Goal: Task Accomplishment & Management: Complete application form

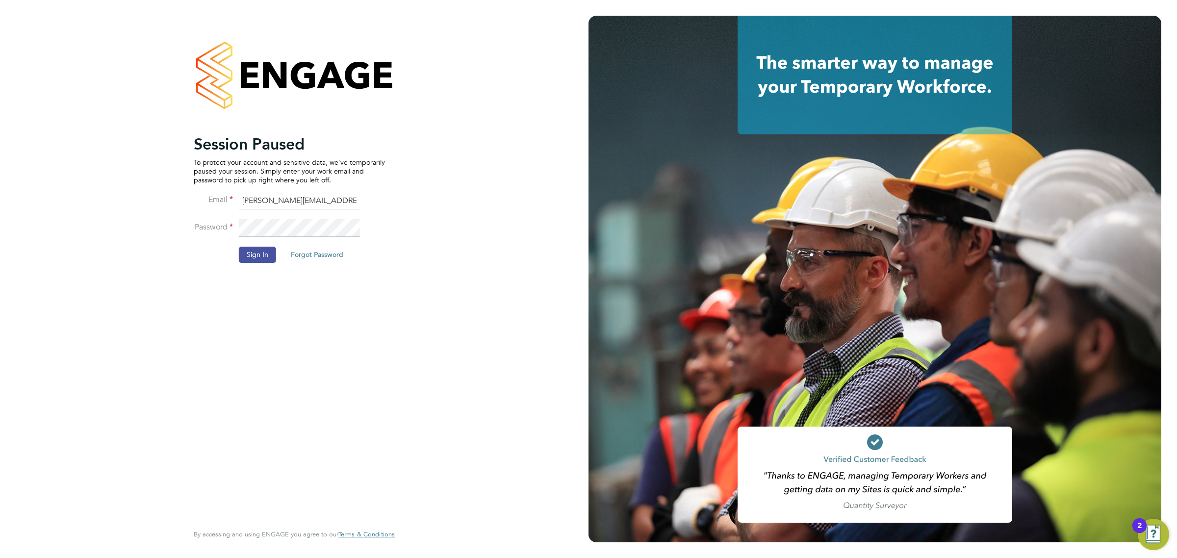
click at [259, 251] on button "Sign In" at bounding box center [257, 255] width 37 height 16
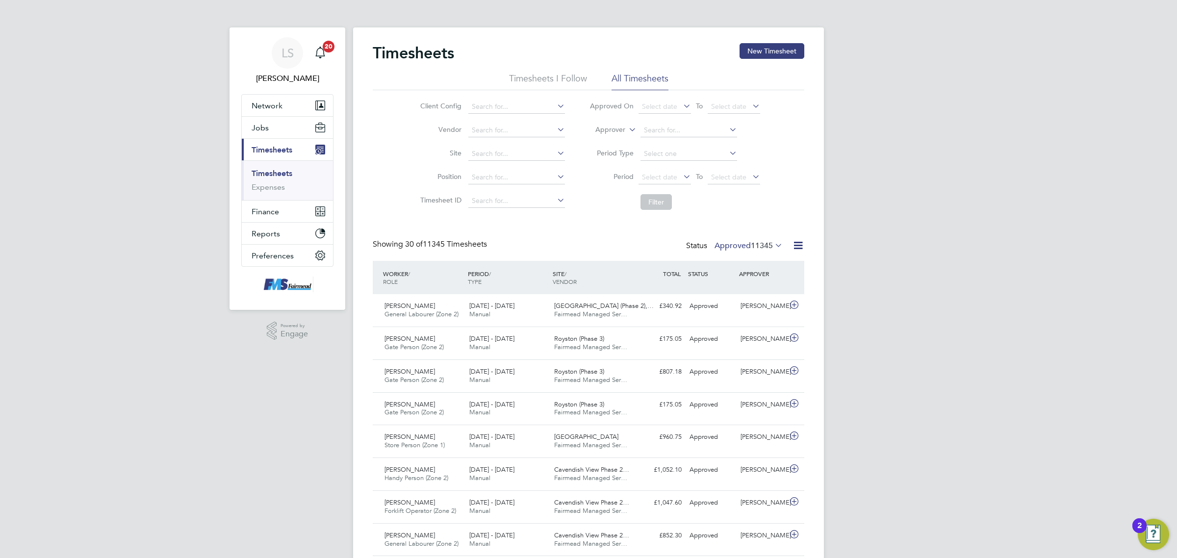
click at [747, 243] on label "Approved 11345" at bounding box center [749, 246] width 68 height 10
click at [750, 287] on li "Submitted" at bounding box center [731, 291] width 45 height 14
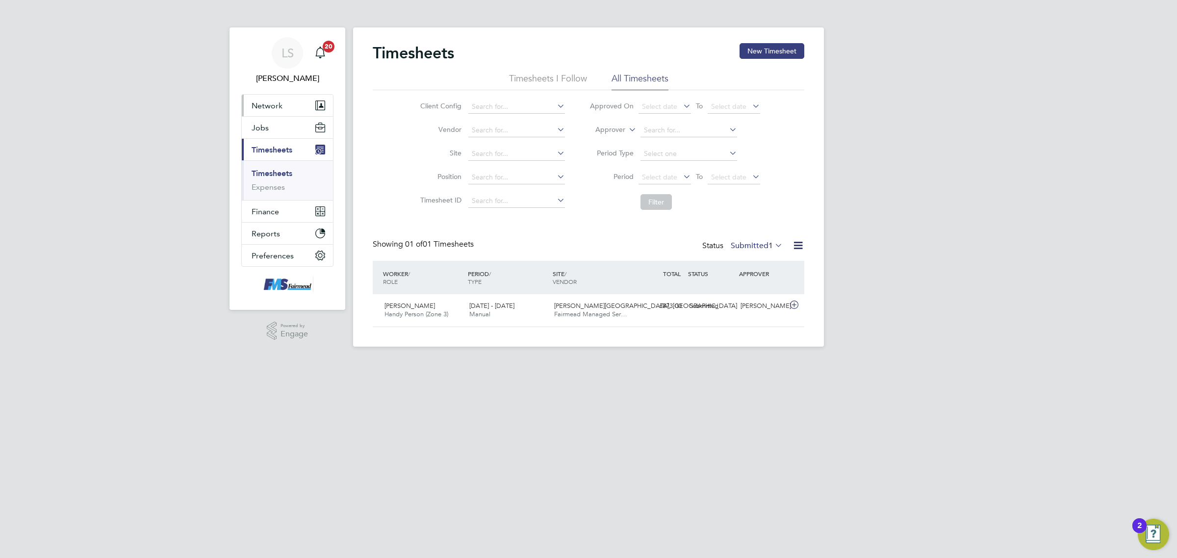
click at [268, 116] on button "Network" at bounding box center [287, 106] width 91 height 22
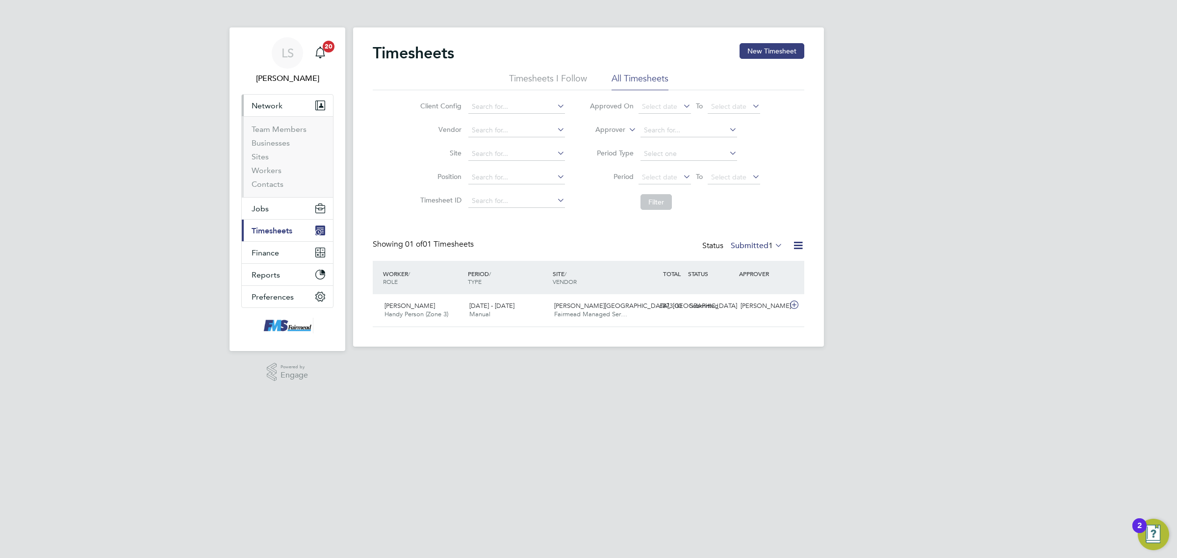
click at [270, 109] on span "Network" at bounding box center [267, 105] width 31 height 9
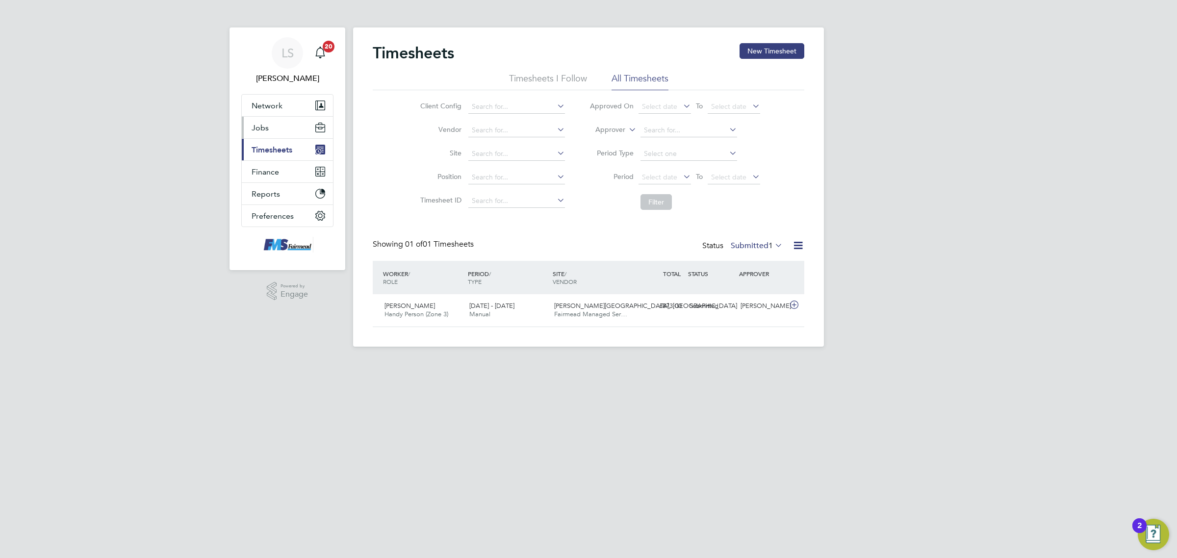
click at [270, 126] on button "Jobs" at bounding box center [287, 128] width 91 height 22
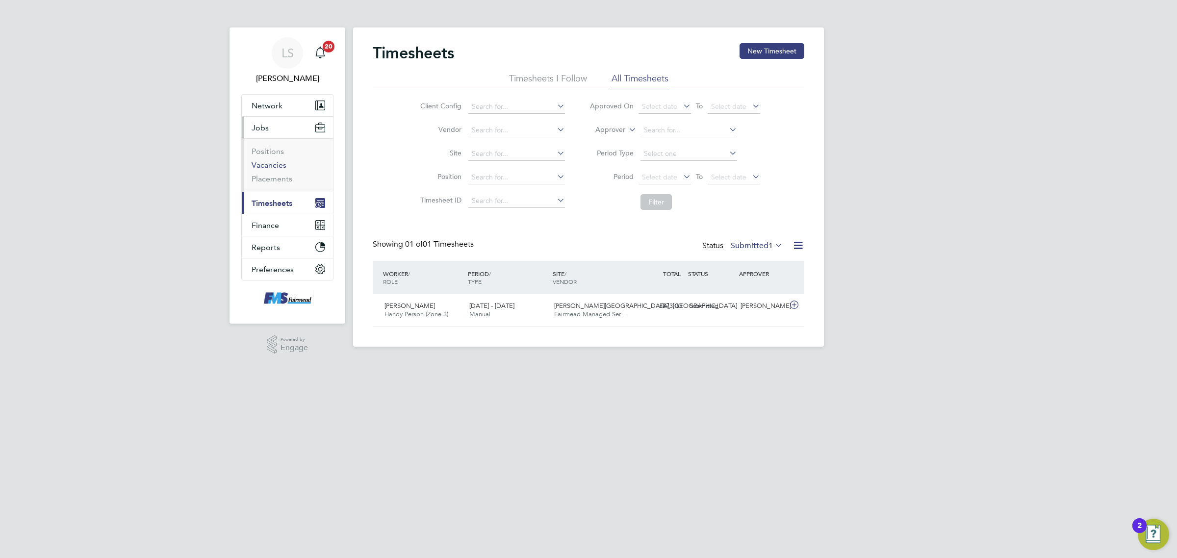
click at [268, 163] on link "Vacancies" at bounding box center [269, 164] width 35 height 9
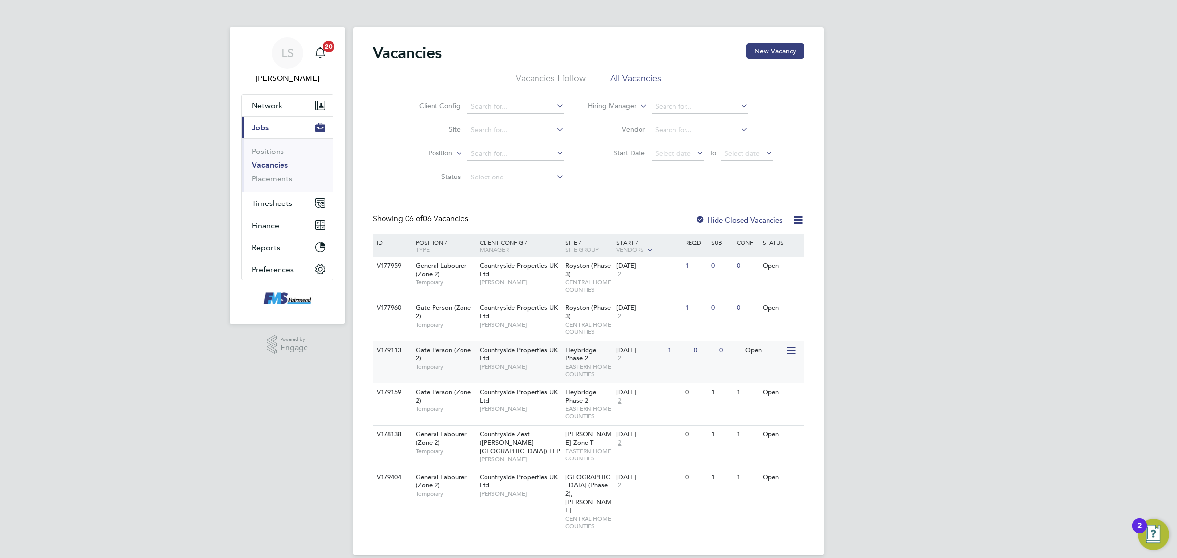
click at [600, 371] on span "EASTERN HOME COUNTIES" at bounding box center [589, 370] width 47 height 15
click at [263, 182] on link "Placements" at bounding box center [272, 178] width 41 height 9
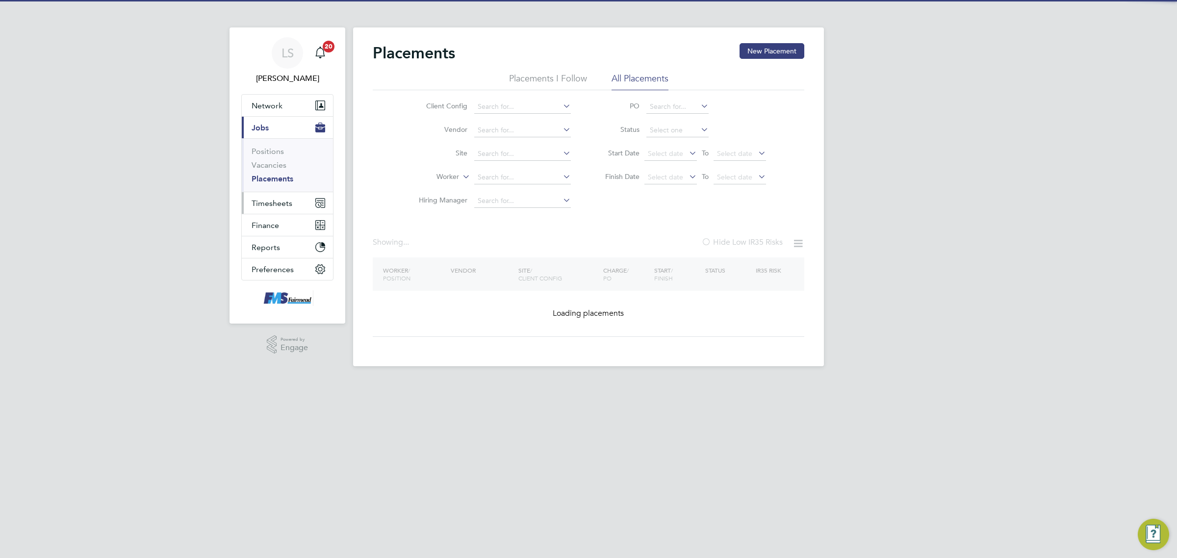
click at [273, 207] on span "Timesheets" at bounding box center [272, 203] width 41 height 9
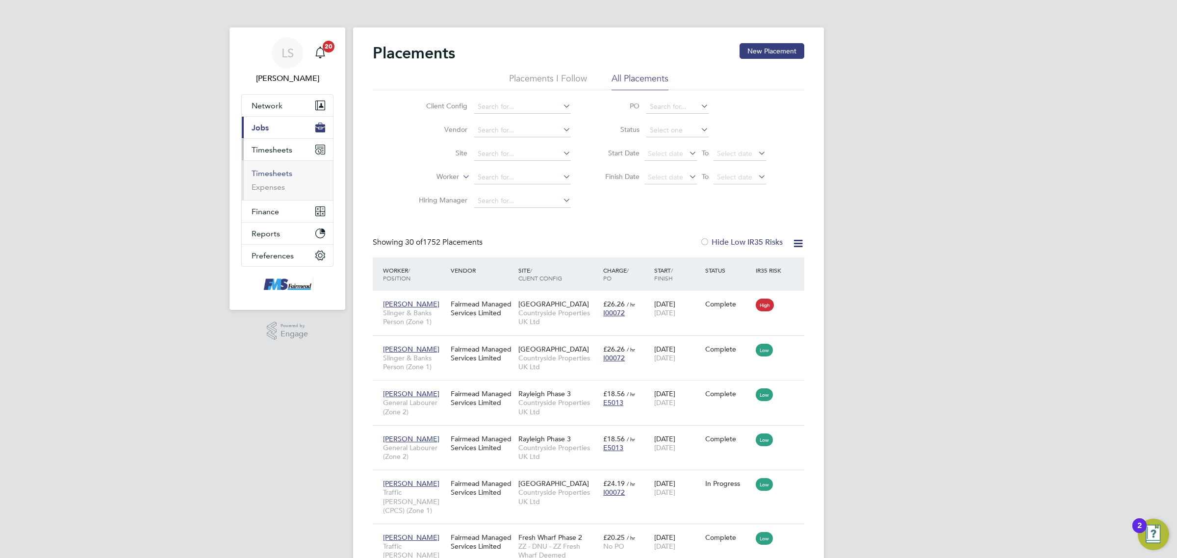
click at [272, 173] on link "Timesheets" at bounding box center [272, 173] width 41 height 9
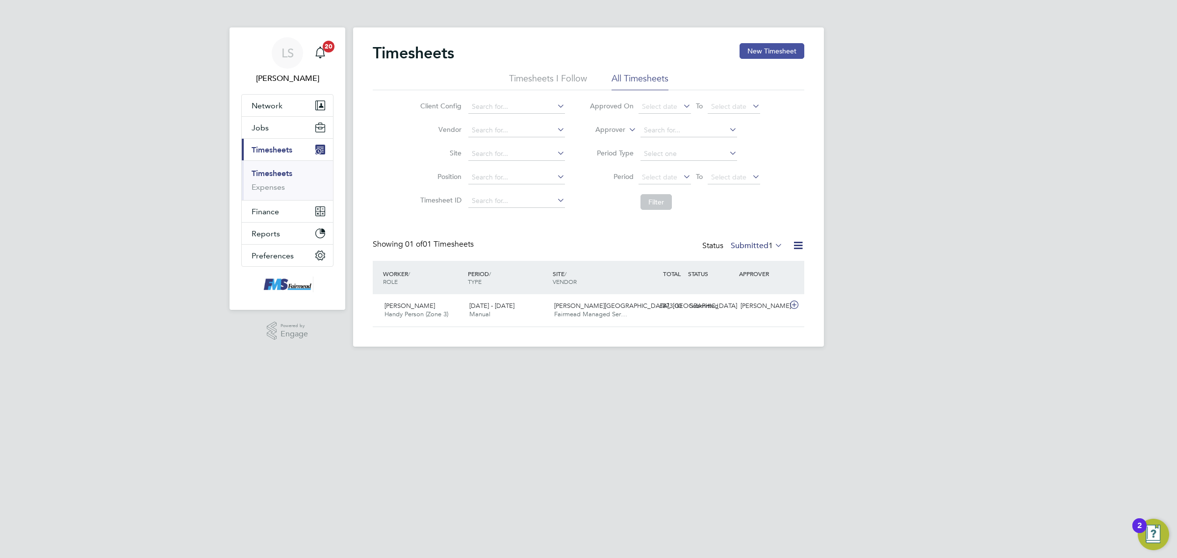
click at [789, 52] on button "New Timesheet" at bounding box center [772, 51] width 65 height 16
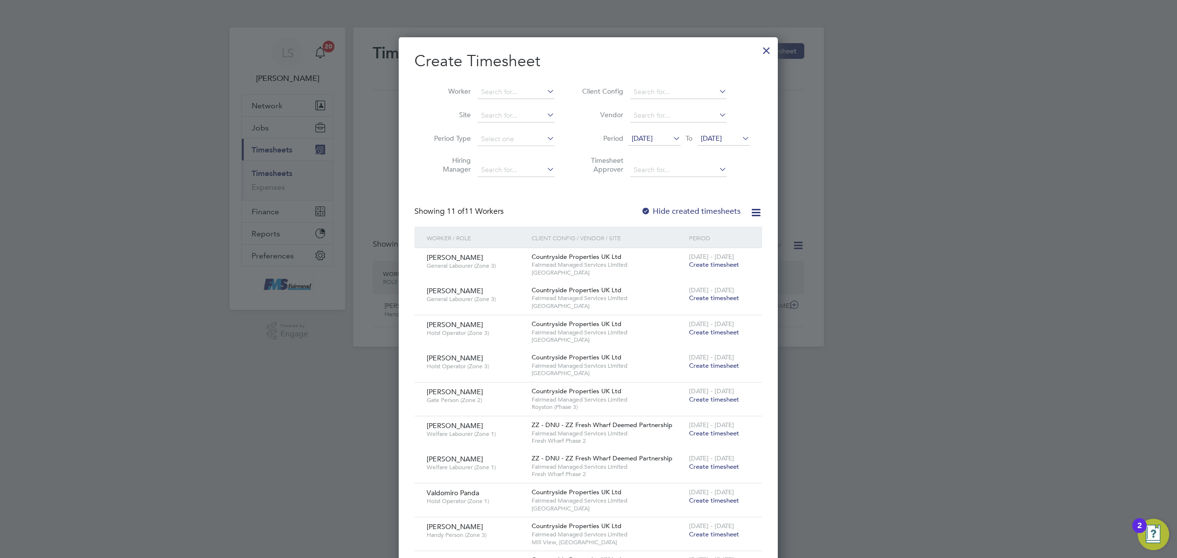
click at [487, 84] on li "Worker" at bounding box center [490, 92] width 153 height 24
drag, startPoint x: 487, startPoint y: 84, endPoint x: 493, endPoint y: 94, distance: 12.0
click at [488, 87] on li "Worker" at bounding box center [490, 92] width 153 height 24
click at [493, 94] on input at bounding box center [516, 92] width 77 height 14
click at [494, 91] on input at bounding box center [516, 92] width 77 height 14
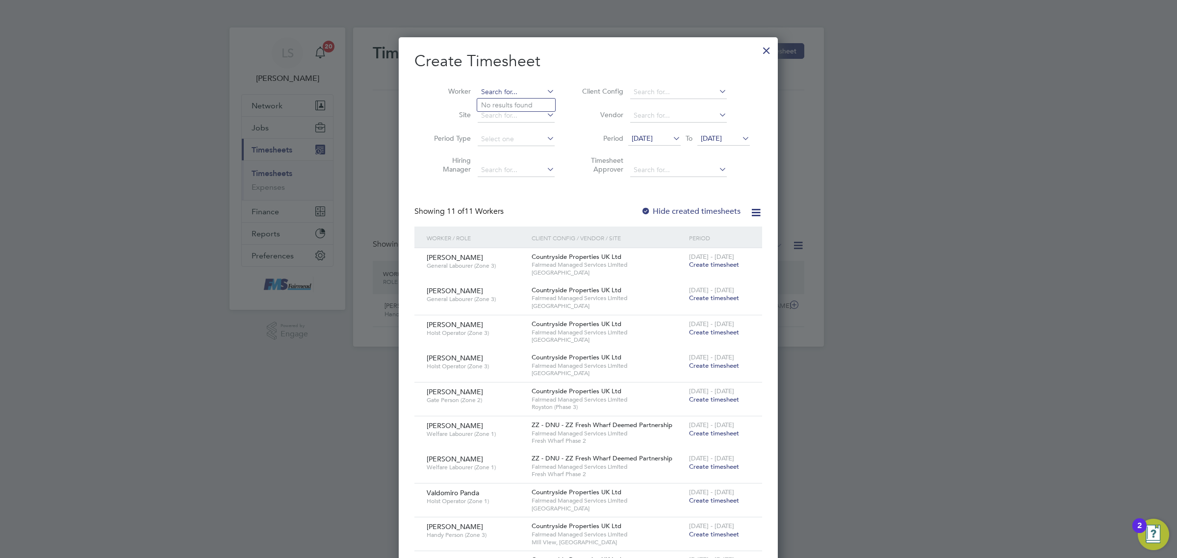
click at [494, 91] on input at bounding box center [516, 92] width 77 height 14
type input "d"
click at [535, 107] on li "David Row lands" at bounding box center [525, 105] width 97 height 13
type input "[PERSON_NAME]"
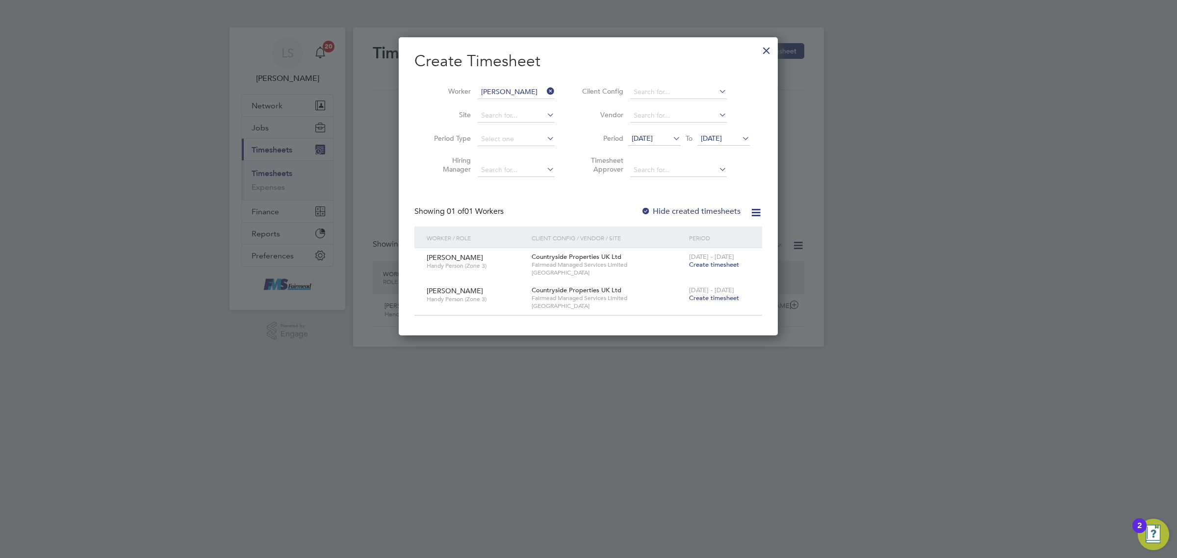
click at [710, 298] on span "Create timesheet" at bounding box center [714, 298] width 50 height 8
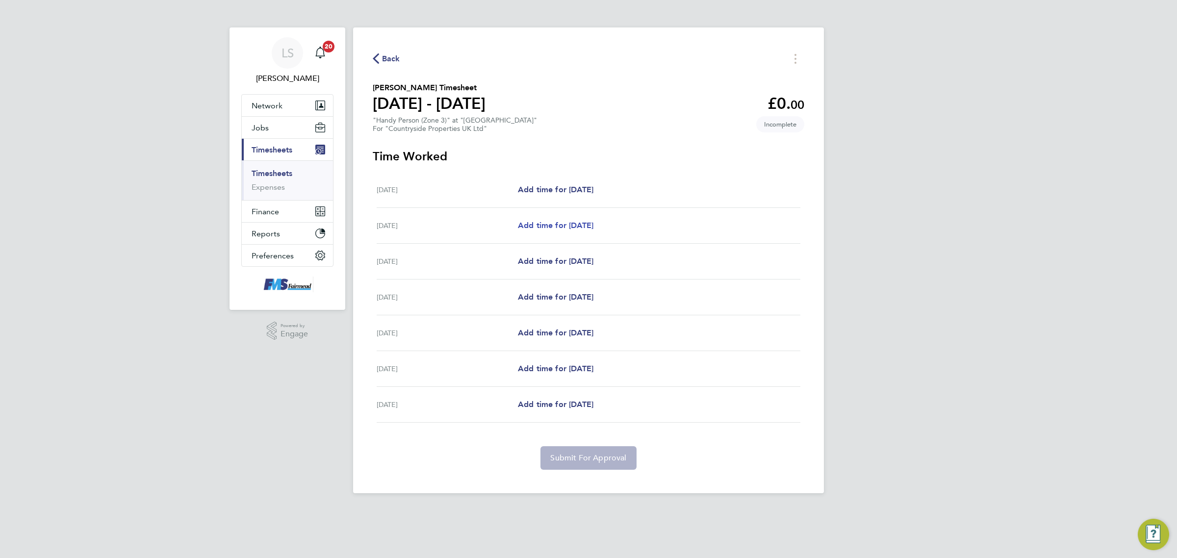
click at [585, 229] on span "Add time for Tue 19 Aug" at bounding box center [556, 225] width 76 height 9
select select "30"
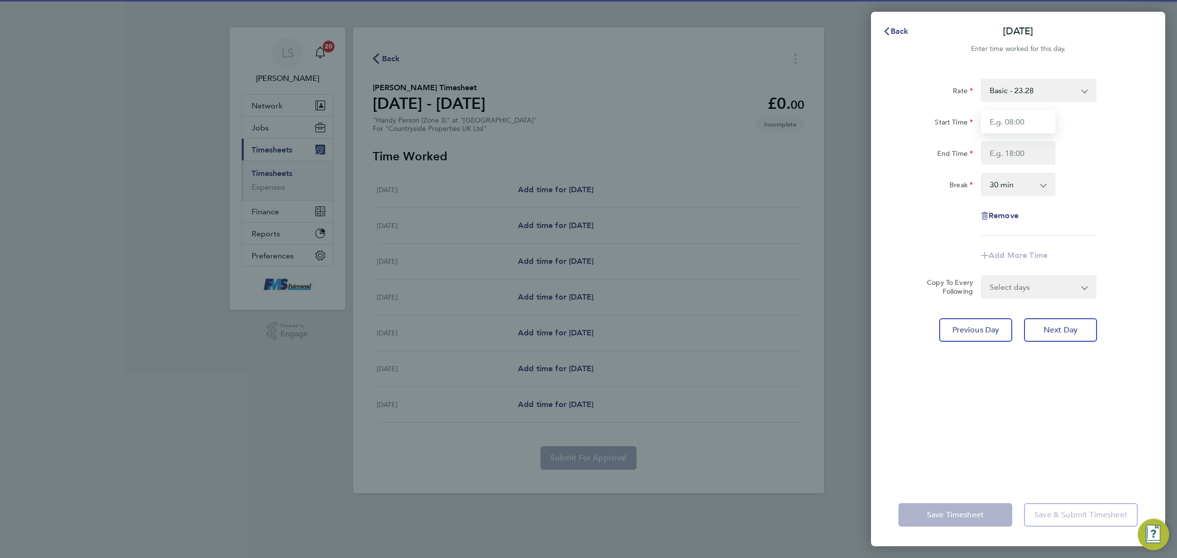
click at [1039, 128] on input "Start Time" at bounding box center [1018, 122] width 75 height 24
click at [1028, 133] on div "Start Time 07:00 End Time" at bounding box center [1018, 137] width 247 height 55
drag, startPoint x: 1031, startPoint y: 126, endPoint x: 927, endPoint y: 123, distance: 103.6
click at [927, 121] on div "Start Time 07:00" at bounding box center [1018, 122] width 247 height 24
type input "09:00"
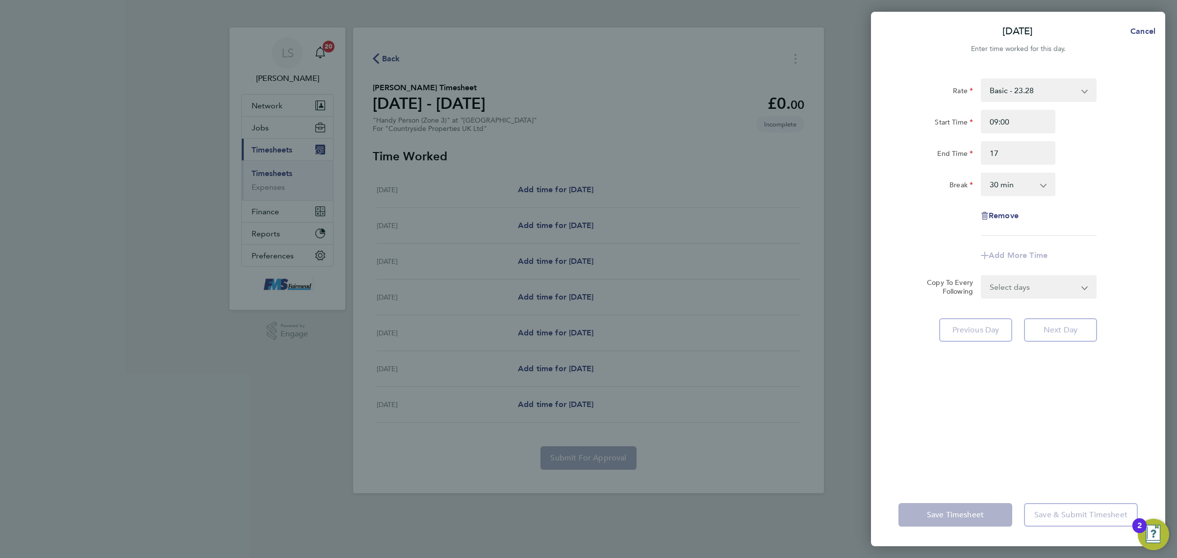
type input "17:00"
click at [1116, 118] on div "Start Time 09:00" at bounding box center [1018, 122] width 247 height 24
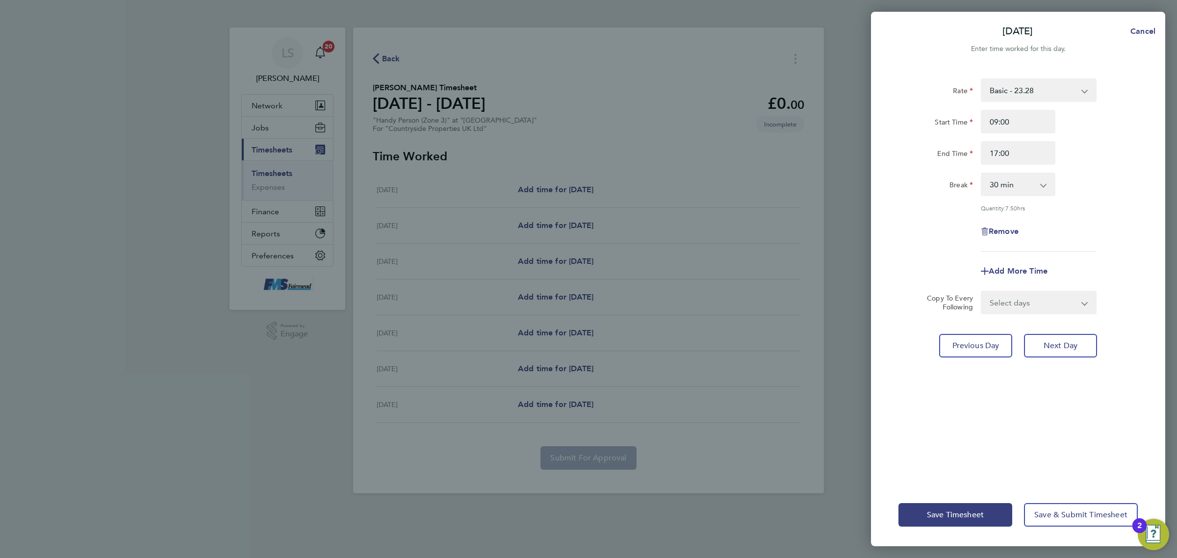
click at [1048, 303] on select "Select days Day Weekday (Mon-Fri) Weekend (Sat-Sun) Wednesday Thursday Friday S…" at bounding box center [1033, 303] width 103 height 22
select select "DAY"
click at [982, 292] on select "Select days Day Weekday (Mon-Fri) Weekend (Sat-Sun) Wednesday Thursday Friday S…" at bounding box center [1033, 303] width 103 height 22
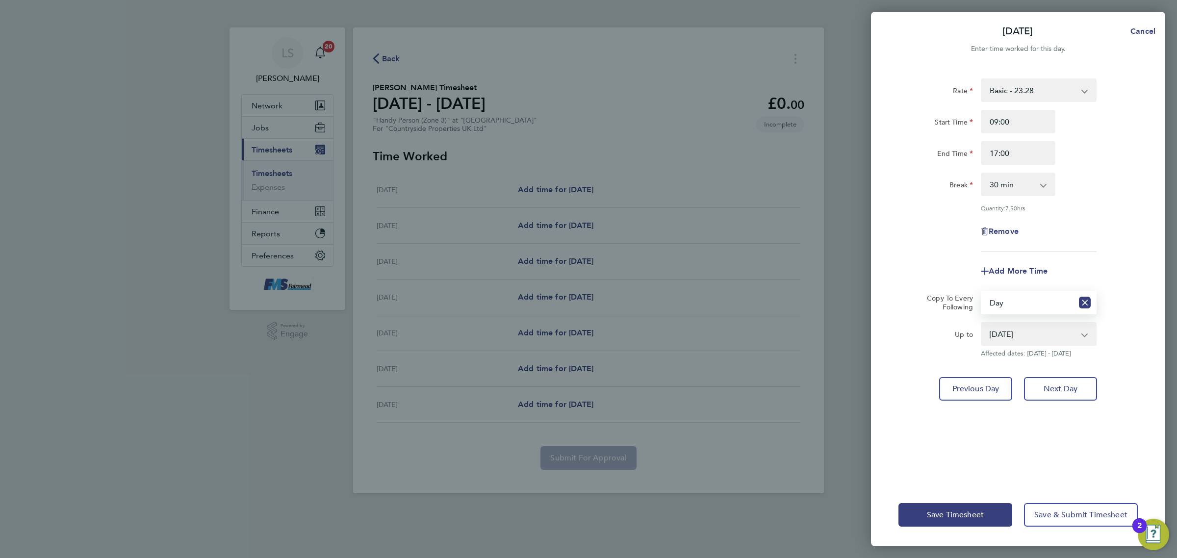
click at [1002, 334] on select "20 Aug 2025 21 Aug 2025 22 Aug 2025 23 Aug 2025 24 Aug 2025" at bounding box center [1033, 334] width 102 height 22
select select "2025-08-21"
click at [982, 323] on select "20 Aug 2025 21 Aug 2025 22 Aug 2025 23 Aug 2025 24 Aug 2025" at bounding box center [1033, 334] width 102 height 22
click at [970, 513] on span "Save Timesheet" at bounding box center [955, 515] width 57 height 10
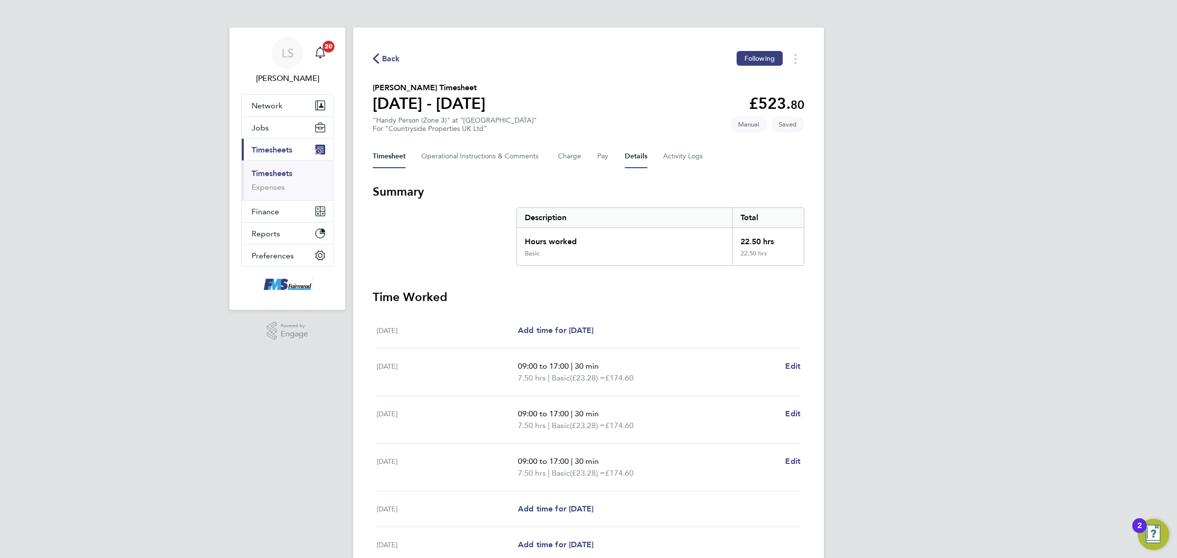
click at [637, 150] on button "Details" at bounding box center [636, 157] width 23 height 24
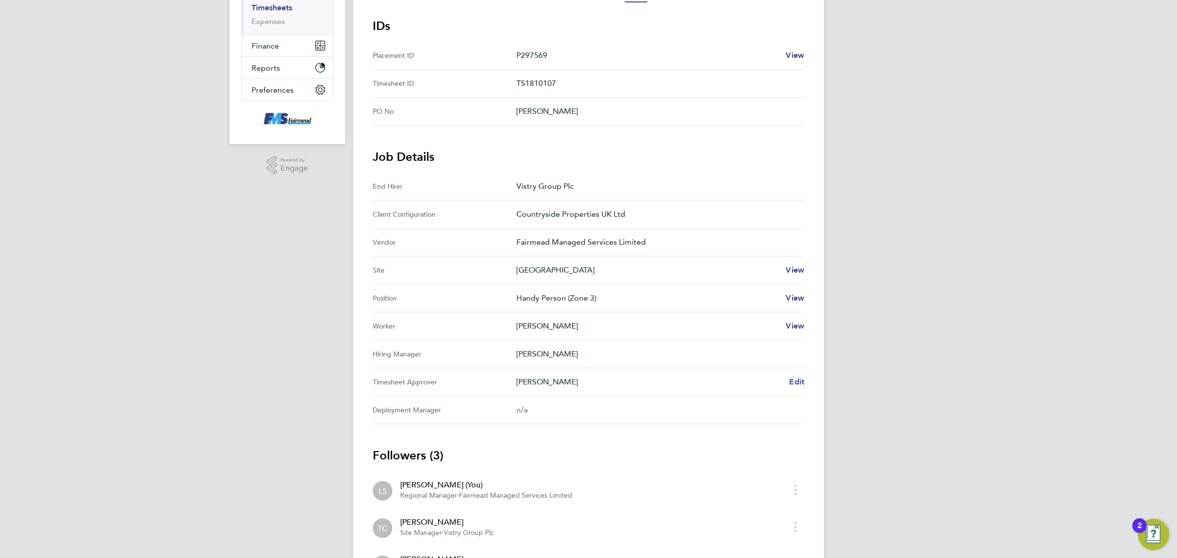
click at [794, 386] on span "Edit" at bounding box center [796, 381] width 15 height 9
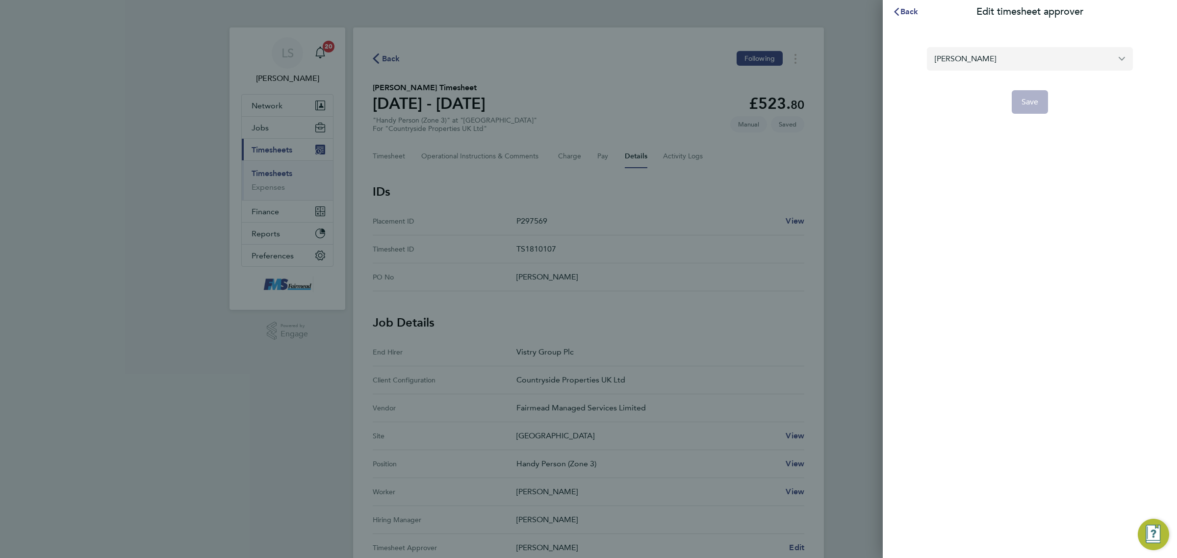
click at [988, 55] on input "Jamie Woodrow" at bounding box center [1030, 58] width 206 height 23
click at [989, 87] on li "Donna Cole" at bounding box center [1030, 83] width 206 height 24
type input "Donna Cole"
click at [1024, 99] on span "Save" at bounding box center [1030, 102] width 17 height 10
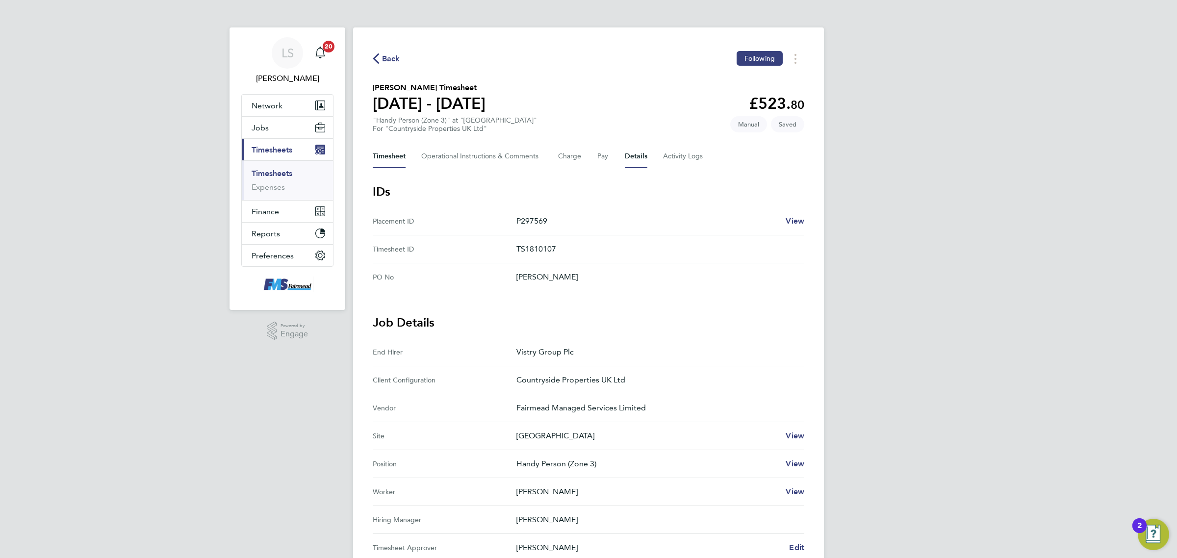
click at [388, 160] on button "Timesheet" at bounding box center [389, 157] width 33 height 24
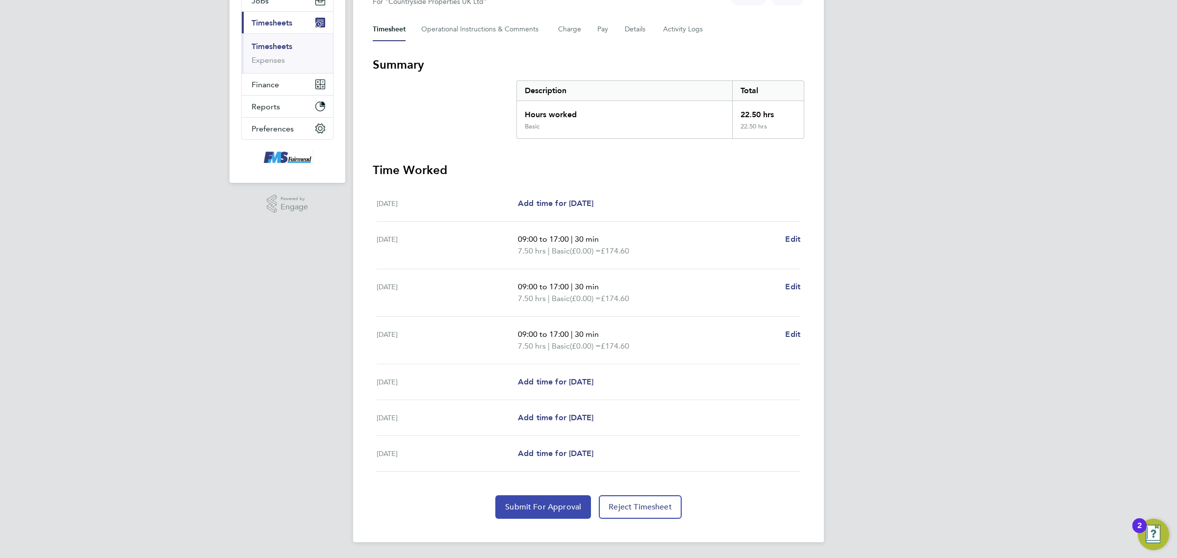
click at [566, 502] on button "Submit For Approval" at bounding box center [543, 507] width 96 height 24
click at [278, 47] on link "Timesheets" at bounding box center [272, 46] width 41 height 9
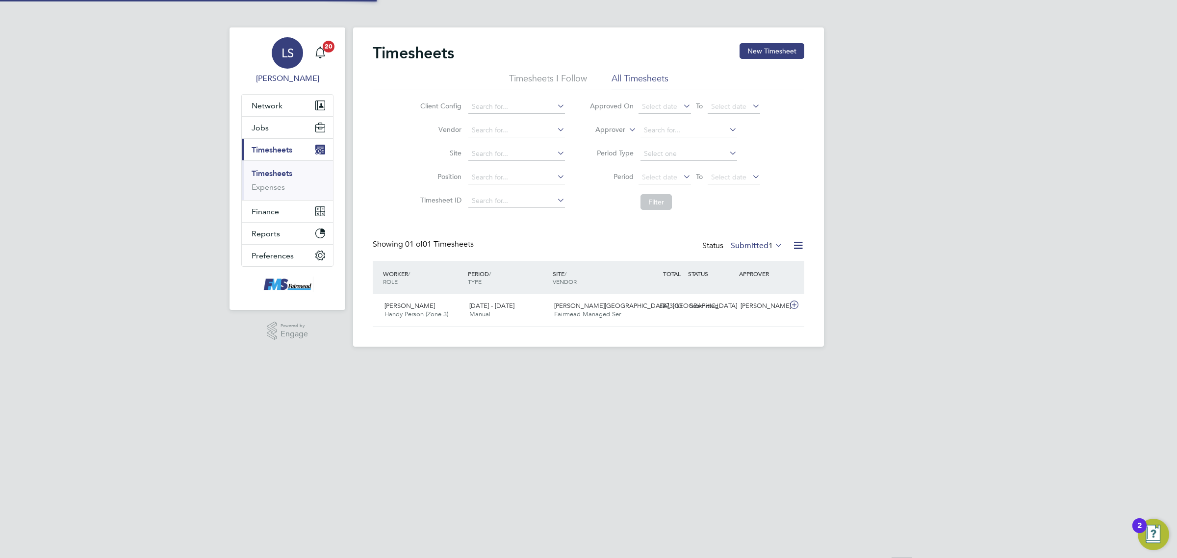
scroll to position [25, 85]
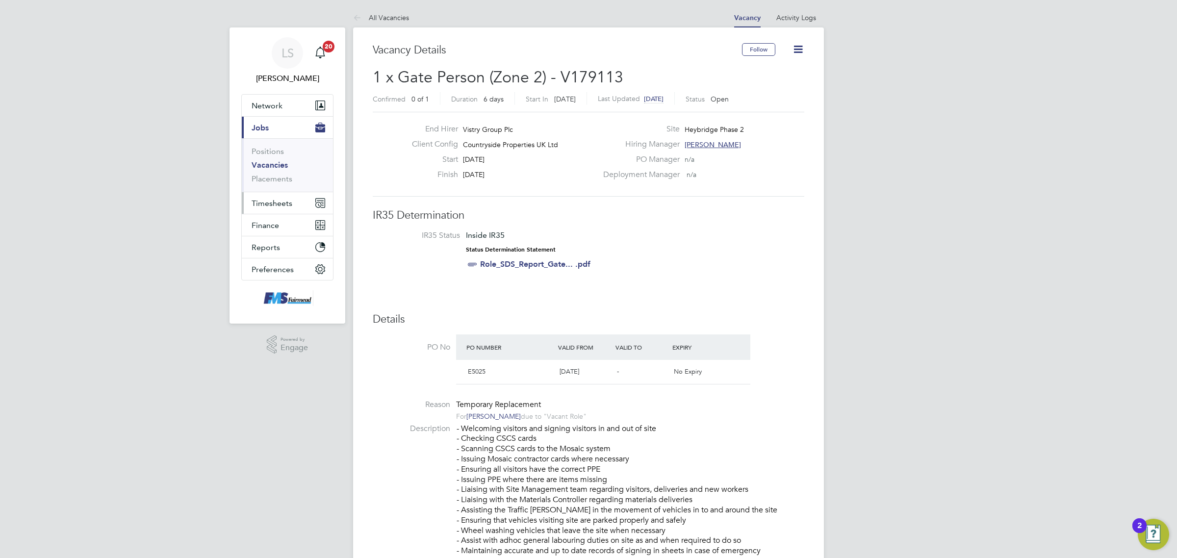
click at [266, 204] on span "Timesheets" at bounding box center [272, 203] width 41 height 9
click at [271, 133] on button "Current page: Jobs" at bounding box center [287, 128] width 91 height 22
click at [274, 175] on link "Placements" at bounding box center [272, 178] width 41 height 9
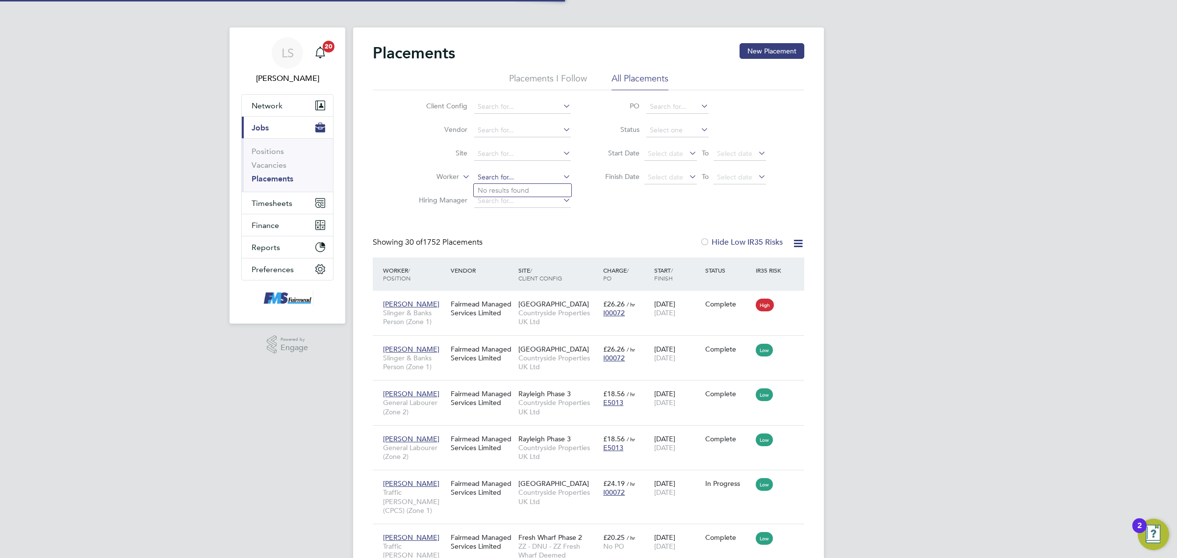
click at [482, 178] on input at bounding box center [522, 178] width 97 height 14
click at [492, 186] on b "Malgor" at bounding box center [490, 190] width 24 height 8
type input "Malgorzata Celebak"
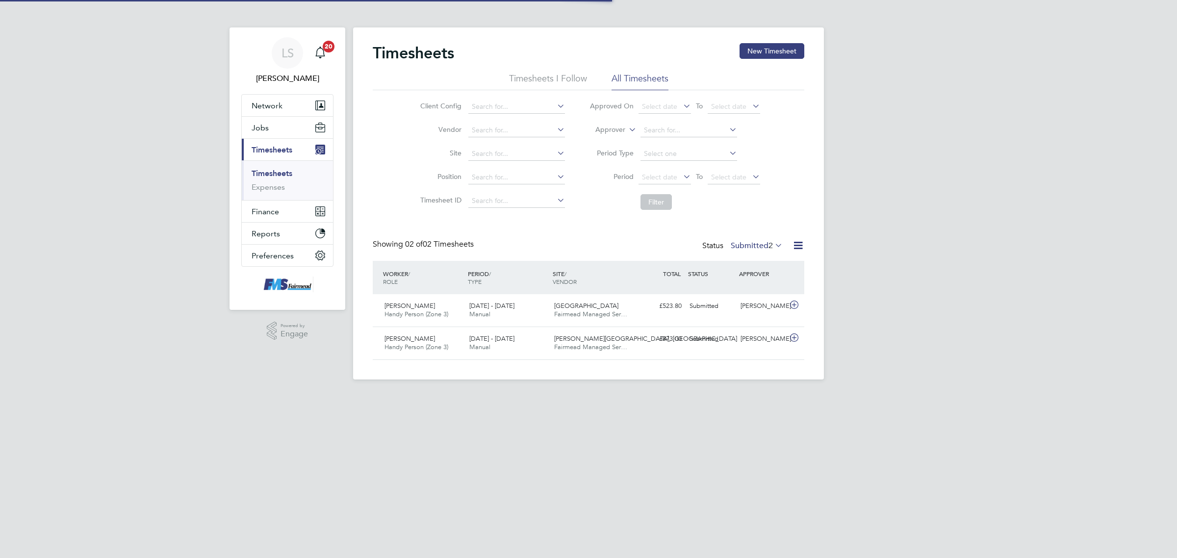
scroll to position [25, 85]
click at [279, 183] on link "Expenses" at bounding box center [268, 186] width 33 height 9
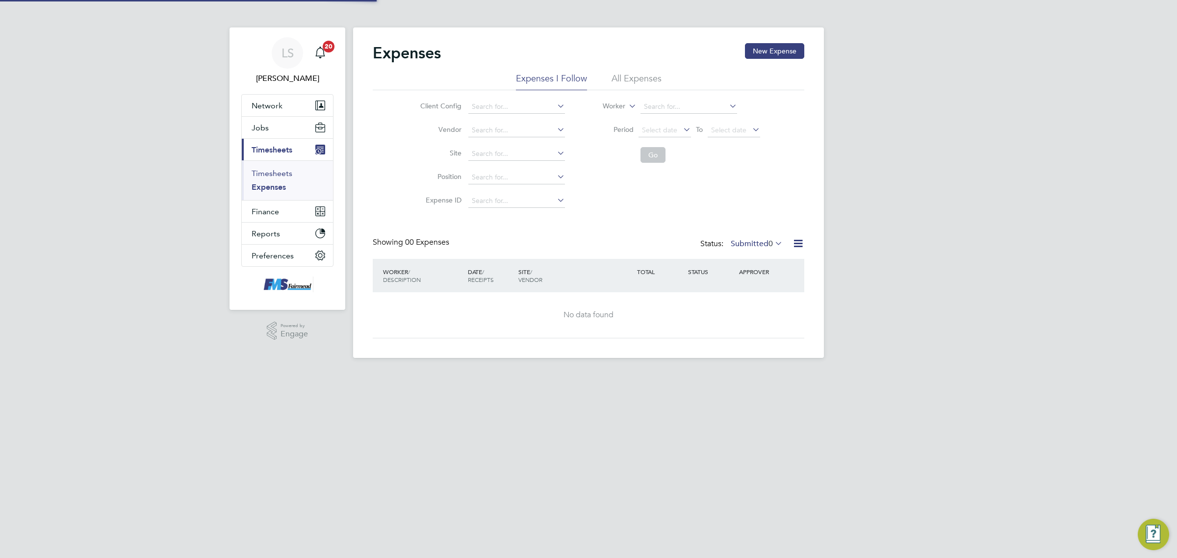
click at [275, 170] on link "Timesheets" at bounding box center [272, 173] width 41 height 9
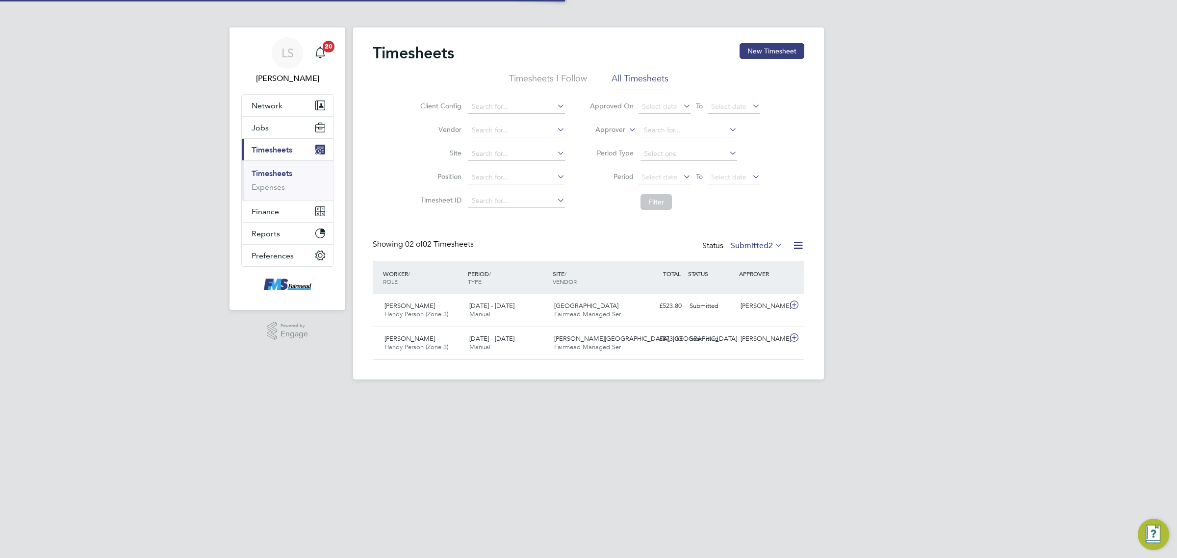
scroll to position [25, 85]
click at [267, 124] on span "Jobs" at bounding box center [260, 127] width 17 height 9
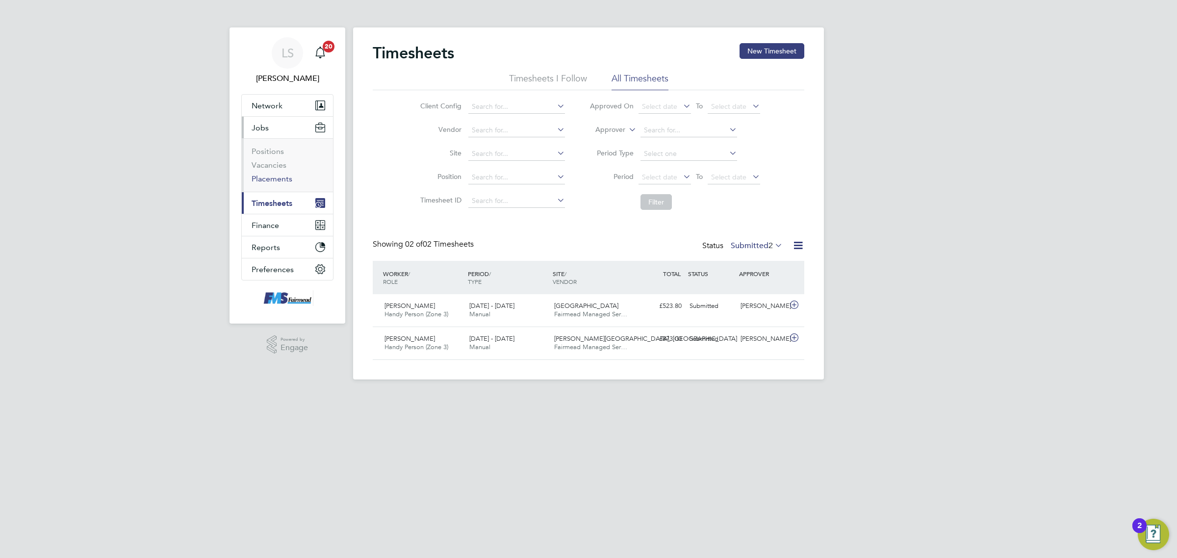
click at [276, 177] on link "Placements" at bounding box center [272, 178] width 41 height 9
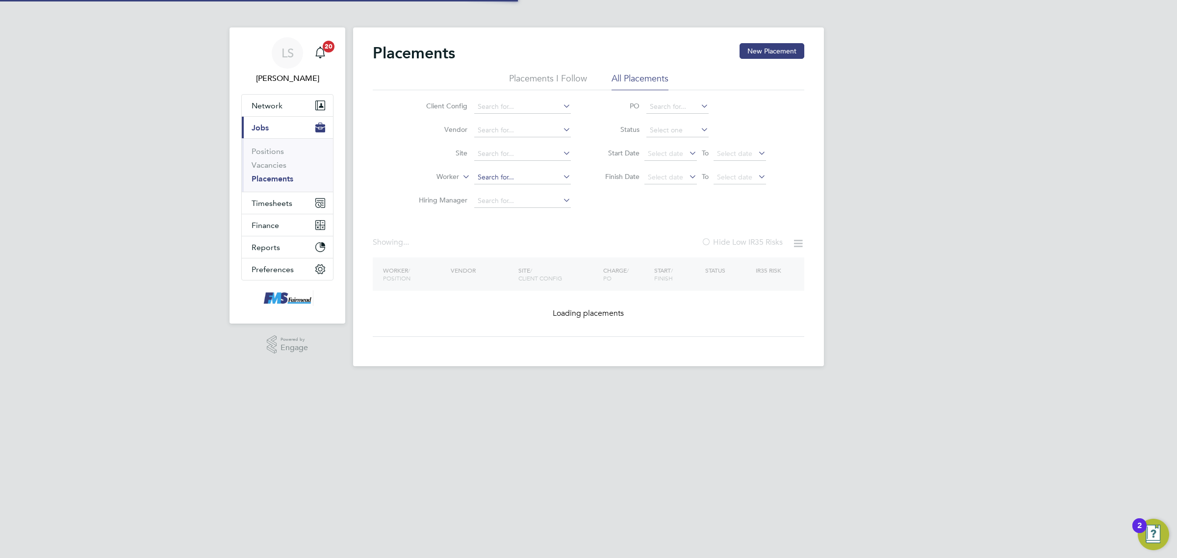
click at [495, 181] on input at bounding box center [522, 178] width 97 height 14
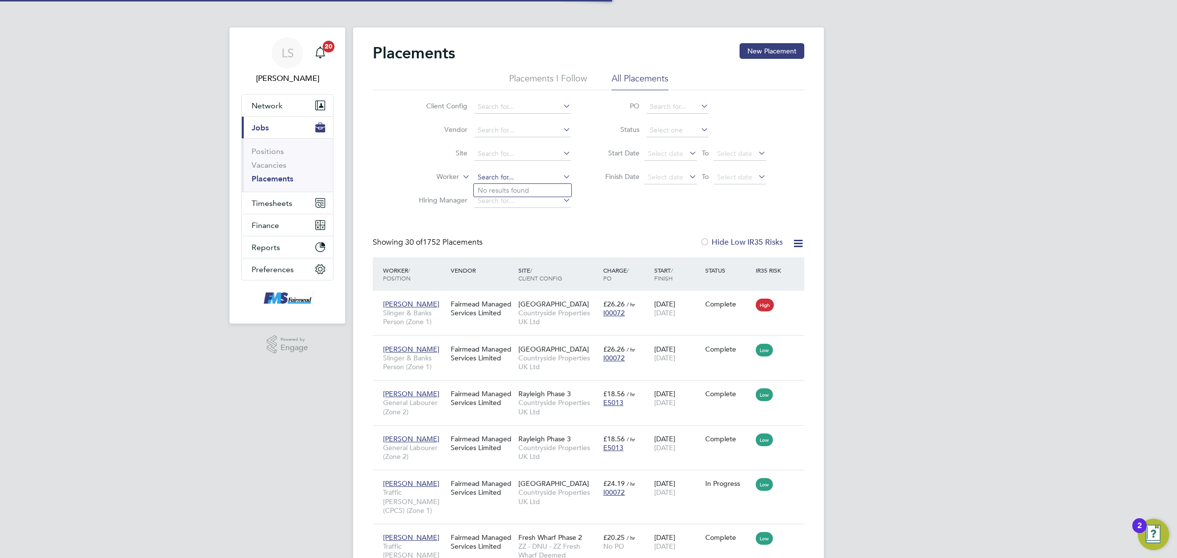
click at [495, 178] on input at bounding box center [522, 178] width 97 height 14
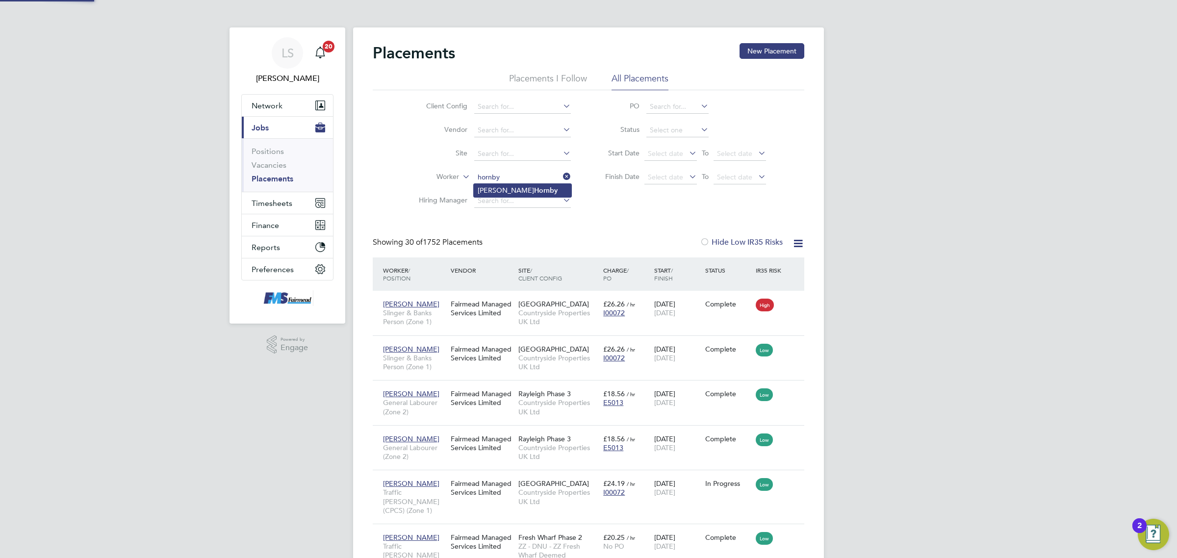
click at [534, 186] on b "Hornby" at bounding box center [546, 190] width 24 height 8
type input "Stuart Hornby"
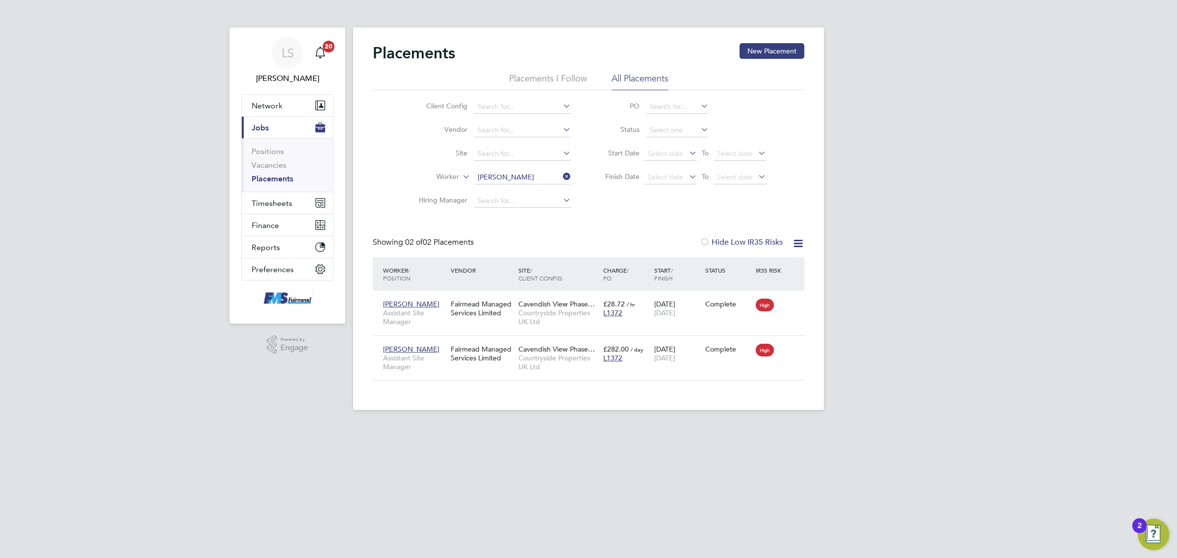
click at [281, 180] on link "Placements" at bounding box center [273, 178] width 42 height 9
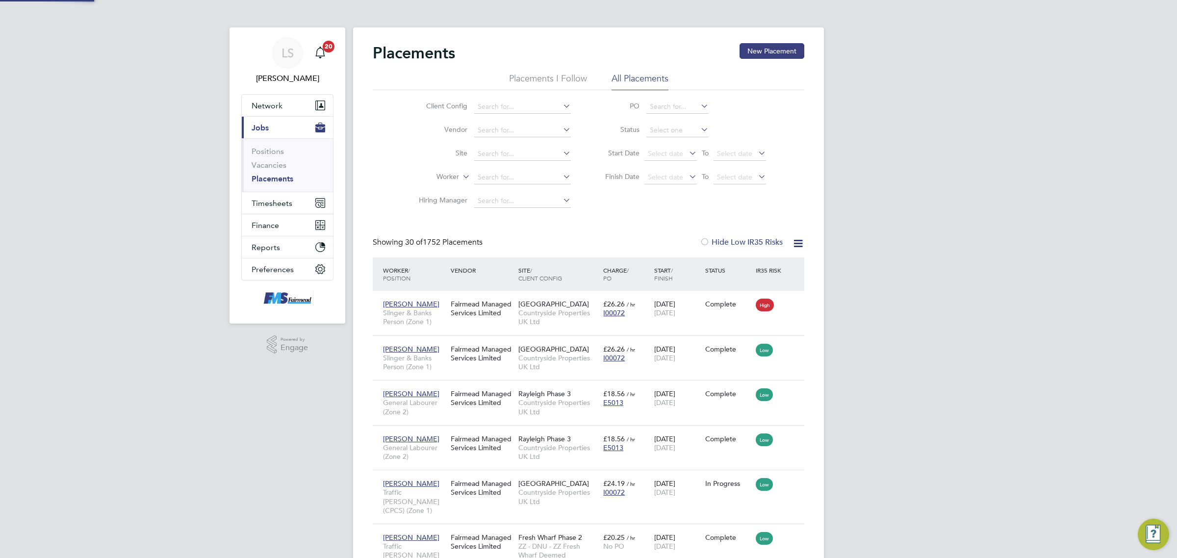
scroll to position [37, 85]
drag, startPoint x: 488, startPoint y: 181, endPoint x: 482, endPoint y: 175, distance: 9.0
click at [488, 181] on input at bounding box center [522, 178] width 97 height 14
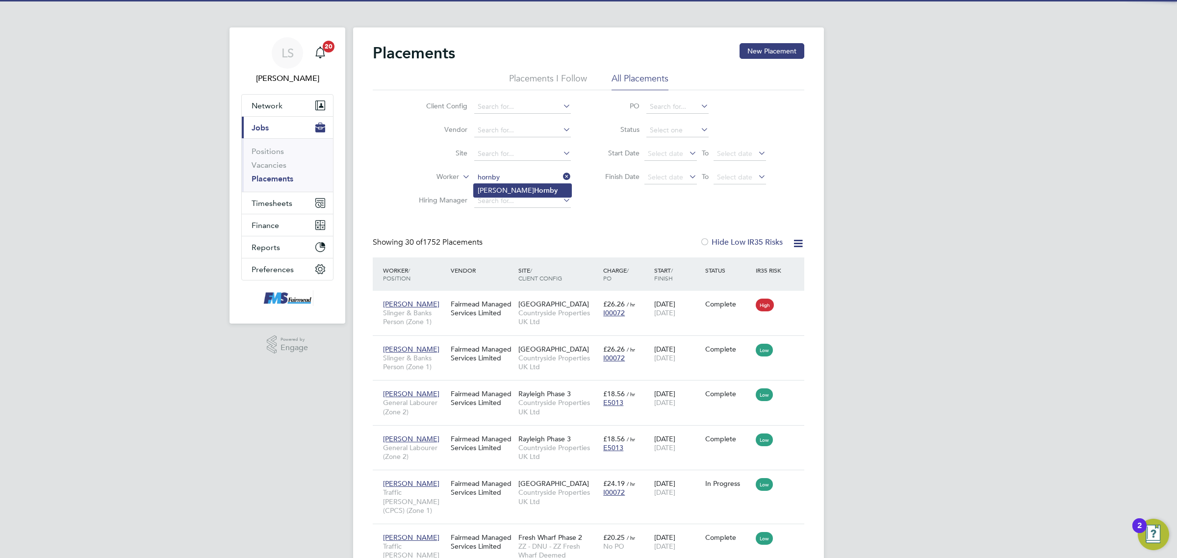
click at [544, 187] on li "Stuart Hornby" at bounding box center [523, 190] width 98 height 13
type input "Stuart Hornby"
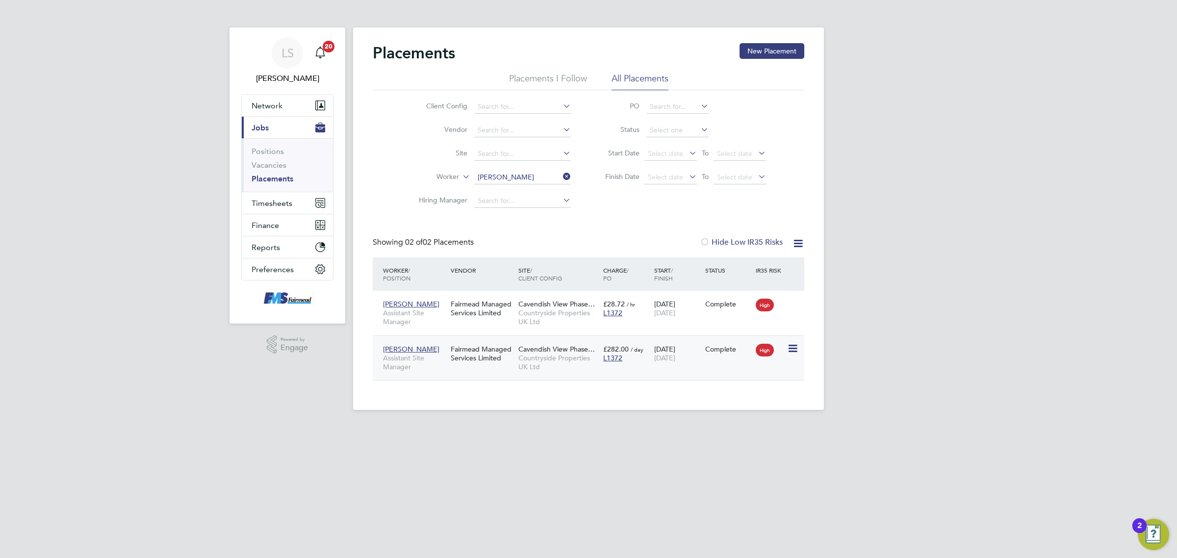
click at [670, 360] on span "[DATE]" at bounding box center [664, 358] width 21 height 9
click at [273, 167] on link "Vacancies" at bounding box center [269, 164] width 35 height 9
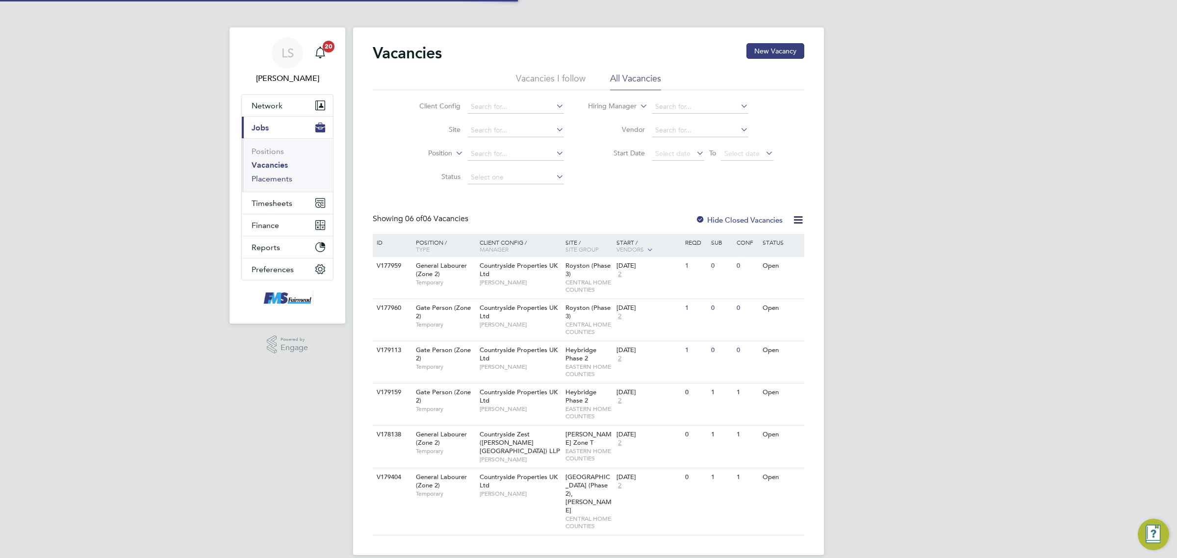
click at [276, 180] on link "Placements" at bounding box center [272, 178] width 41 height 9
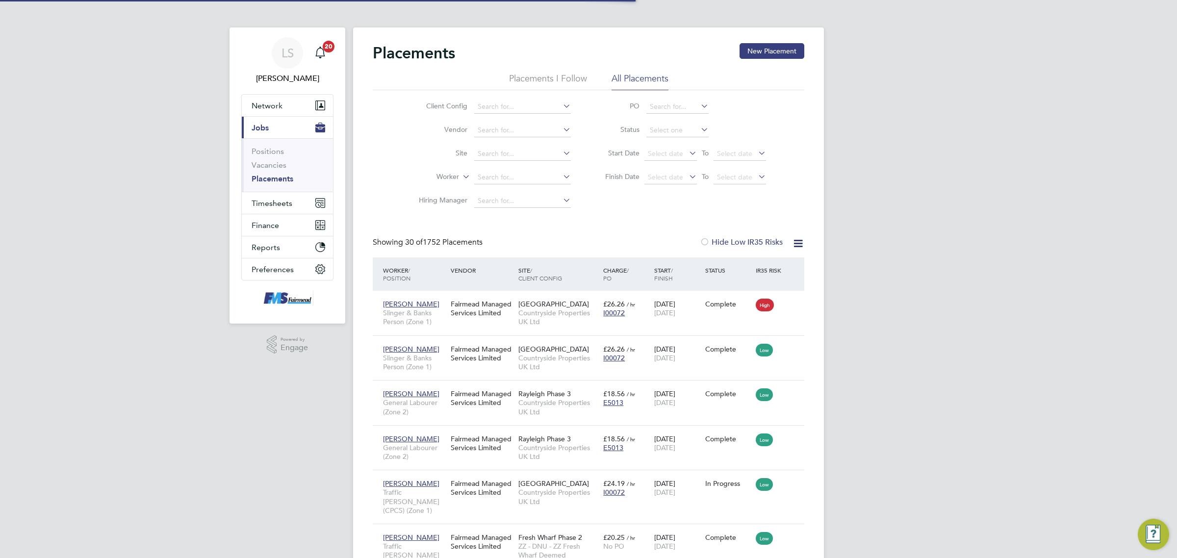
scroll to position [37, 85]
click at [281, 211] on button "Timesheets" at bounding box center [287, 203] width 91 height 22
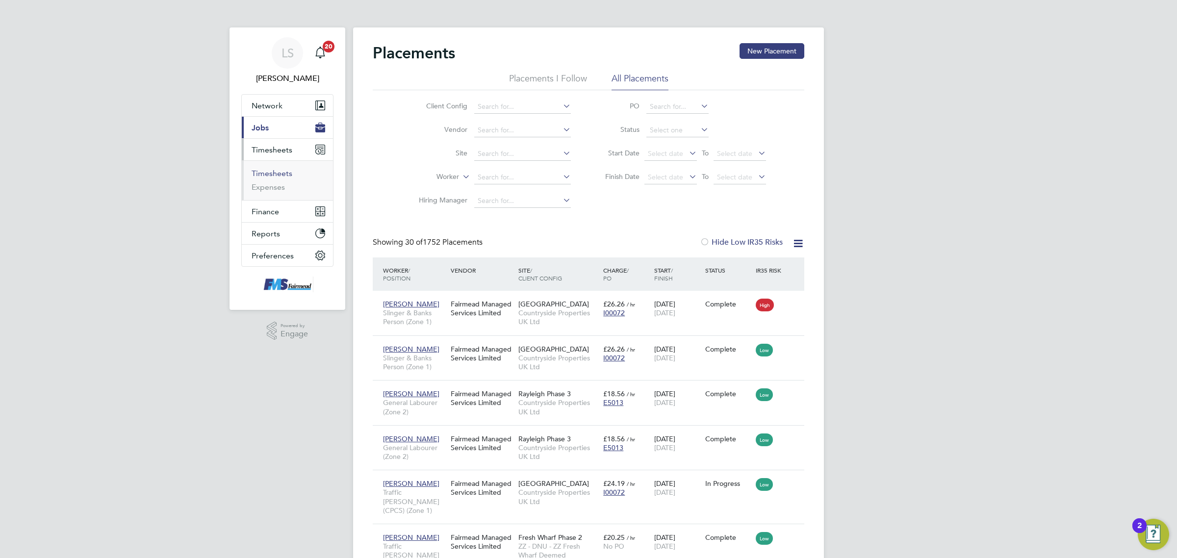
click at [270, 170] on link "Timesheets" at bounding box center [272, 173] width 41 height 9
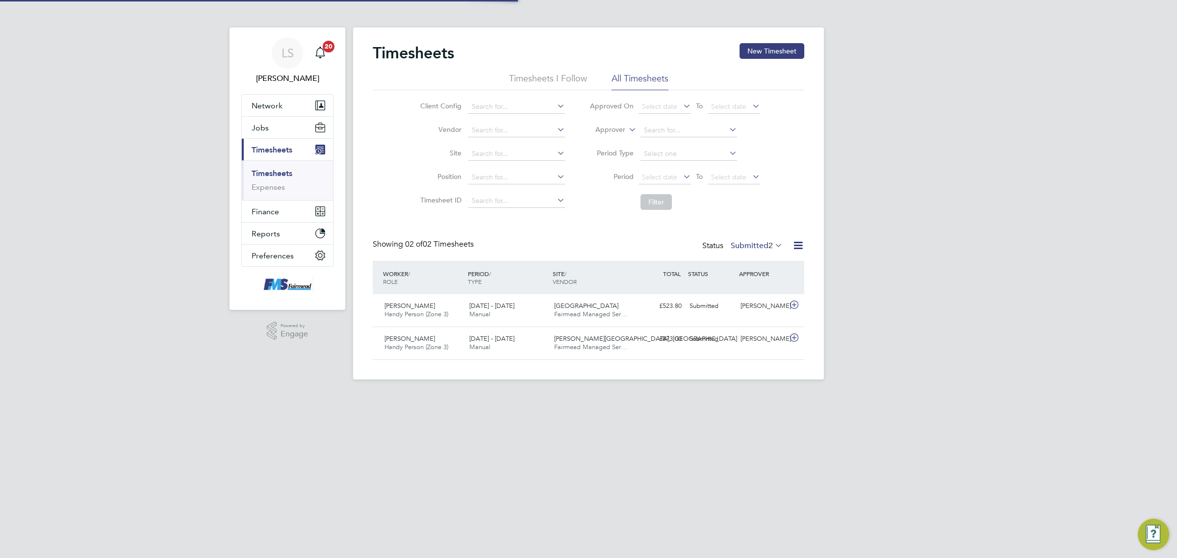
scroll to position [25, 85]
click at [281, 126] on button "Jobs" at bounding box center [287, 128] width 91 height 22
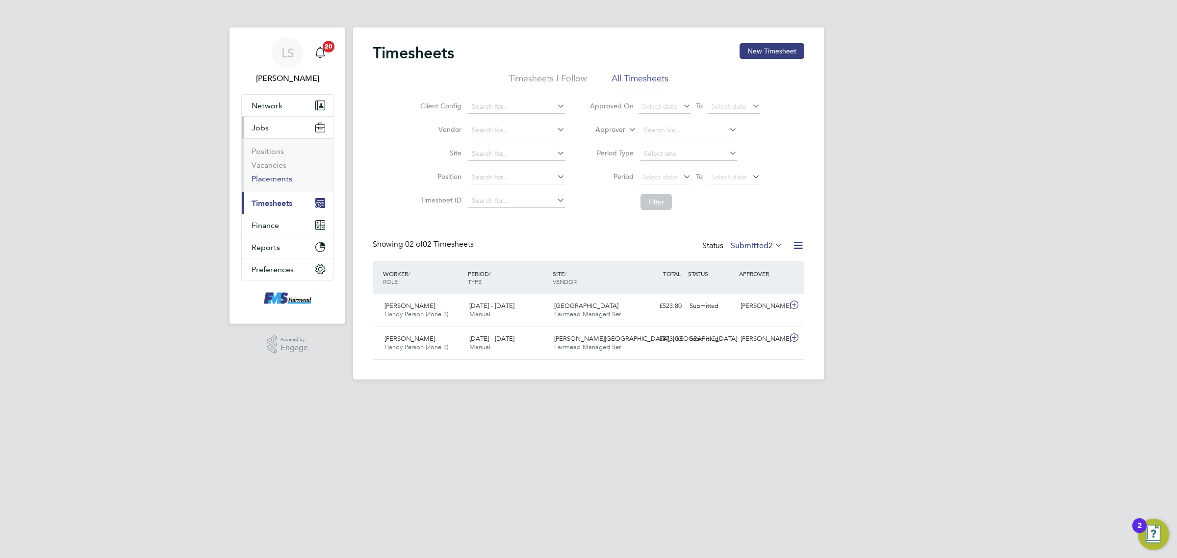
click at [283, 178] on link "Placements" at bounding box center [272, 178] width 41 height 9
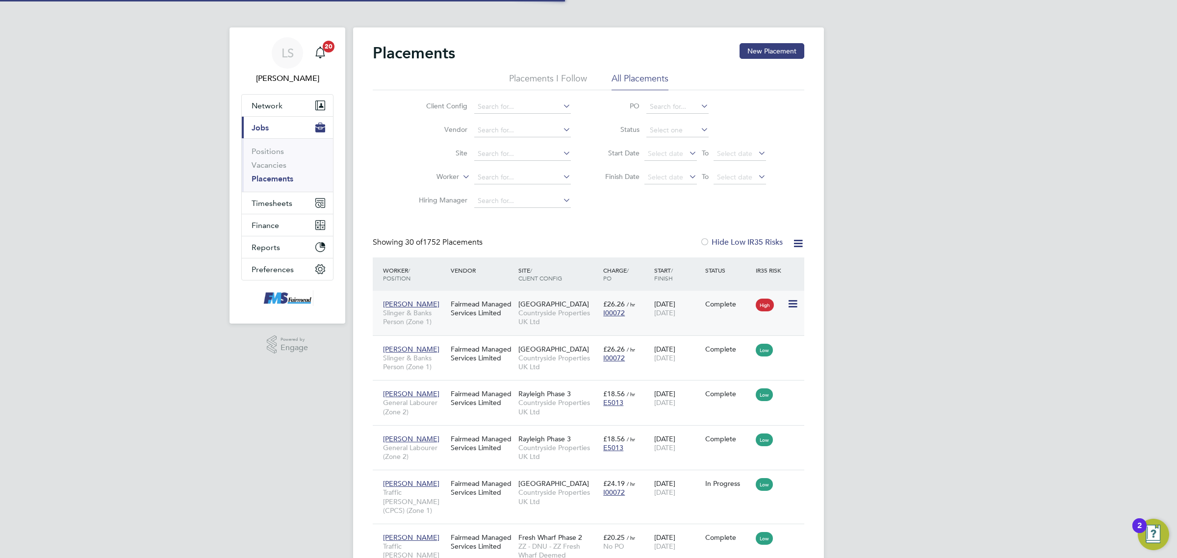
scroll to position [37, 85]
click at [538, 182] on input at bounding box center [522, 178] width 97 height 14
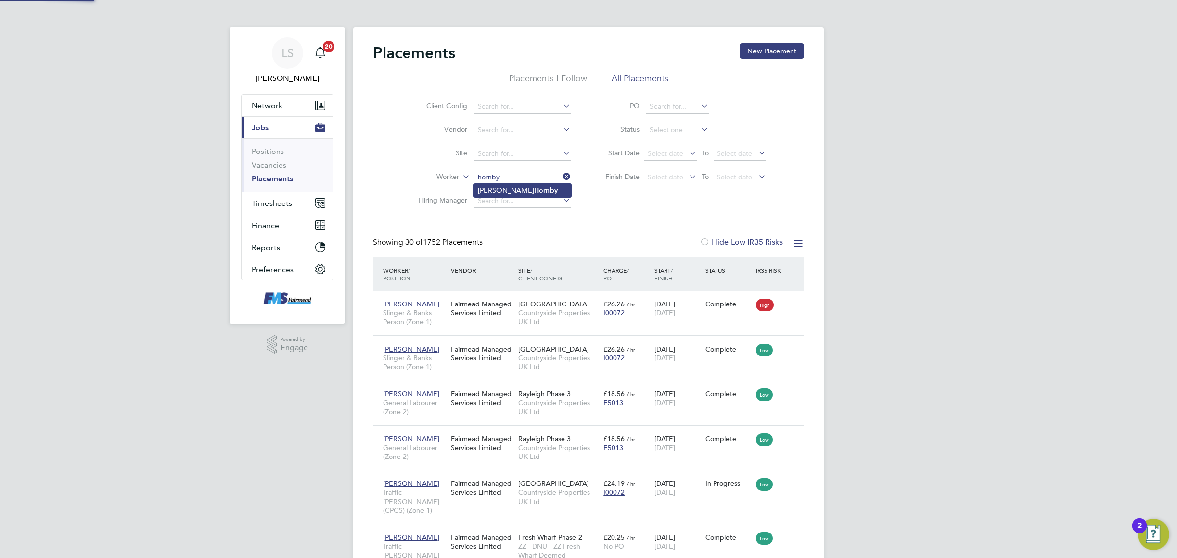
click at [530, 188] on li "Stuart Hornby" at bounding box center [523, 190] width 98 height 13
type input "Stuart Hornby"
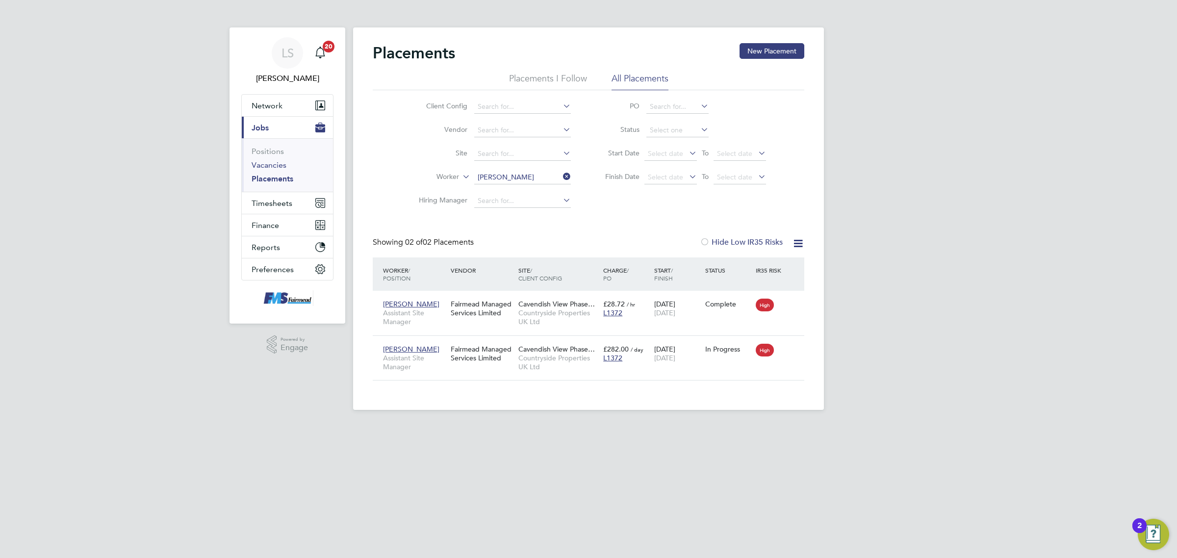
click at [271, 165] on link "Vacancies" at bounding box center [269, 164] width 35 height 9
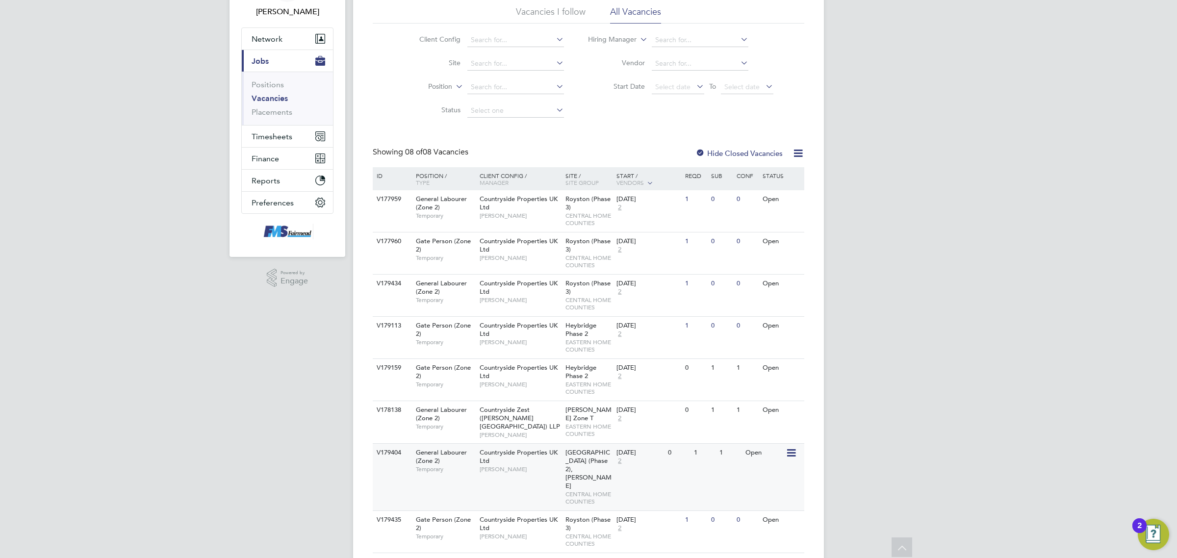
scroll to position [73, 0]
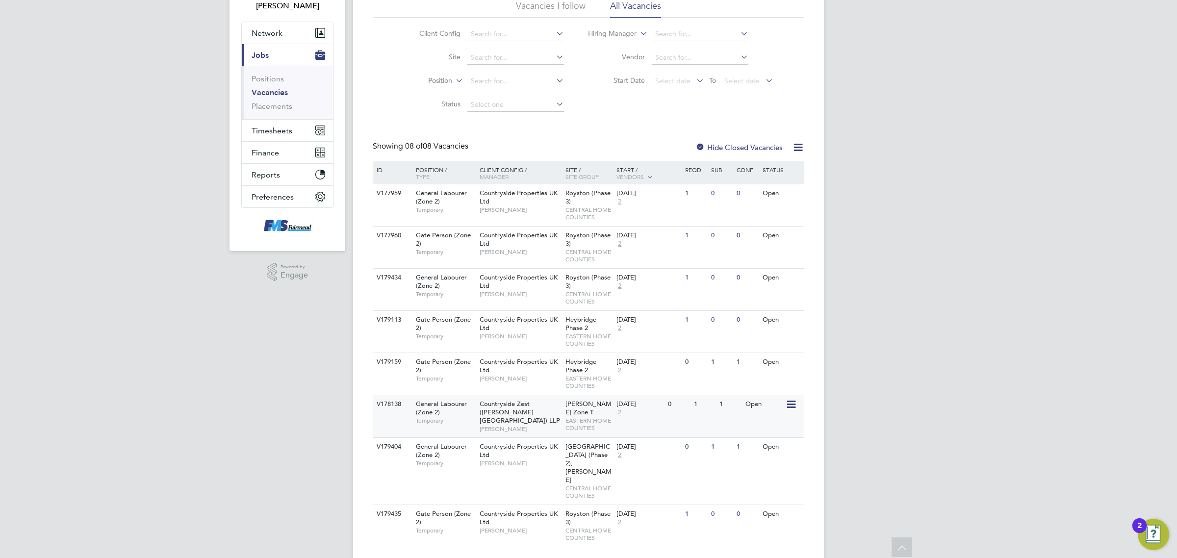
click at [590, 417] on span "EASTERN HOME COUNTIES" at bounding box center [589, 424] width 47 height 15
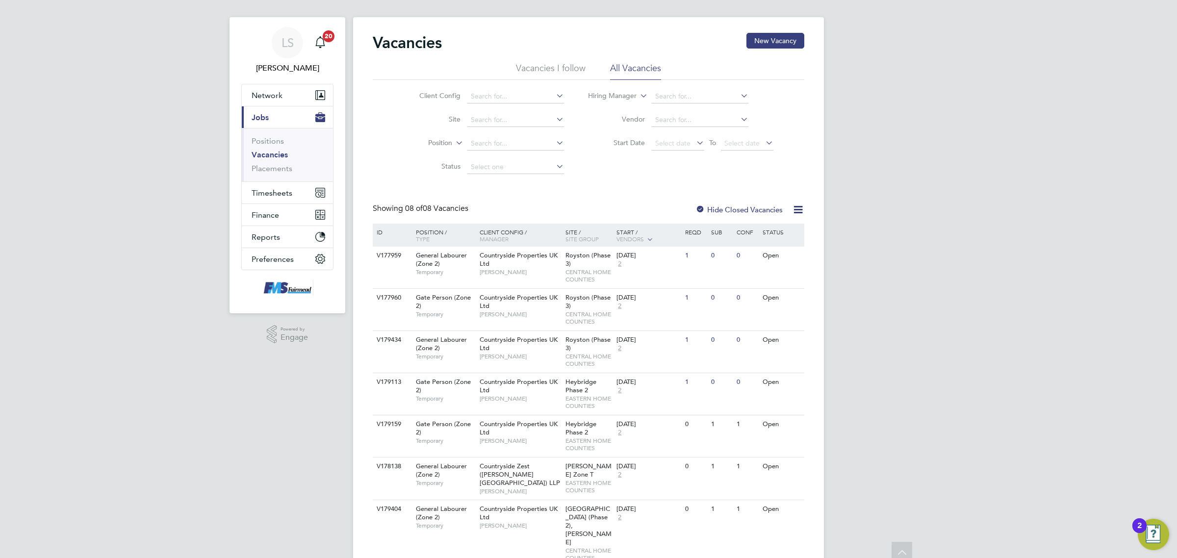
scroll to position [0, 0]
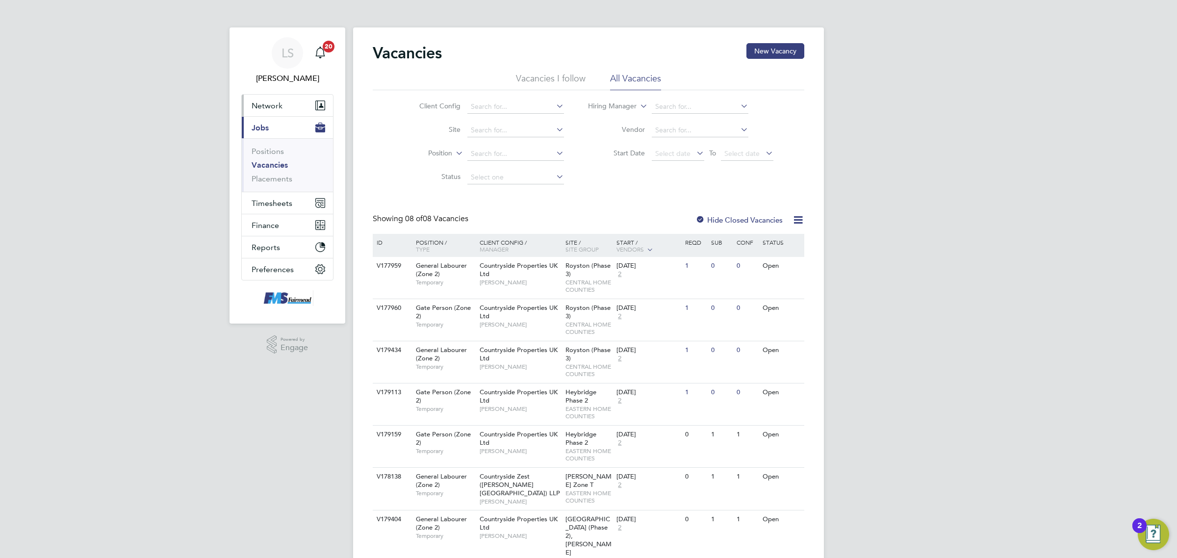
click at [262, 107] on span "Network" at bounding box center [267, 105] width 31 height 9
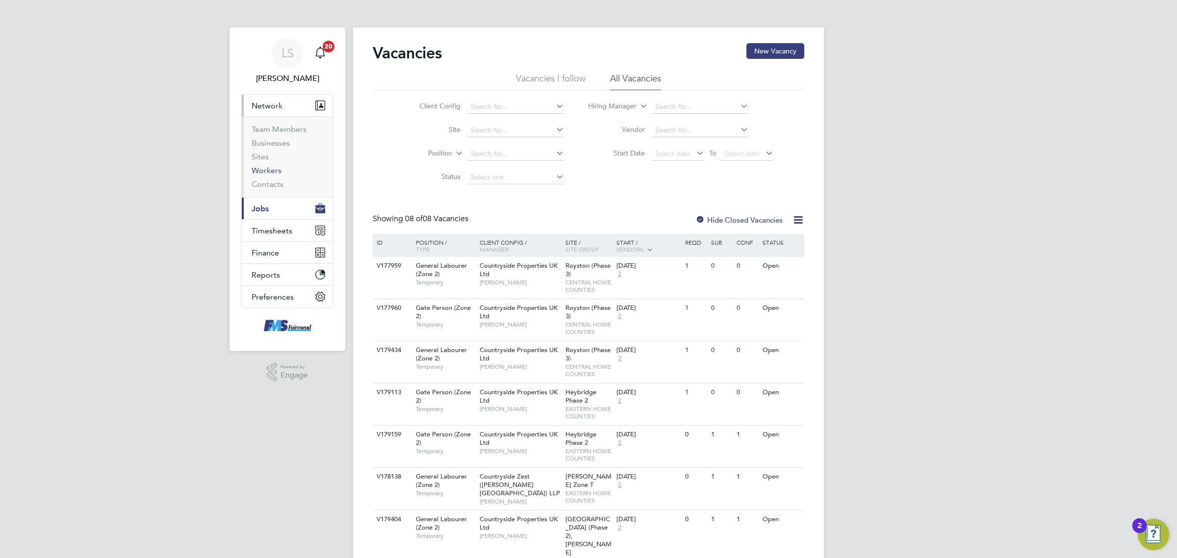
click at [277, 173] on link "Workers" at bounding box center [267, 170] width 30 height 9
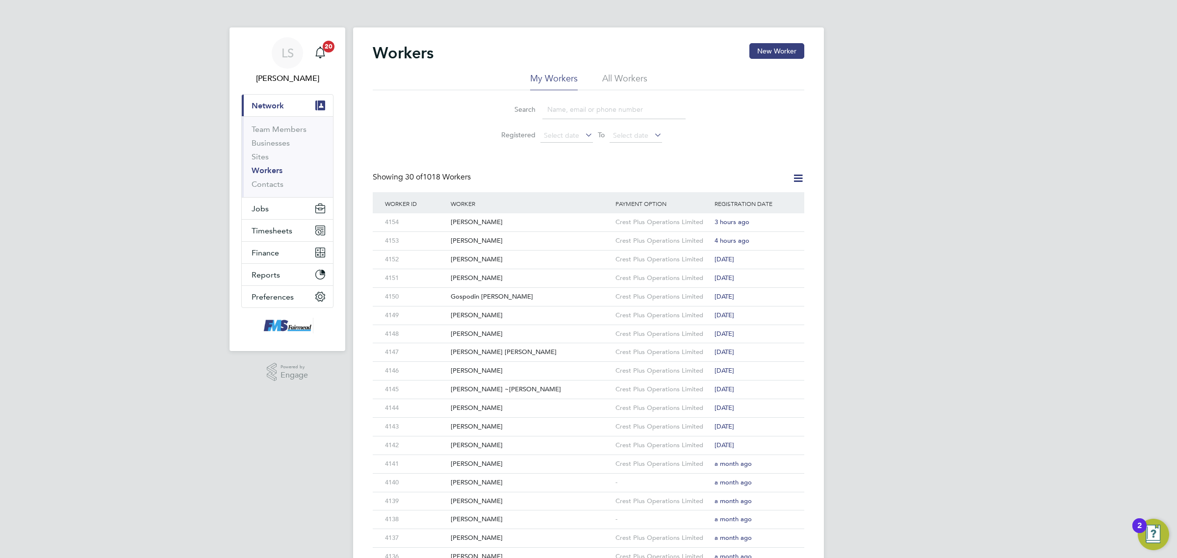
click at [799, 99] on div "Search Registered Select date To Select date" at bounding box center [589, 118] width 432 height 57
click at [780, 48] on button "New Worker" at bounding box center [777, 51] width 55 height 16
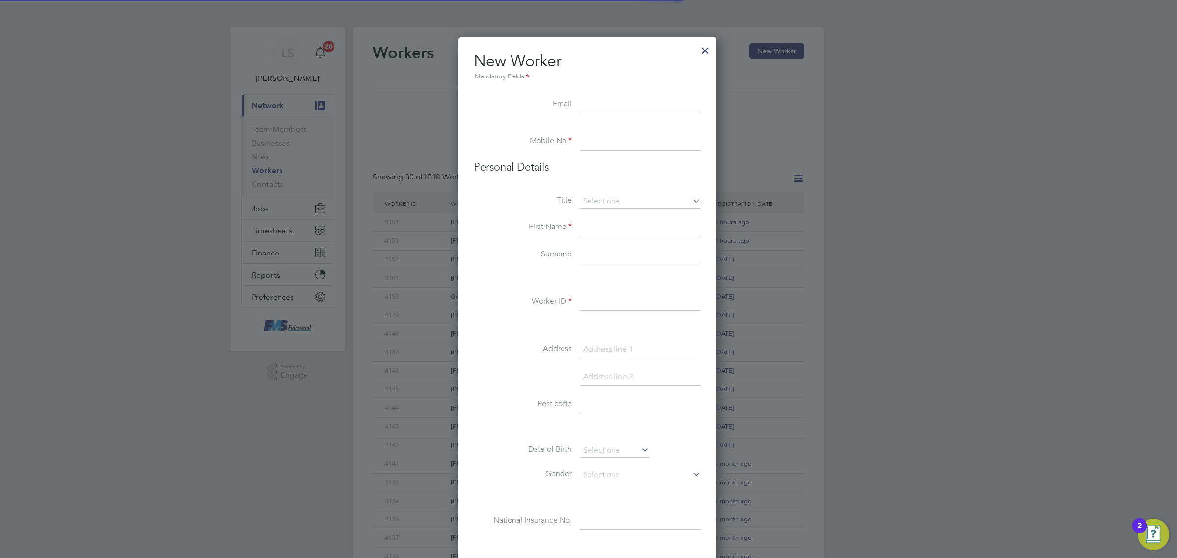
scroll to position [837, 260]
click at [595, 108] on input at bounding box center [640, 105] width 121 height 18
paste input "filmondejen16@gmail.com"
type input "filmondejen16@gmail.com"
click at [614, 143] on input at bounding box center [640, 142] width 121 height 18
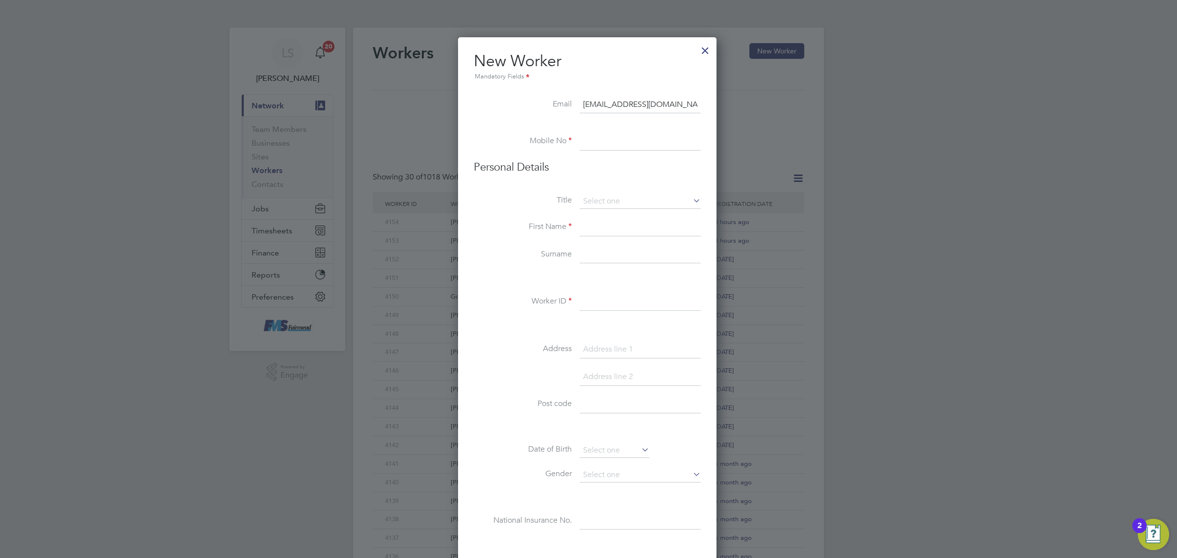
paste input "07309215079"
type input "07309215079"
click at [607, 198] on input at bounding box center [640, 201] width 121 height 15
click at [597, 215] on li "Mr" at bounding box center [640, 215] width 122 height 13
type input "Mr"
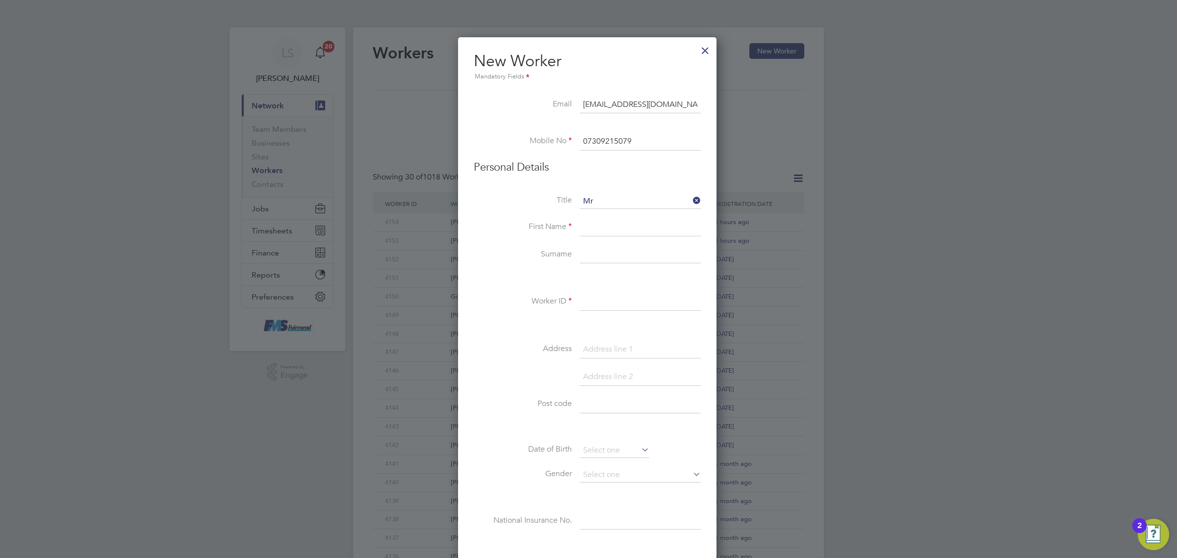
drag, startPoint x: 601, startPoint y: 229, endPoint x: 607, endPoint y: 223, distance: 8.0
click at [601, 225] on input at bounding box center [640, 228] width 121 height 18
type input "Filmon"
type input "Dejen"
click at [599, 305] on input at bounding box center [640, 302] width 121 height 18
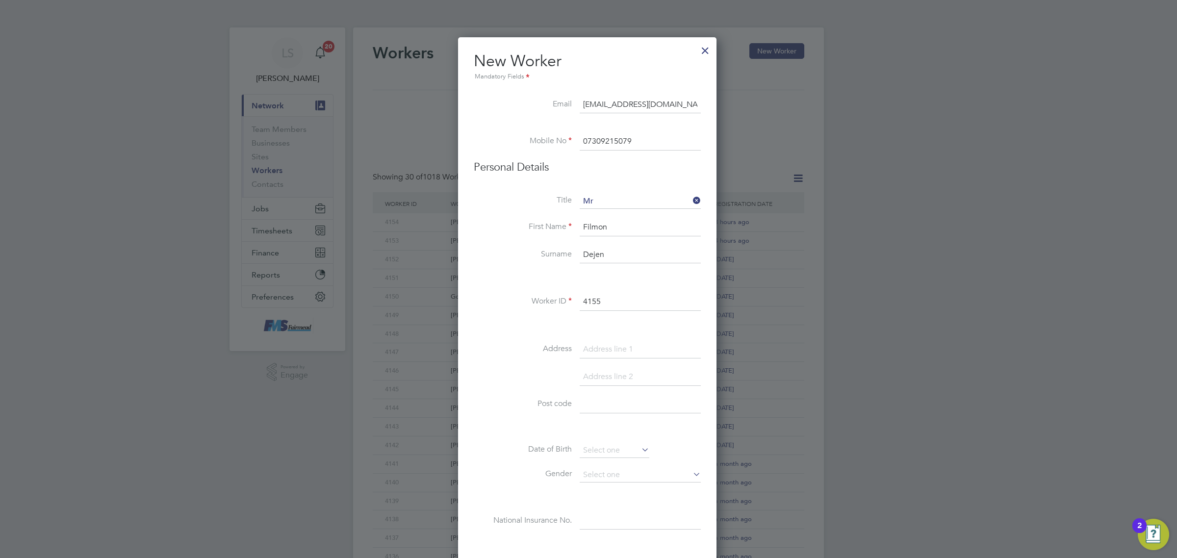
type input "4155"
click at [637, 400] on input at bounding box center [640, 405] width 121 height 18
paste input "CM1 2QW"
type input "CM1 2QW"
click at [621, 352] on input at bounding box center [640, 350] width 121 height 18
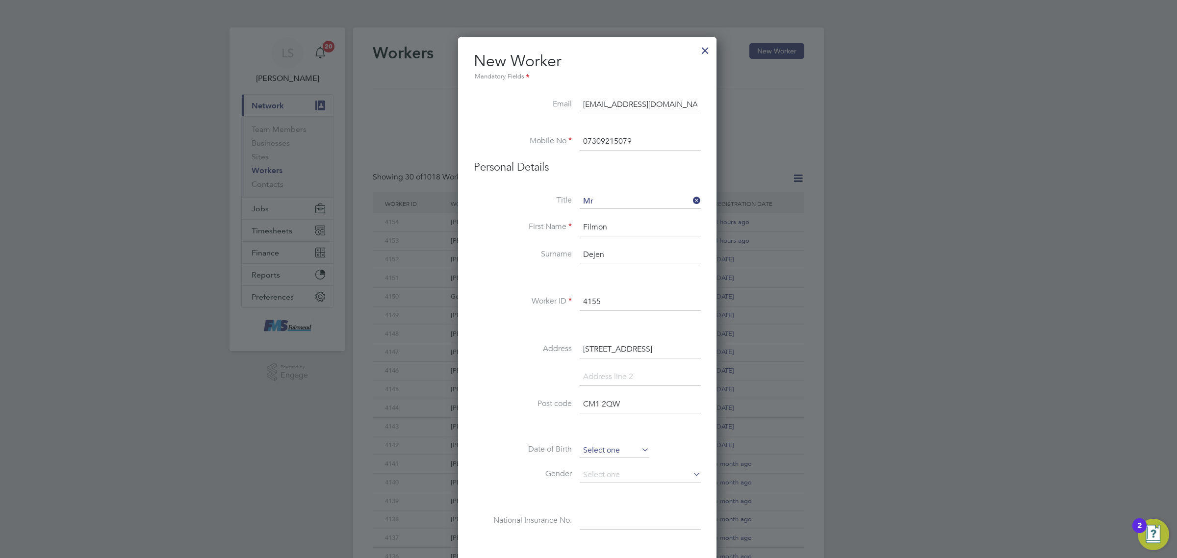
type input "2a Rainsford Lane"
click at [616, 445] on input at bounding box center [615, 450] width 70 height 15
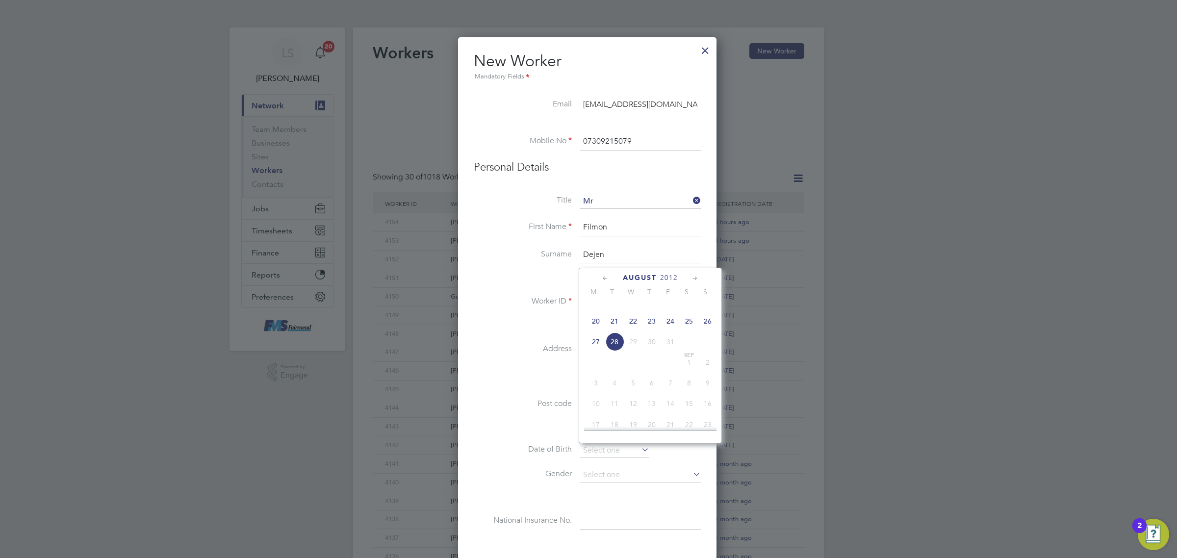
click at [673, 278] on span "2012" at bounding box center [669, 278] width 18 height 8
click at [646, 327] on span "2001" at bounding box center [652, 319] width 19 height 19
click at [617, 335] on span "15" at bounding box center [614, 332] width 19 height 19
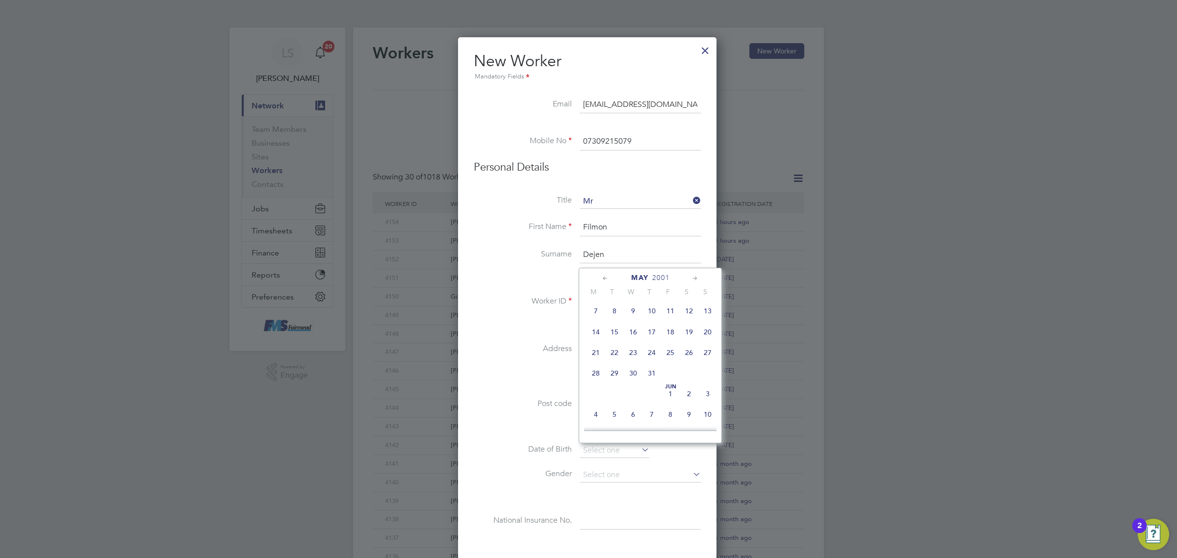
type input "15 May 2001"
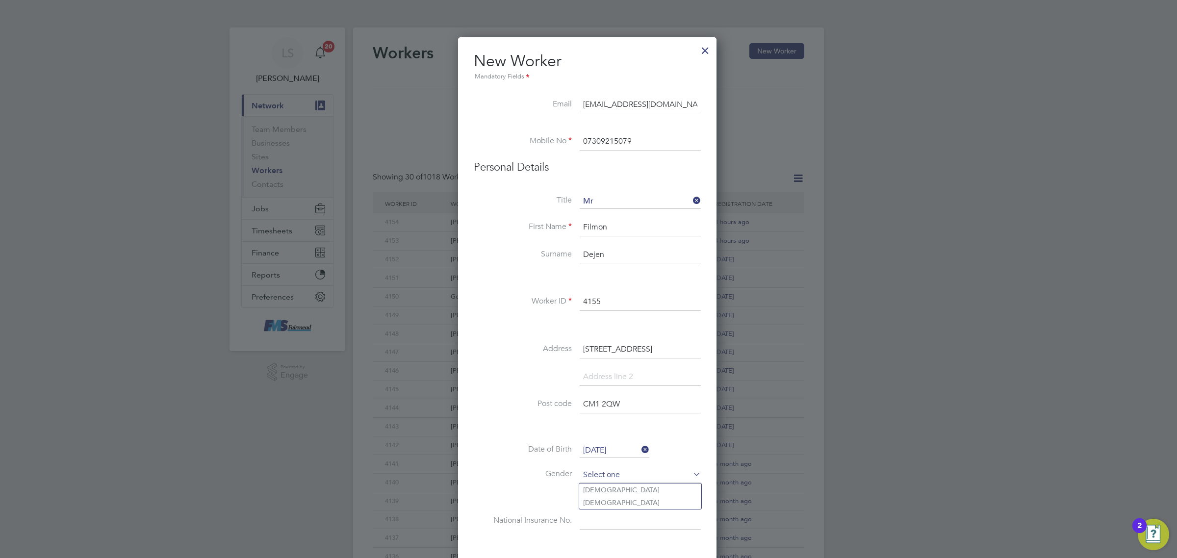
click at [623, 476] on input at bounding box center [640, 475] width 121 height 15
click at [619, 487] on li "Male" at bounding box center [640, 490] width 122 height 13
type input "Male"
click at [611, 524] on input at bounding box center [640, 522] width 121 height 18
paste input "SY957136A"
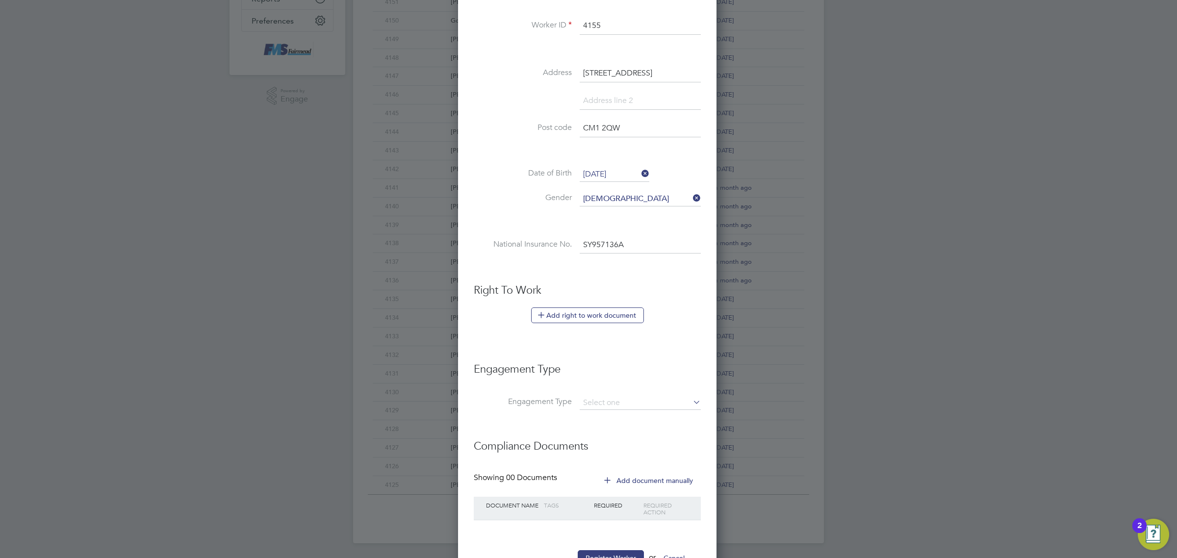
scroll to position [315, 0]
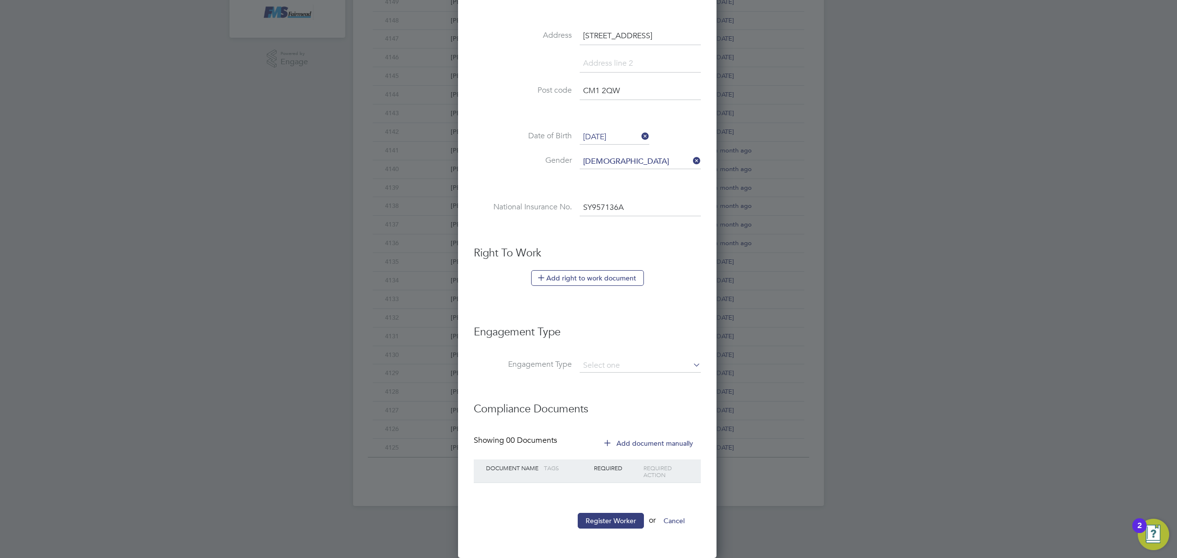
type input "SY 95 71 36 A"
click at [572, 260] on h3 "Right To Work" at bounding box center [587, 253] width 227 height 14
click at [580, 274] on button "Add right to work document" at bounding box center [587, 278] width 113 height 16
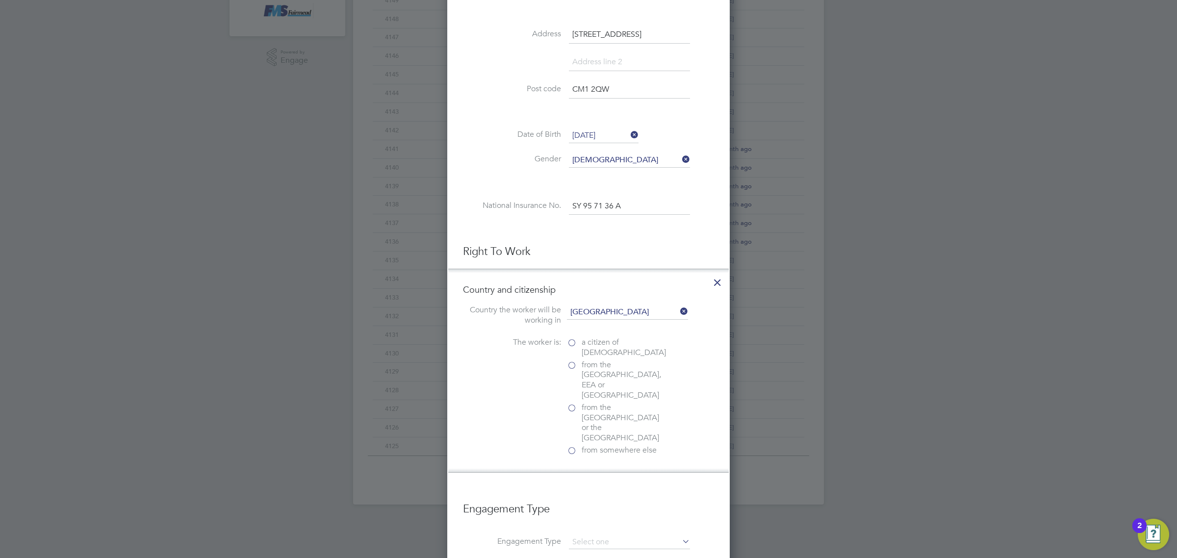
click at [604, 445] on span "from somewhere else" at bounding box center [619, 450] width 75 height 10
click at [0, 0] on input "from somewhere else" at bounding box center [0, 0] width 0 height 0
click at [600, 499] on div "Government ID Card" at bounding box center [640, 504] width 147 height 10
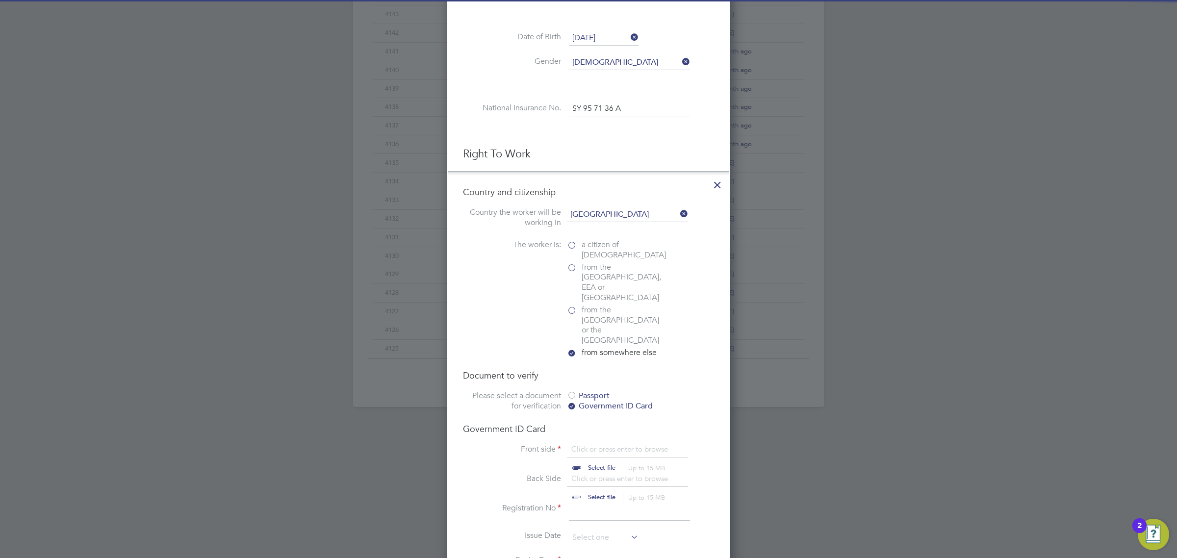
scroll to position [560, 0]
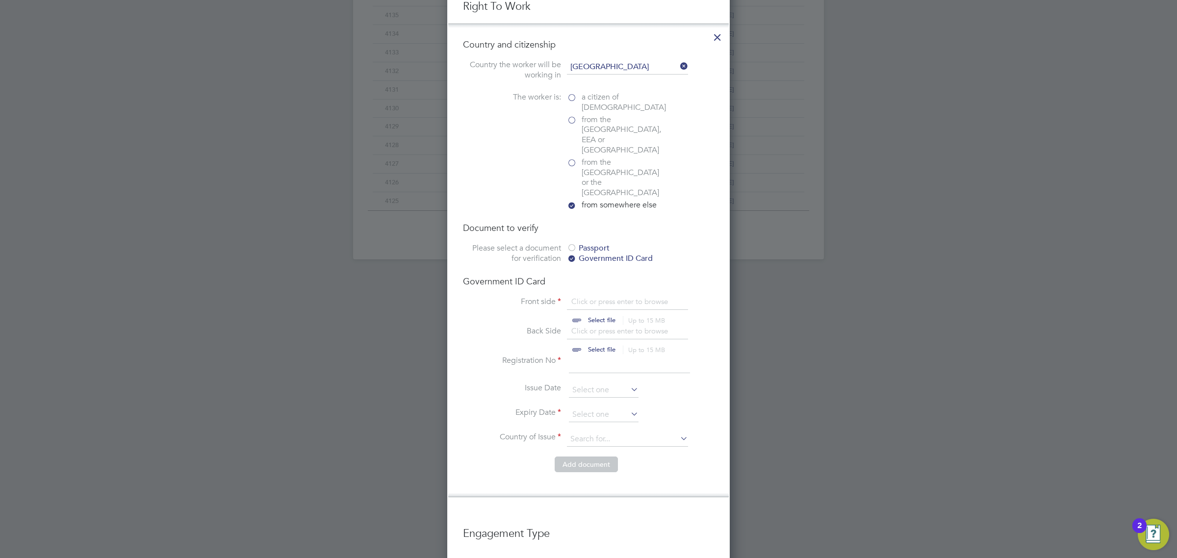
click at [594, 297] on input "file" at bounding box center [611, 311] width 154 height 29
type input "C:\fakepath\Filmon Dejen CSCS.png"
click at [614, 297] on input "file" at bounding box center [611, 311] width 154 height 29
type input "C:\fakepath\Filom Dejen Visa front.png"
click at [577, 356] on input at bounding box center [629, 365] width 121 height 18
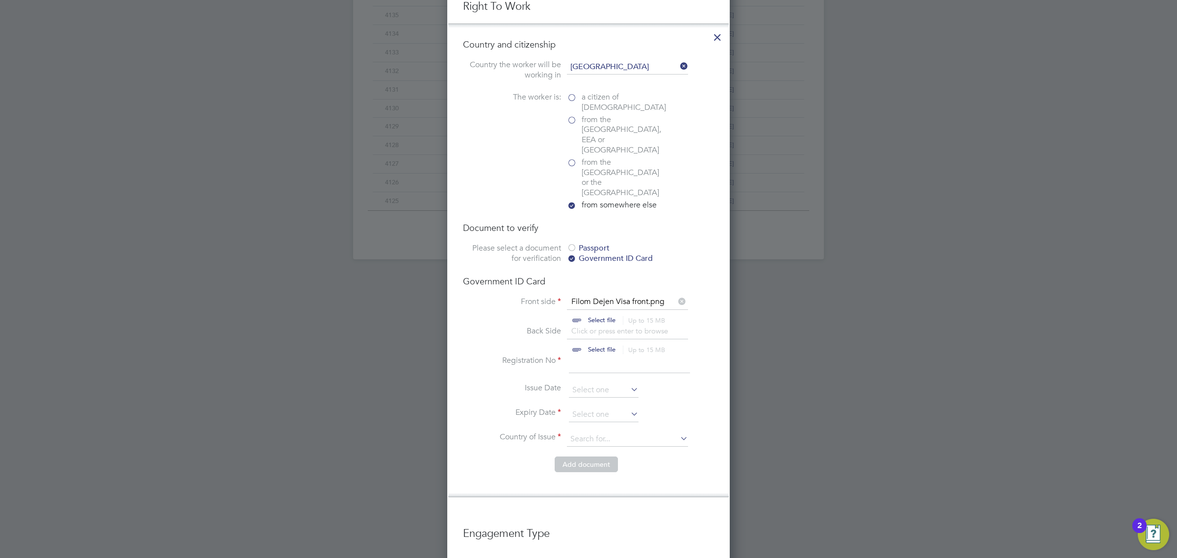
click at [621, 356] on input at bounding box center [629, 365] width 121 height 18
type input "RT5937274"
click at [594, 408] on input at bounding box center [604, 415] width 70 height 15
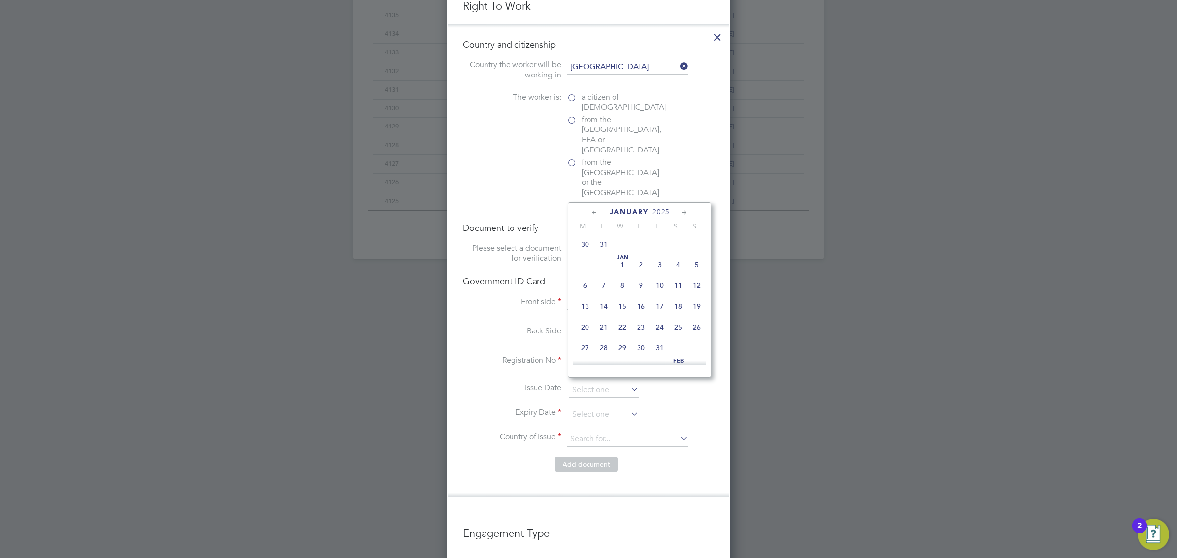
scroll to position [107, 0]
click at [600, 352] on span "31" at bounding box center [604, 348] width 19 height 19
type input "31 Dec 2024"
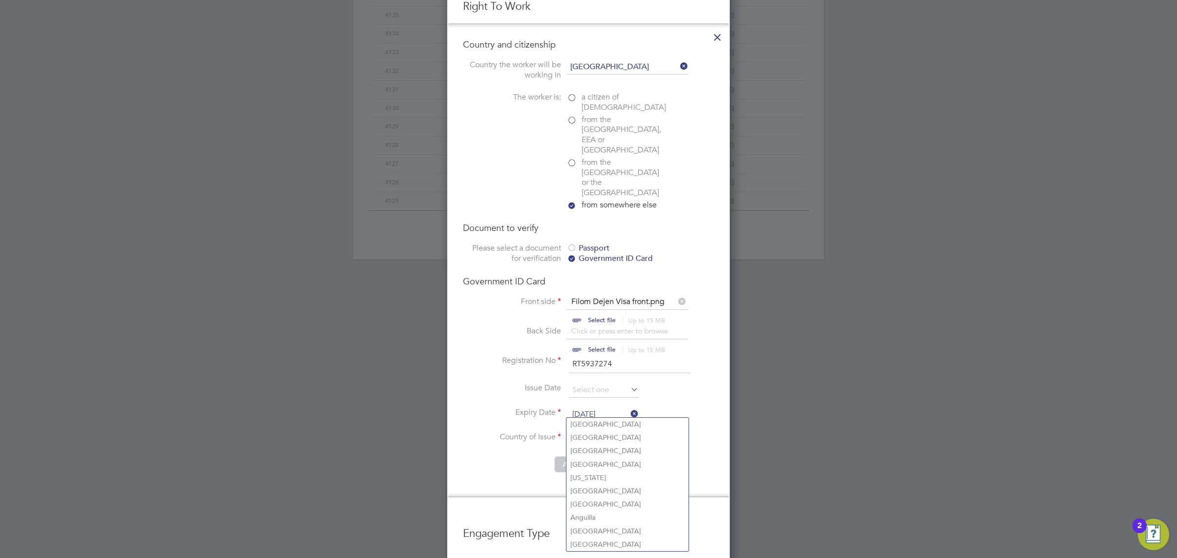
click at [592, 432] on input at bounding box center [627, 439] width 121 height 15
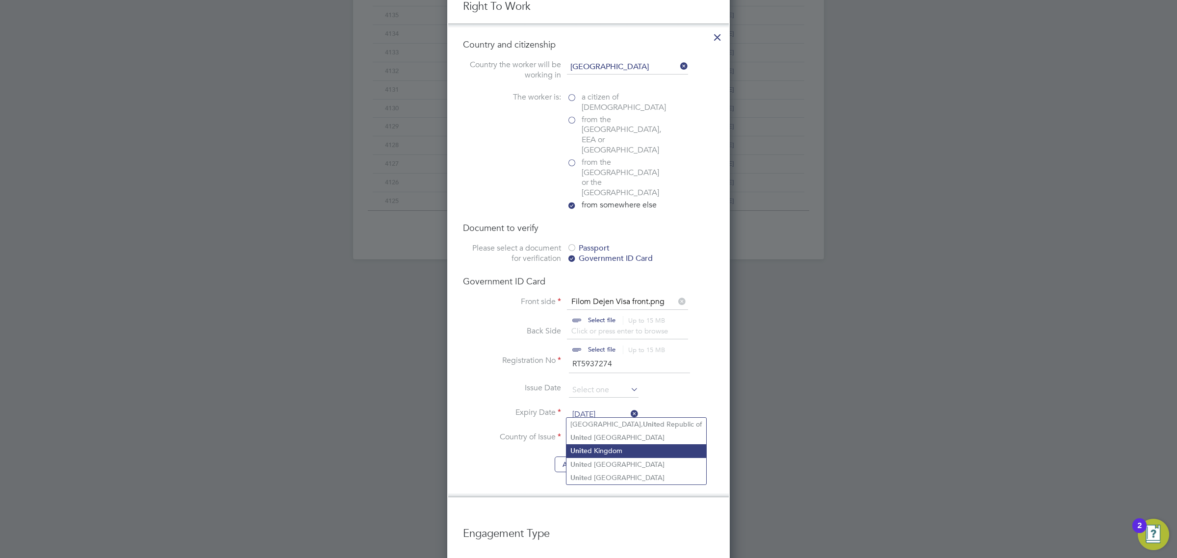
click at [577, 450] on b "Unit" at bounding box center [576, 451] width 13 height 8
type input "United Kingdom"
drag, startPoint x: 578, startPoint y: 438, endPoint x: 572, endPoint y: 447, distance: 11.0
click at [578, 457] on button "Add document" at bounding box center [586, 465] width 63 height 16
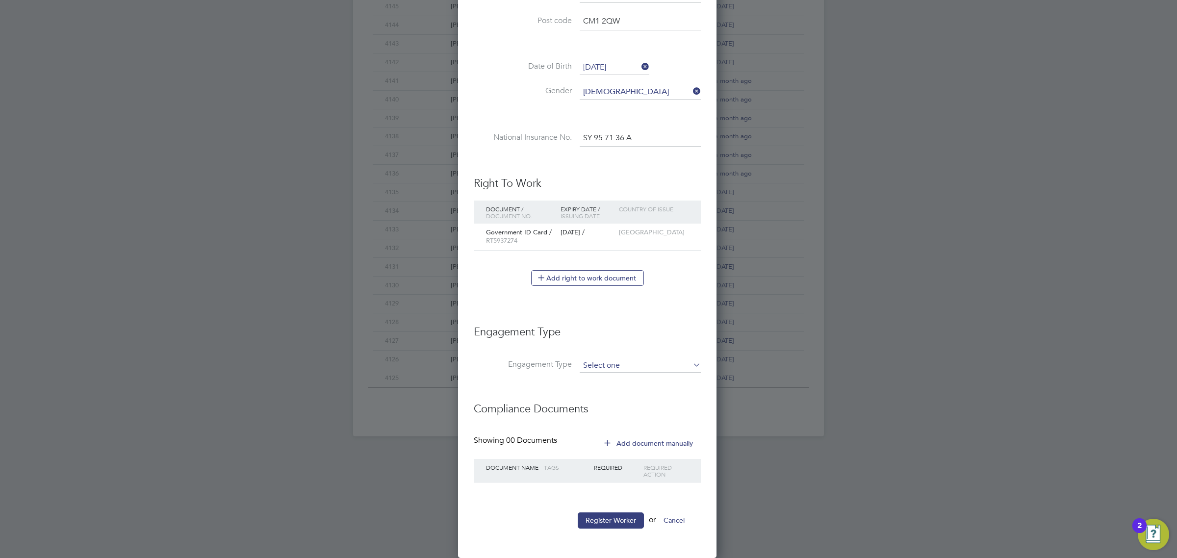
click at [604, 369] on input at bounding box center [640, 366] width 121 height 14
click at [600, 425] on li "Umbrella" at bounding box center [640, 424] width 122 height 14
type input "Umbrella"
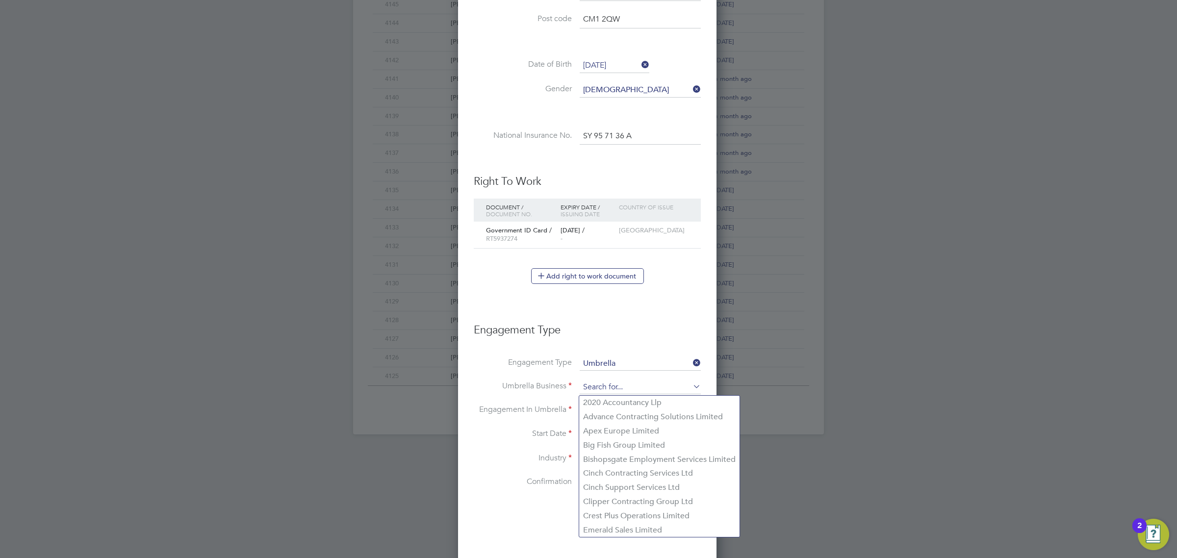
click at [605, 388] on input at bounding box center [640, 388] width 121 height 14
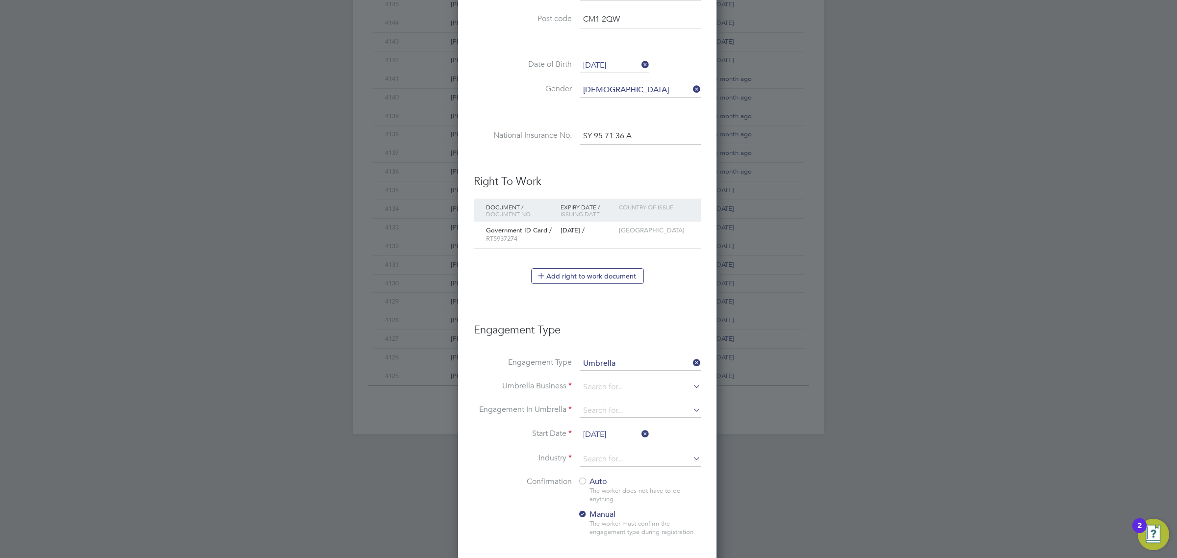
click at [616, 513] on li "Crest Plus Operations Limited" at bounding box center [659, 516] width 160 height 14
type input "Crest Plus Operations Limited"
click at [609, 409] on input at bounding box center [640, 411] width 121 height 14
click at [618, 487] on li "PAYE Umbrella" at bounding box center [640, 483] width 122 height 14
type input "PAYE Umbrella"
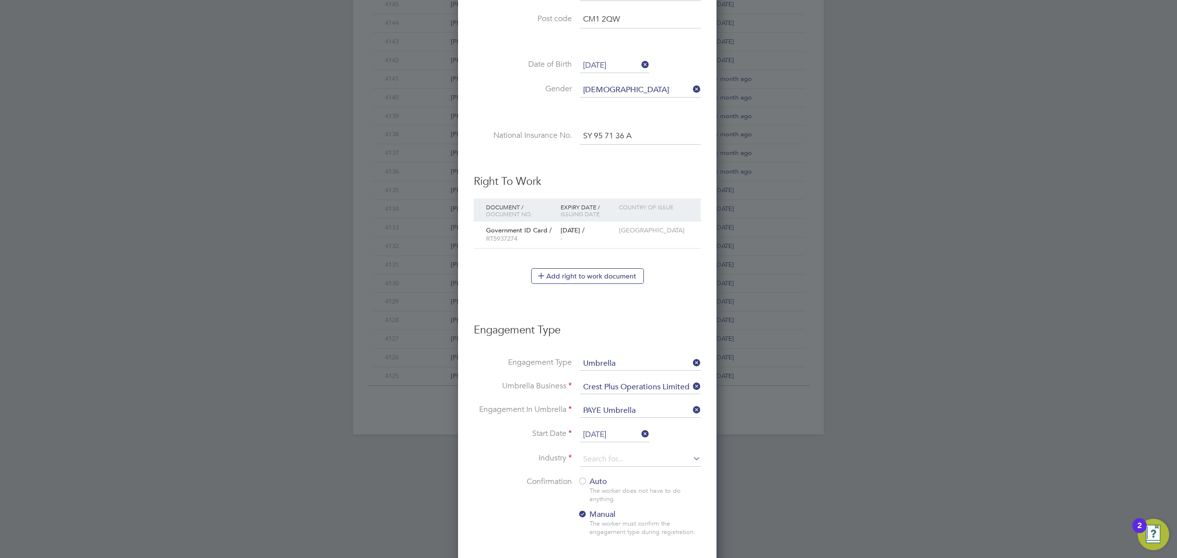
click at [607, 434] on input "[DATE]" at bounding box center [615, 435] width 70 height 15
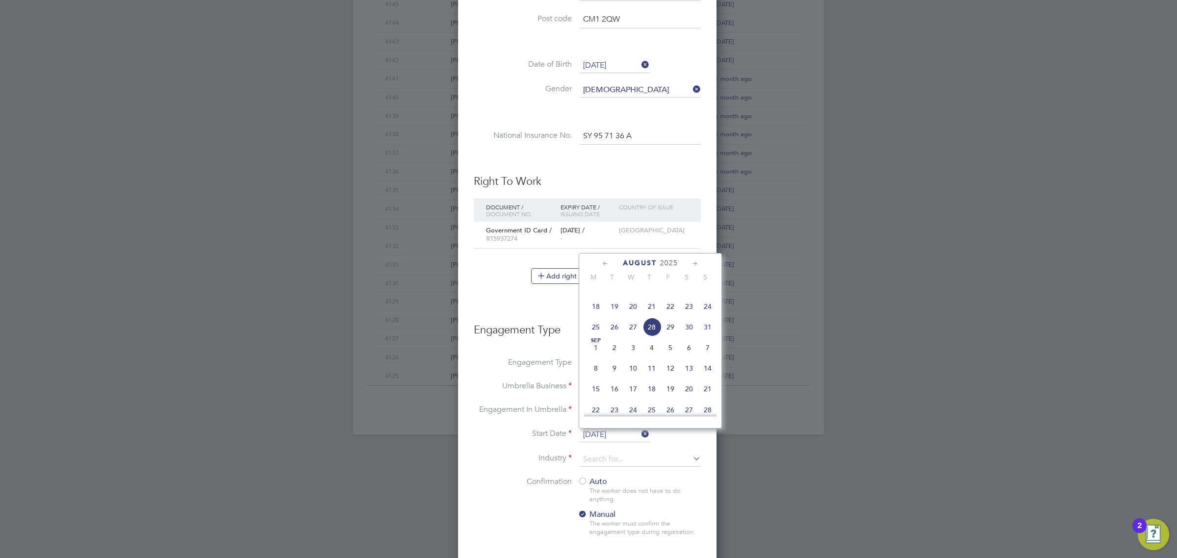
drag, startPoint x: 653, startPoint y: 344, endPoint x: 653, endPoint y: 357, distance: 13.2
click at [653, 337] on span "28" at bounding box center [652, 327] width 19 height 19
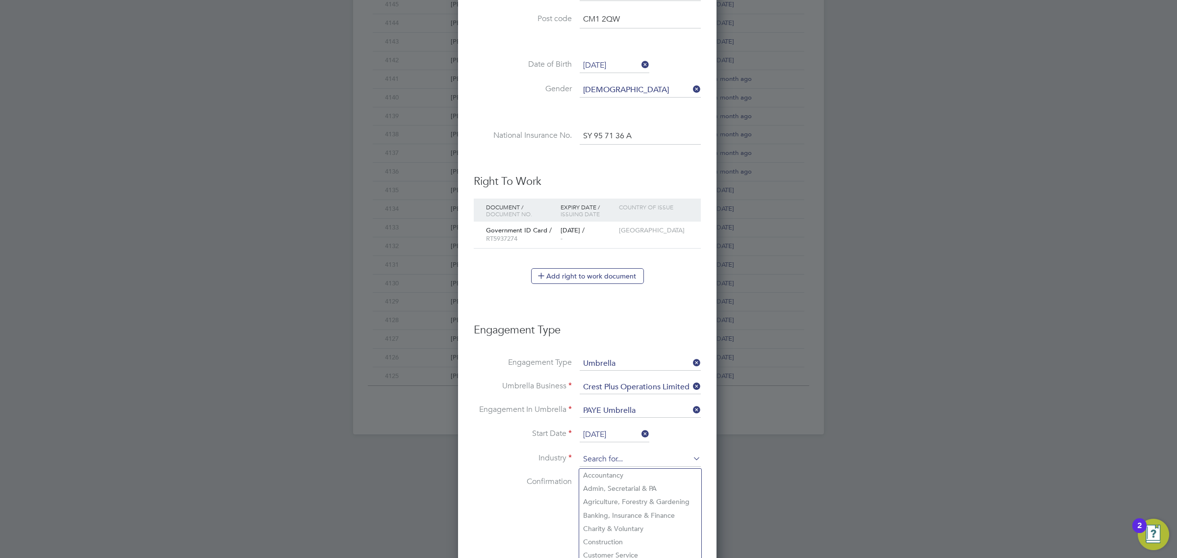
click at [614, 465] on input at bounding box center [640, 459] width 121 height 15
click at [614, 542] on li "Construction" at bounding box center [640, 542] width 122 height 13
type input "Construction"
click at [589, 484] on span "Auto" at bounding box center [592, 482] width 29 height 10
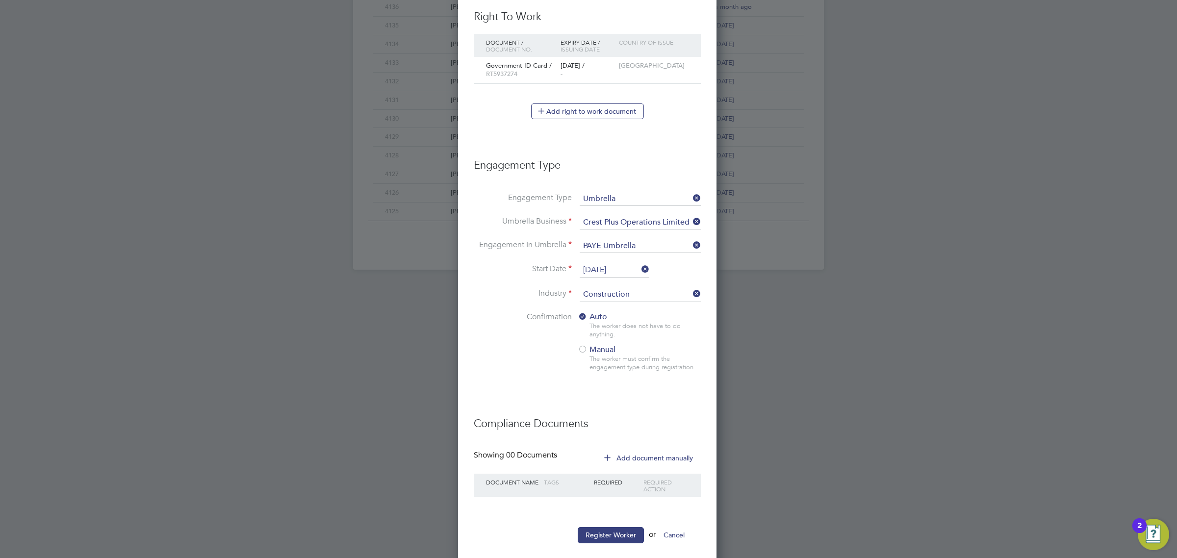
scroll to position [567, 0]
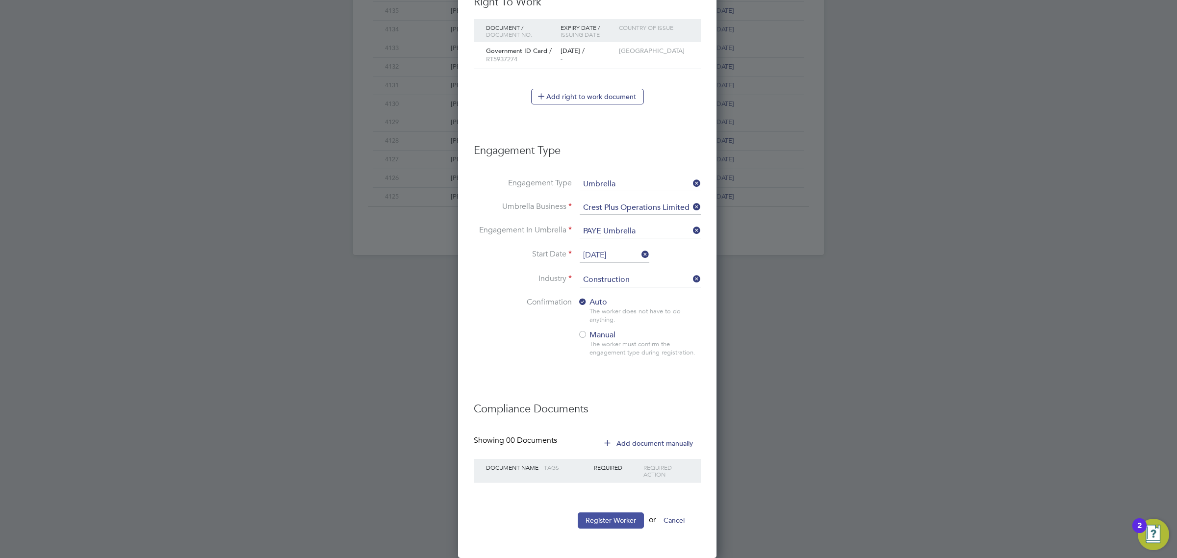
click at [628, 519] on button "Register Worker" at bounding box center [611, 521] width 66 height 16
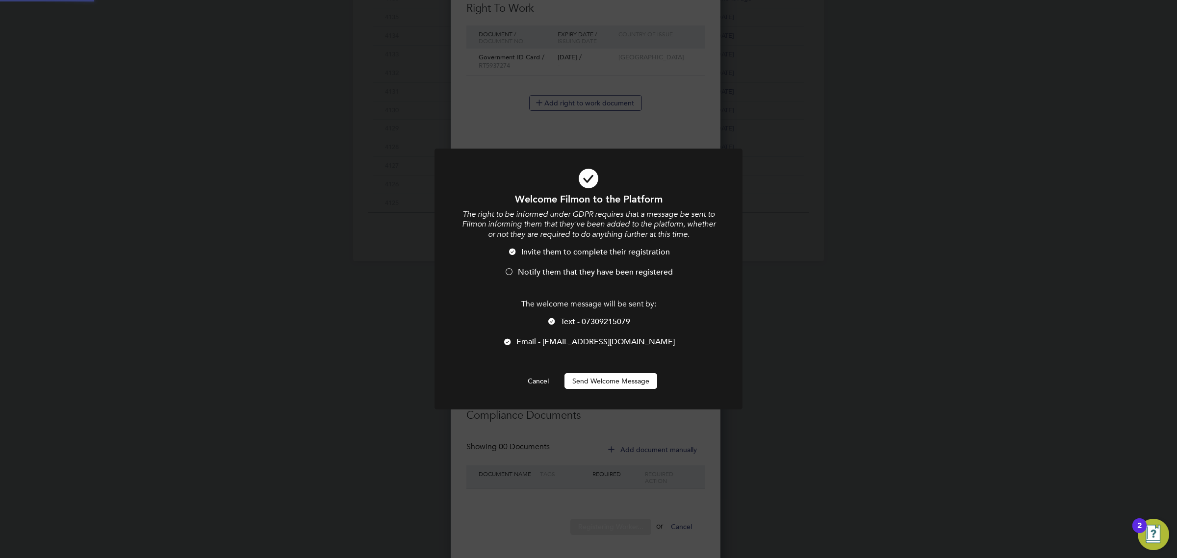
scroll to position [0, 0]
click at [540, 263] on li "Invite them to complete their registration" at bounding box center [588, 257] width 255 height 20
click at [606, 391] on div at bounding box center [589, 279] width 308 height 261
click at [606, 390] on div at bounding box center [589, 279] width 308 height 261
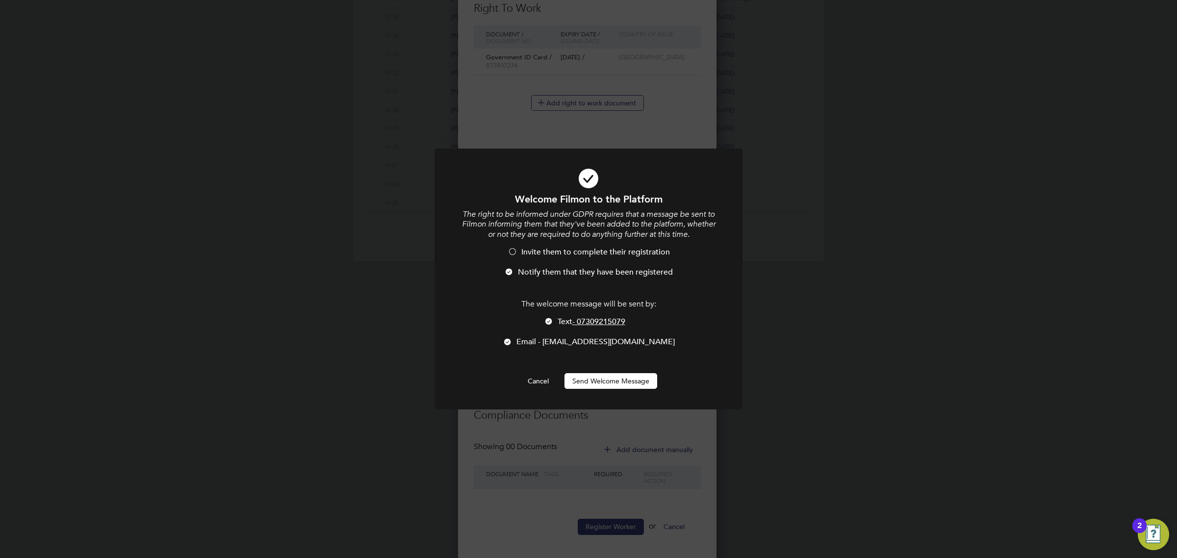
click at [607, 382] on button "Send Welcome Message" at bounding box center [611, 381] width 93 height 16
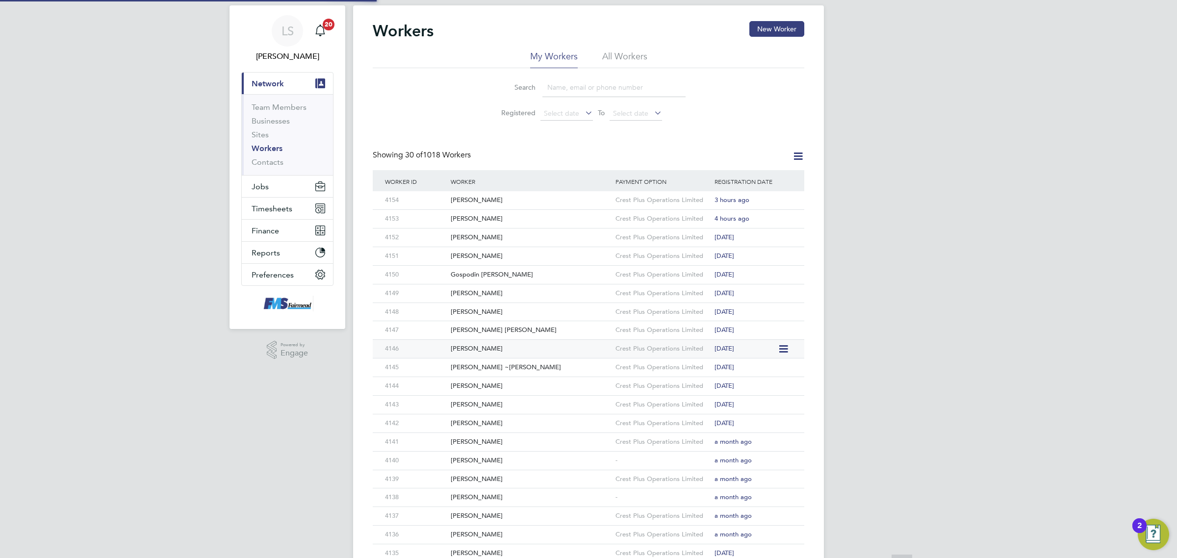
scroll to position [0, 0]
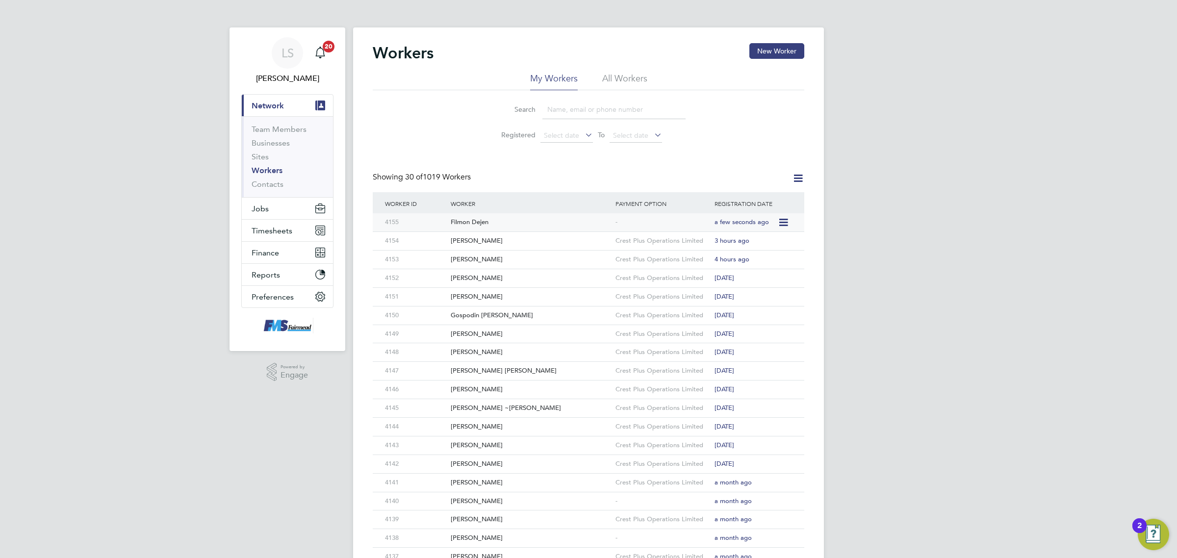
click at [470, 225] on div "Filmon Dejen" at bounding box center [530, 222] width 165 height 18
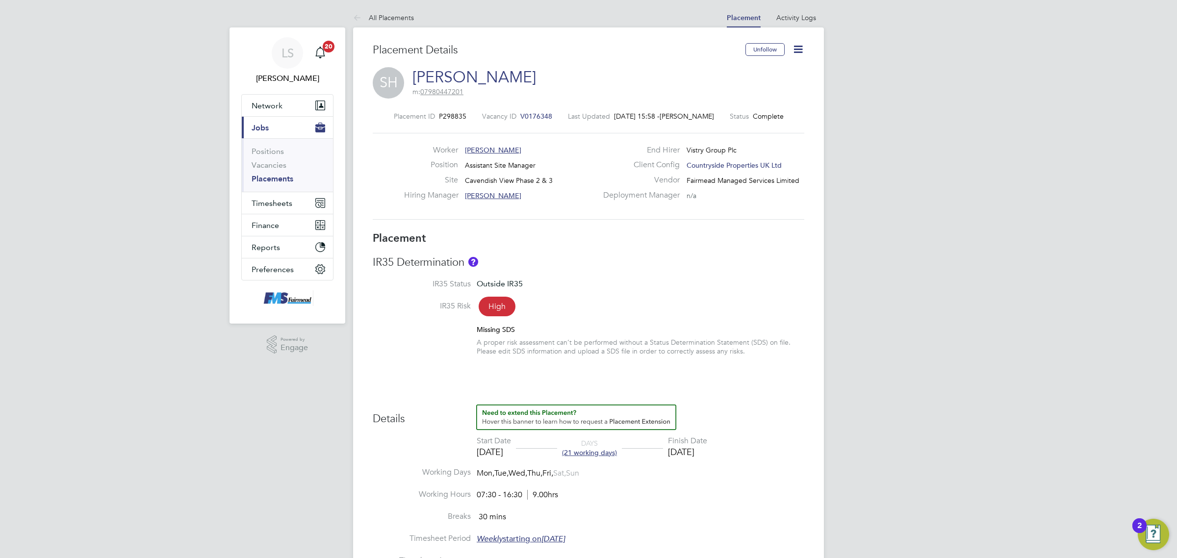
click at [273, 173] on li "Vacancies" at bounding box center [289, 167] width 74 height 14
click at [273, 178] on link "Placements" at bounding box center [273, 178] width 42 height 9
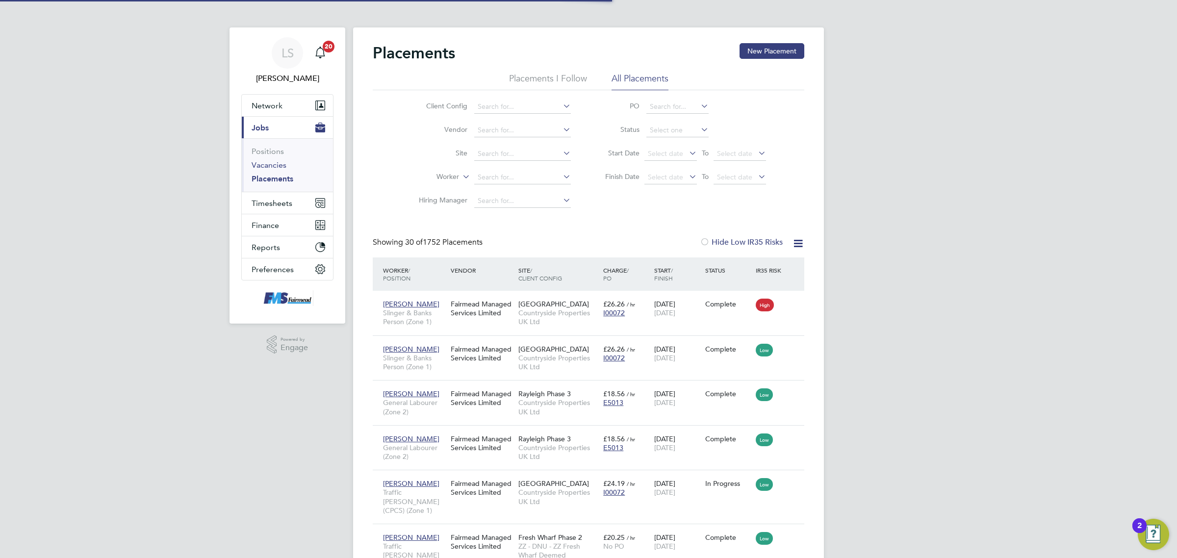
scroll to position [37, 85]
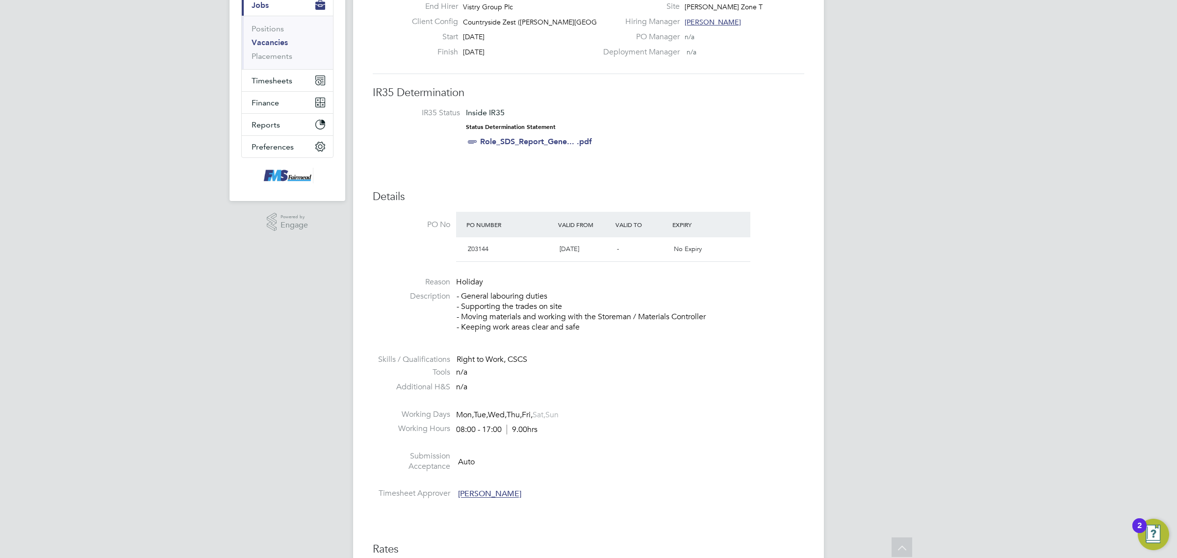
scroll to position [117, 0]
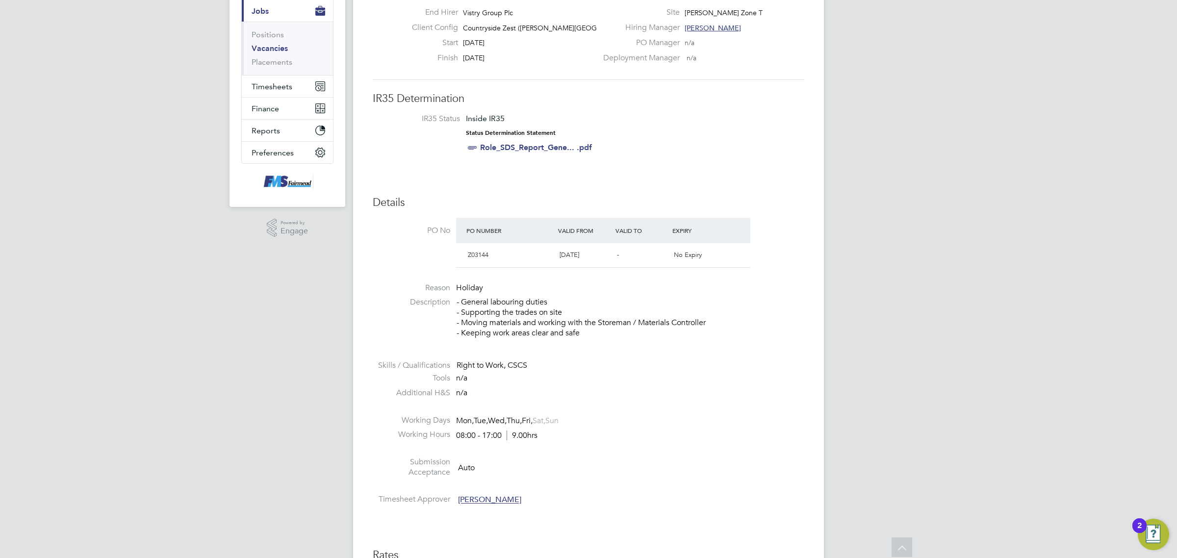
click at [275, 48] on link "Vacancies" at bounding box center [270, 48] width 36 height 9
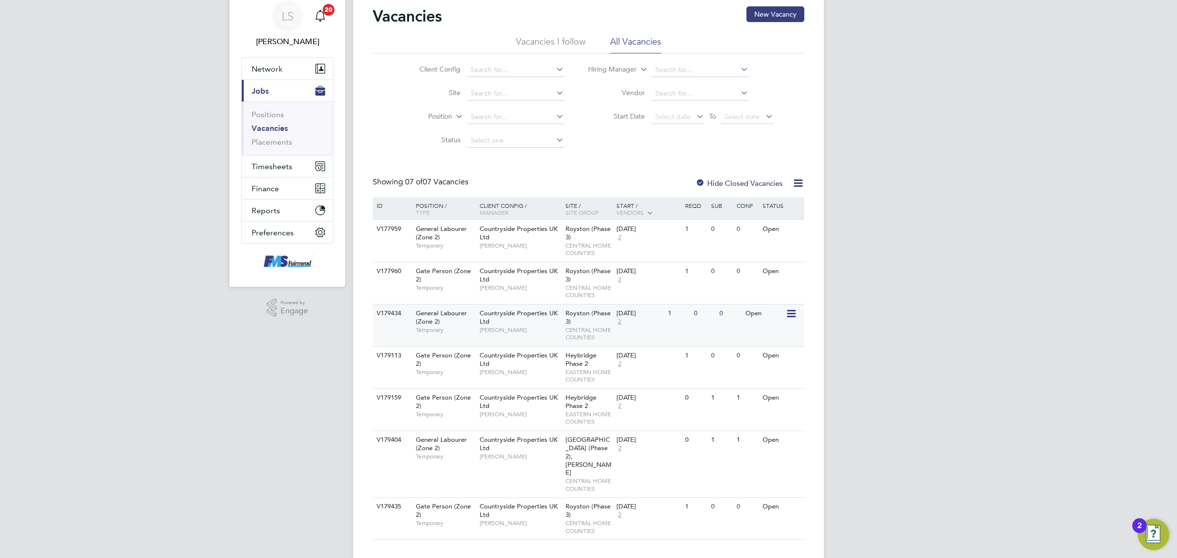
scroll to position [38, 0]
click at [648, 508] on div "V179435 Gate Person (Zone 2) Temporary Countryside Properties UK Ltd Robert May…" at bounding box center [589, 517] width 432 height 42
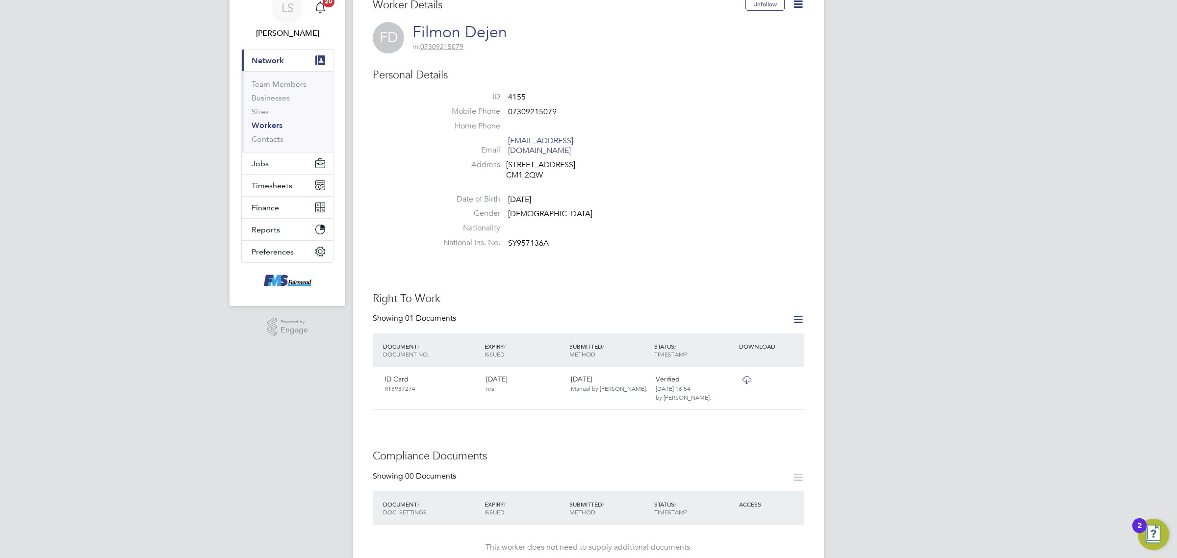
scroll to position [184, 0]
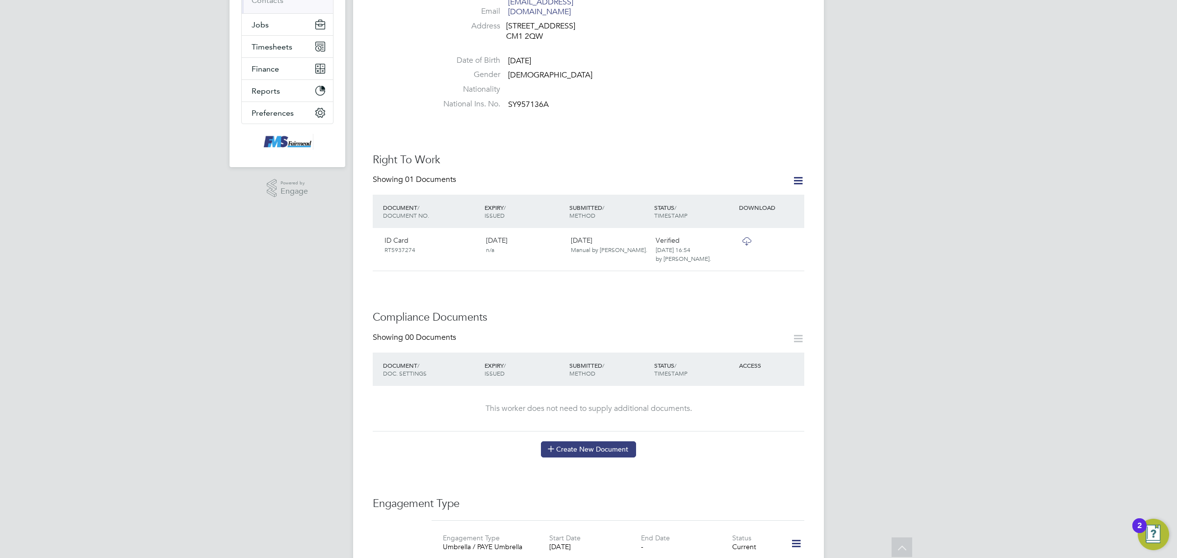
click at [604, 441] on button "Create New Document" at bounding box center [588, 449] width 95 height 16
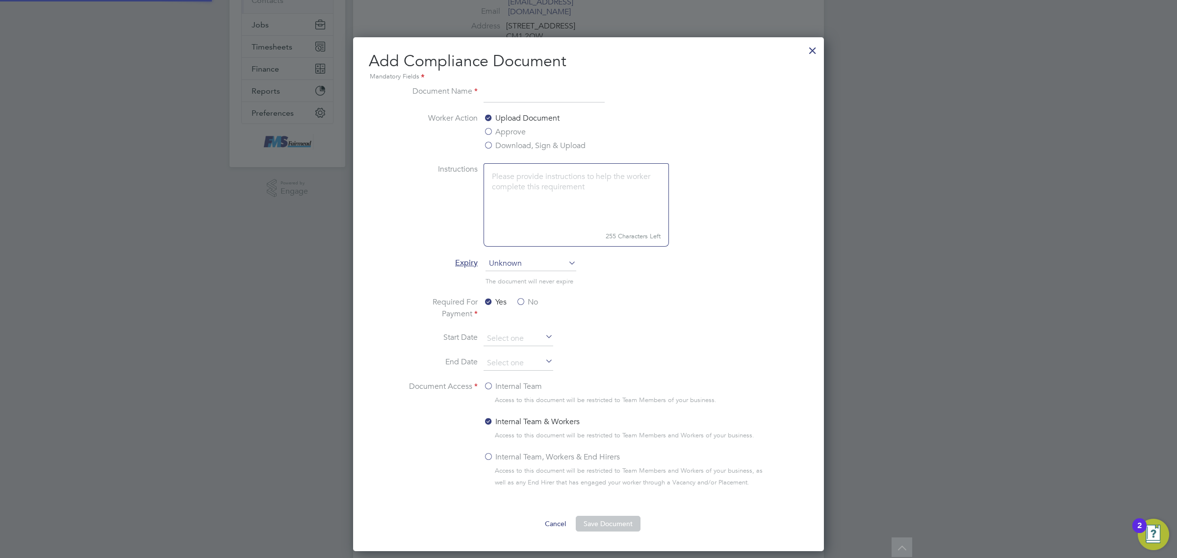
scroll to position [516, 471]
click at [525, 141] on label "Download, Sign & Upload" at bounding box center [535, 146] width 102 height 12
click at [0, 0] on input "Download, Sign & Upload" at bounding box center [0, 0] width 0 height 0
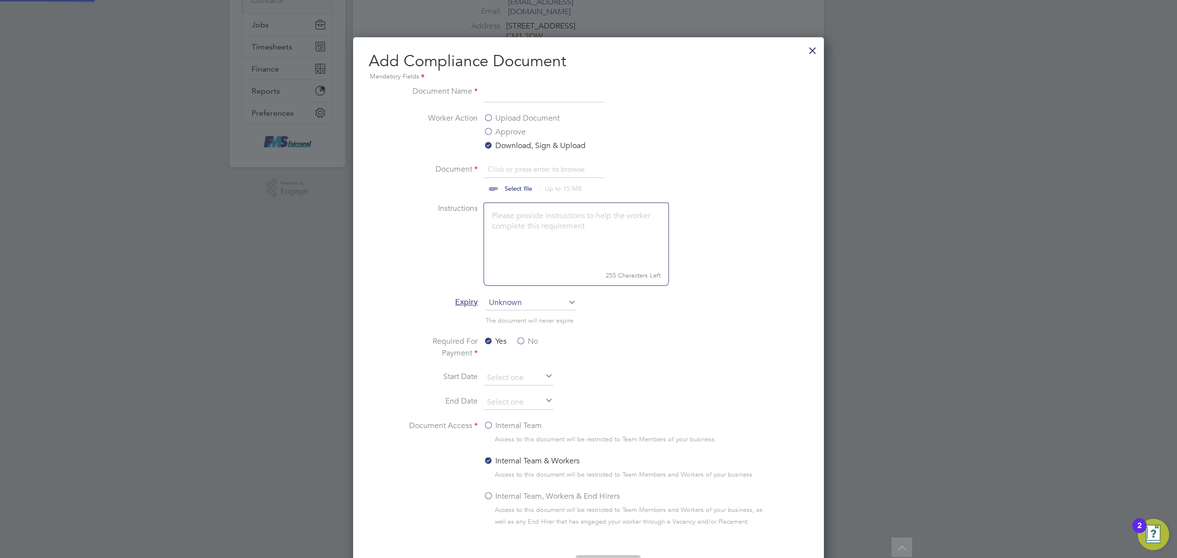
scroll to position [15, 122]
click at [531, 99] on input at bounding box center [544, 94] width 121 height 18
type input "cscs"
click at [514, 187] on input "file" at bounding box center [528, 177] width 154 height 29
type input "C:\fakepath\Filmon Dejen CSCS.png"
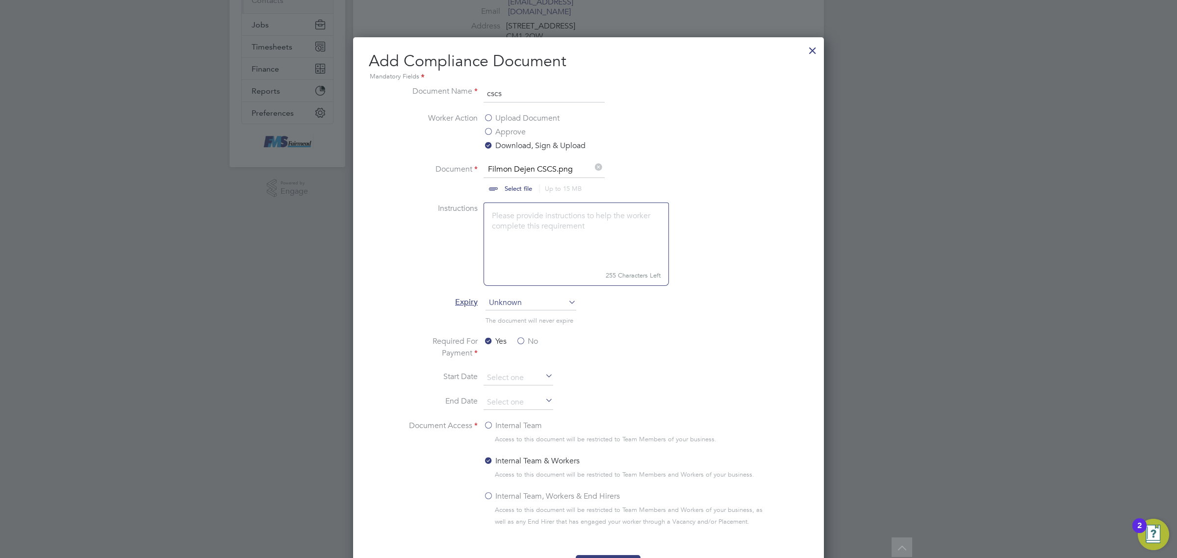
click at [512, 308] on span "Unknown" at bounding box center [531, 303] width 91 height 15
click at [515, 368] on li "Specific date" at bounding box center [531, 368] width 92 height 13
click at [525, 344] on label "No" at bounding box center [527, 342] width 22 height 12
click at [0, 0] on input "No" at bounding box center [0, 0] width 0 height 0
click at [524, 405] on input at bounding box center [519, 402] width 70 height 15
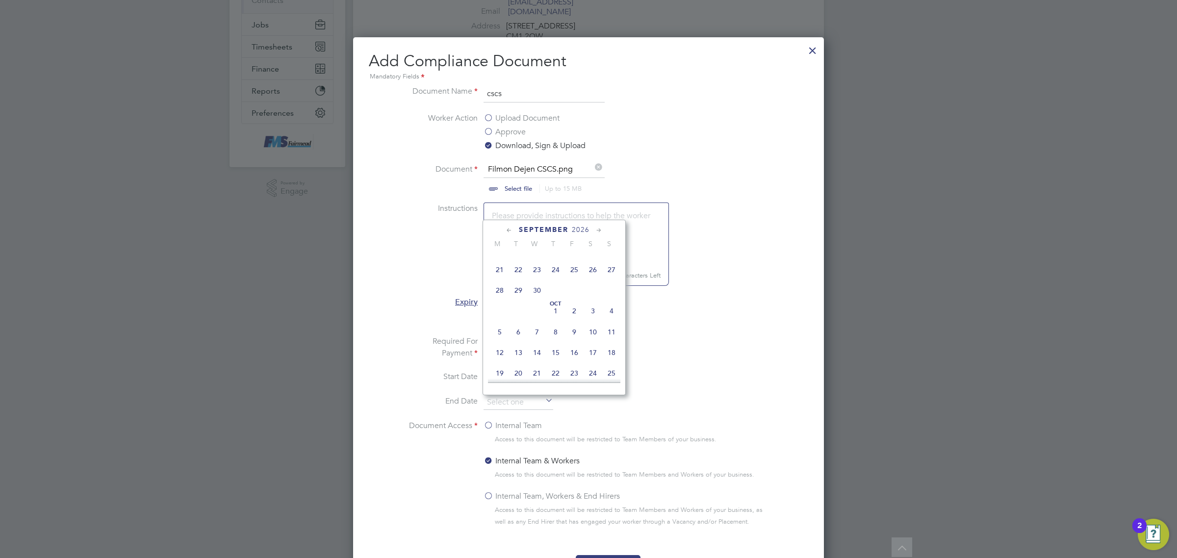
scroll to position [1776, 0]
click at [520, 280] on span "22" at bounding box center [518, 270] width 19 height 19
type input "22 Sep 2026"
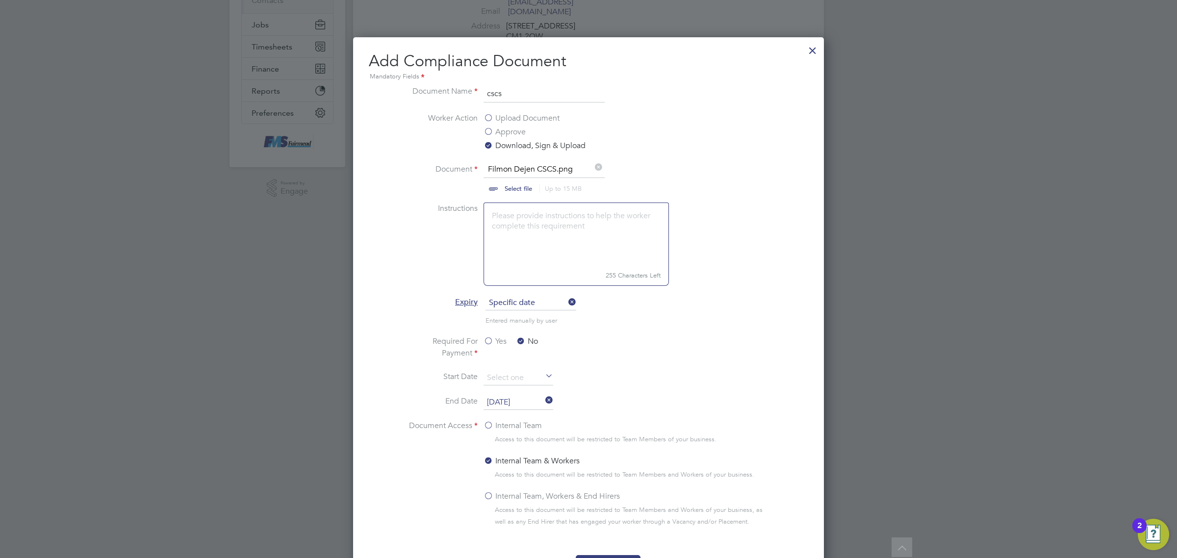
click at [487, 423] on label "Internal Team" at bounding box center [513, 426] width 58 height 12
click at [0, 0] on input "Internal Team" at bounding box center [0, 0] width 0 height 0
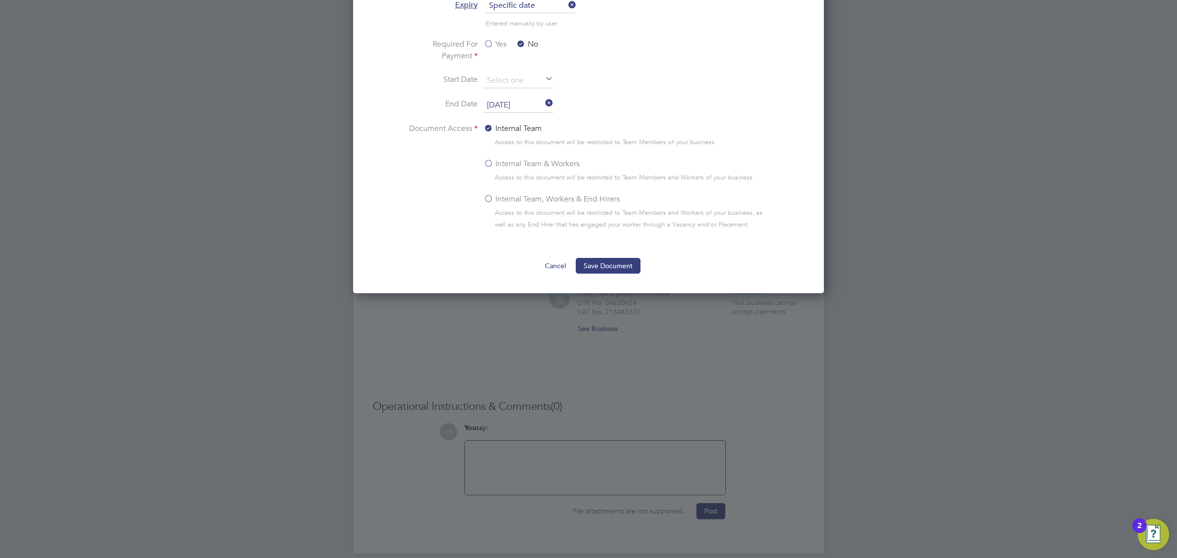
scroll to position [482, 0]
click at [627, 267] on button "Save Document" at bounding box center [608, 266] width 65 height 16
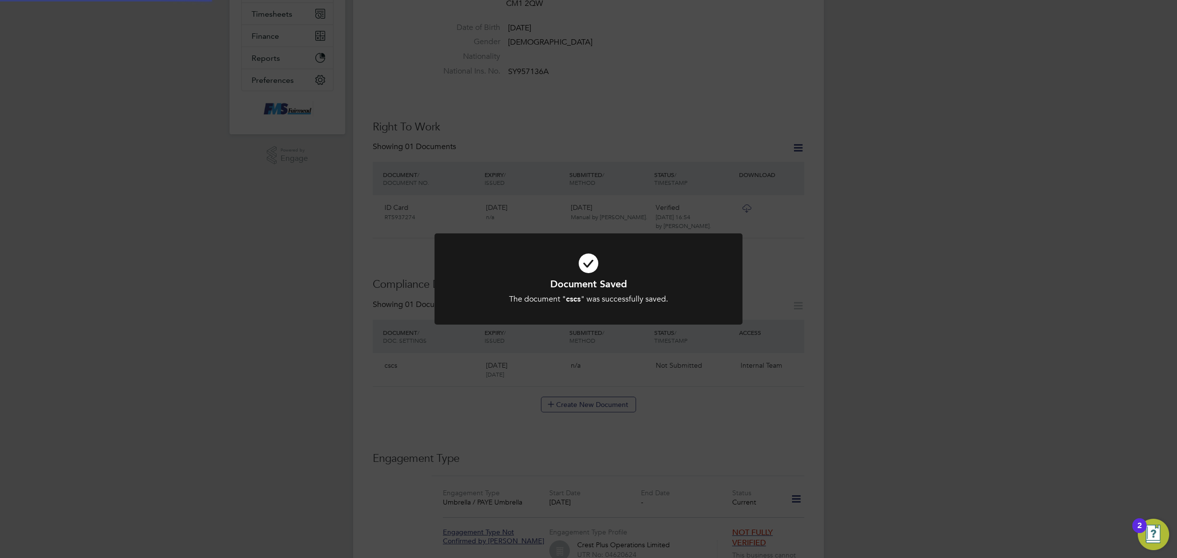
scroll to position [184, 0]
click at [735, 410] on div "Document Saved The document " cscs " was successfully saved. Cancel Okay" at bounding box center [588, 279] width 1177 height 558
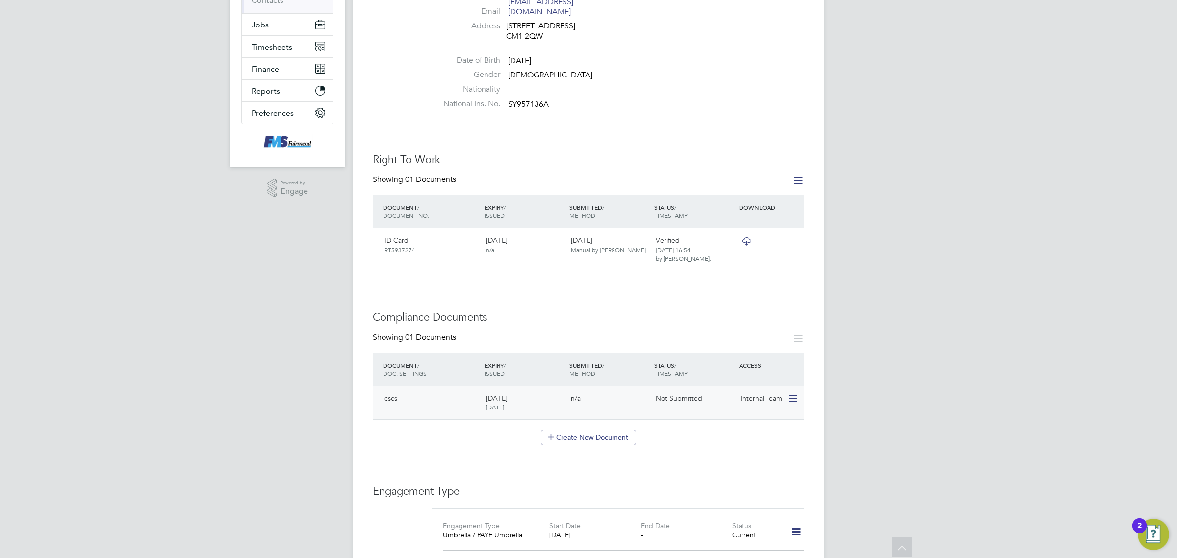
click at [790, 393] on icon at bounding box center [792, 399] width 10 height 12
click at [747, 437] on li "Submit Document" at bounding box center [749, 440] width 98 height 14
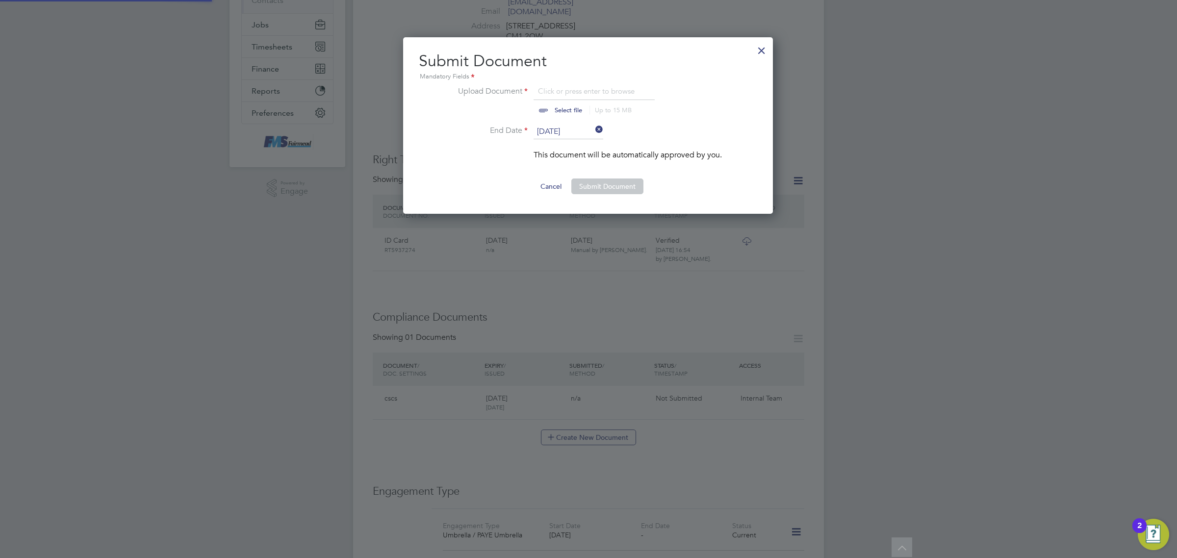
scroll to position [178, 371]
click at [565, 109] on input "file" at bounding box center [578, 99] width 154 height 29
type input "C:\fakepath\Filmon Dejen CSCS.png"
click at [596, 180] on button "Submit Document" at bounding box center [607, 187] width 72 height 16
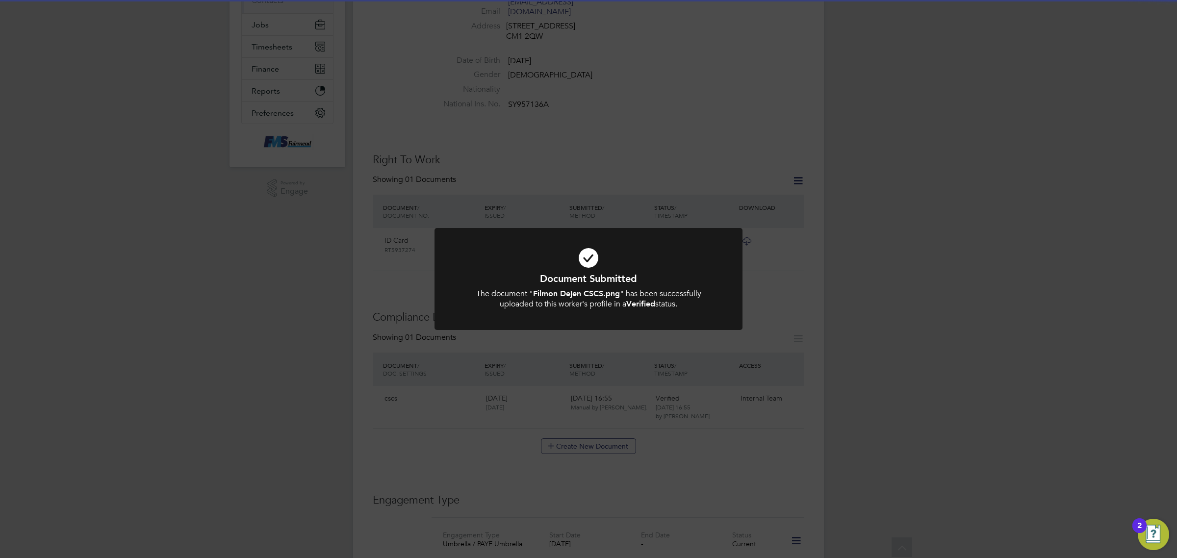
click at [725, 273] on div at bounding box center [589, 279] width 308 height 102
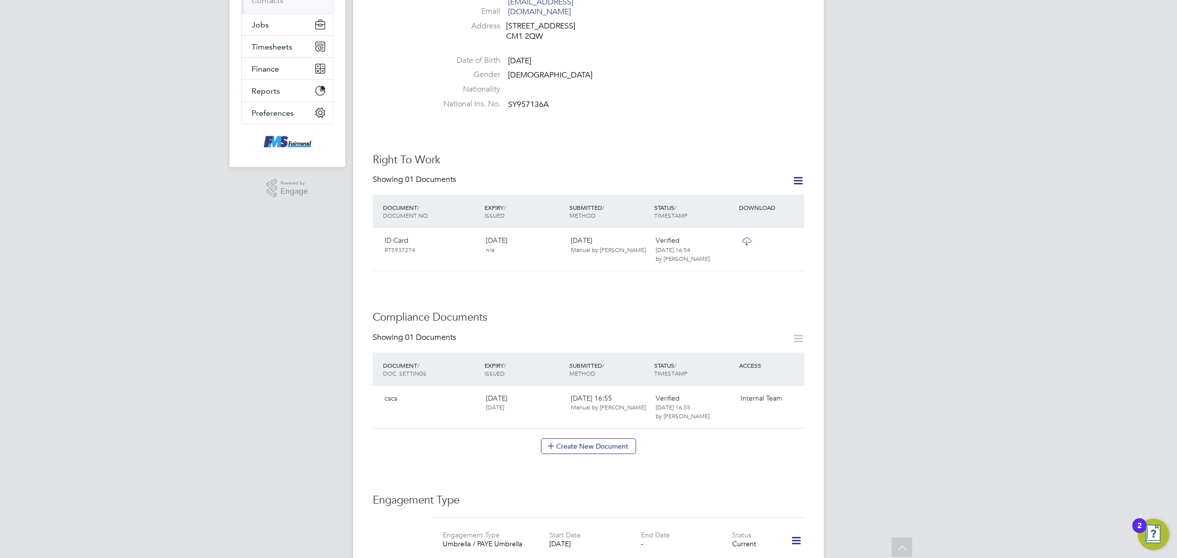
click at [747, 273] on div "Worker Details Unfollow FD Filmon Dejen m: 07309215079 Personal Details ID 4155…" at bounding box center [589, 336] width 432 height 954
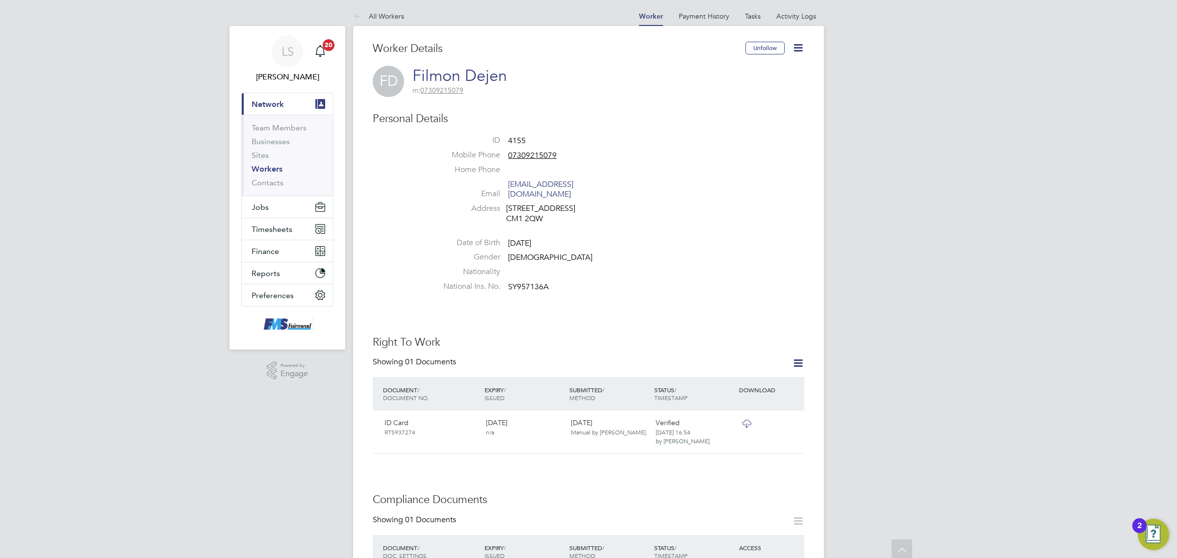
scroll to position [0, 0]
click at [270, 213] on button "Jobs" at bounding box center [287, 209] width 91 height 22
click at [278, 163] on link "Vacancies" at bounding box center [269, 164] width 35 height 9
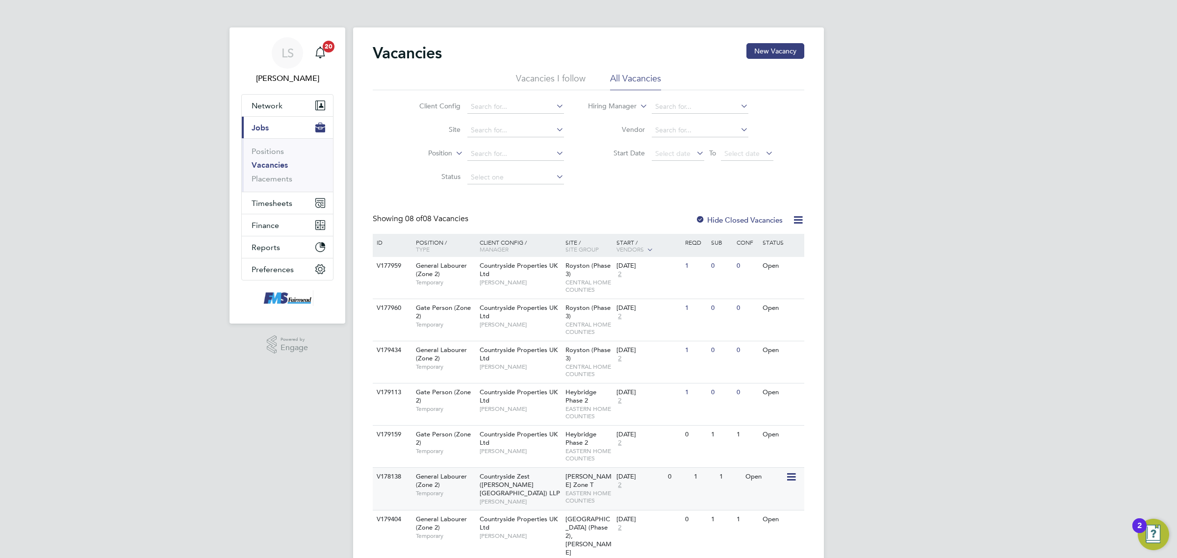
click at [673, 480] on div "0" at bounding box center [679, 477] width 26 height 18
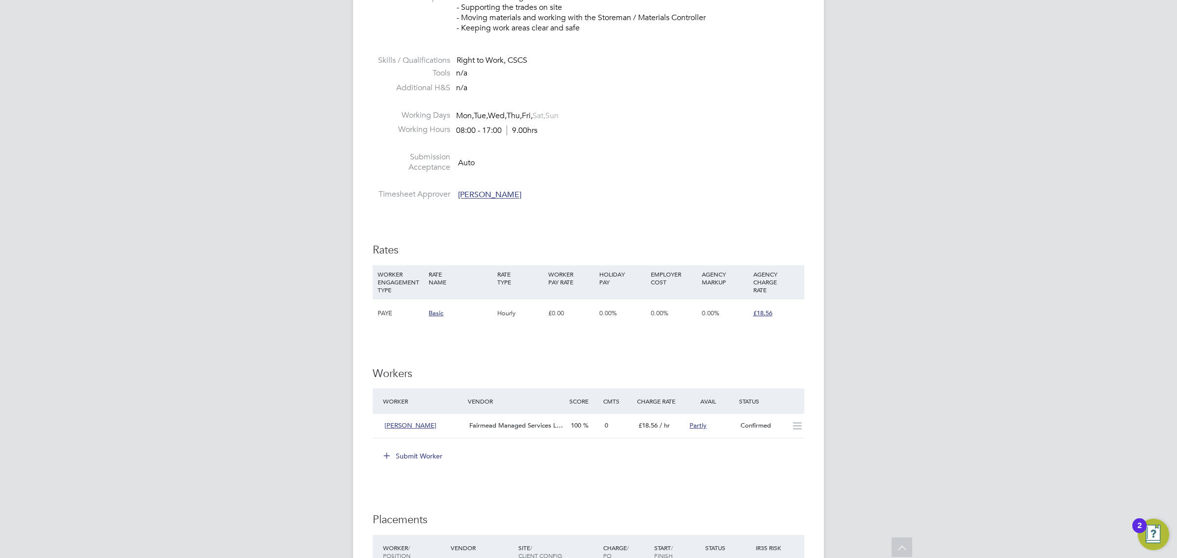
drag, startPoint x: 401, startPoint y: 457, endPoint x: 411, endPoint y: 457, distance: 10.3
click at [401, 457] on button "Submit Worker" at bounding box center [414, 456] width 74 height 16
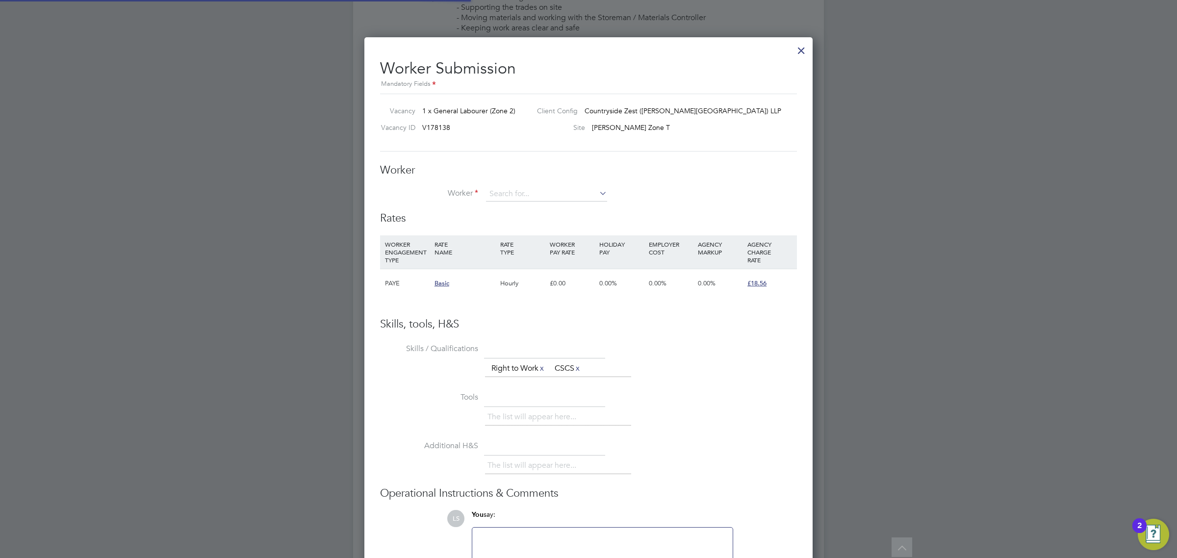
scroll to position [28, 67]
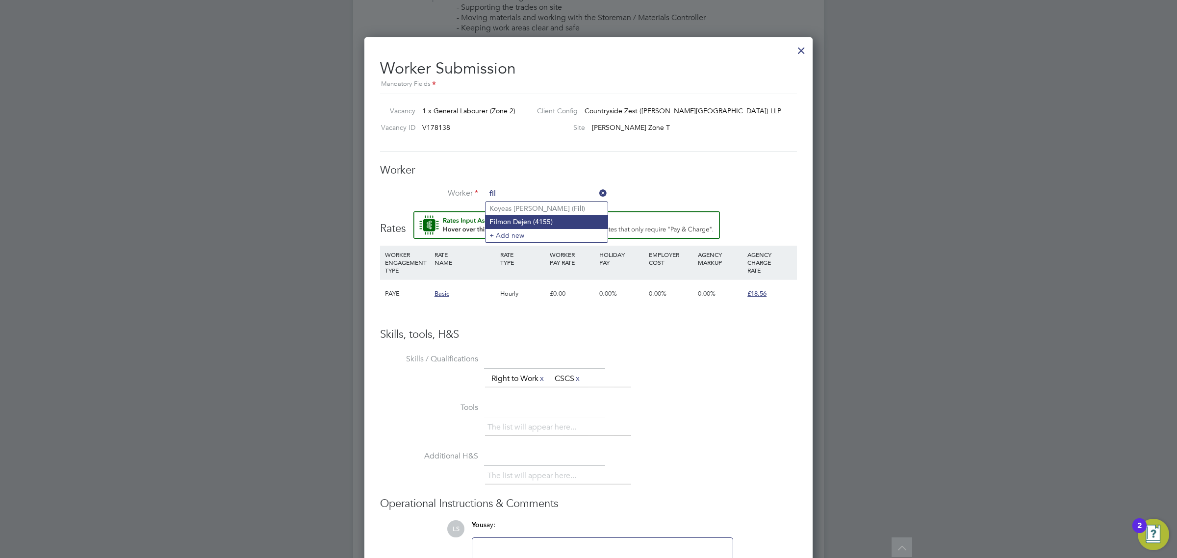
type input "Filmon Dejen (4155)"
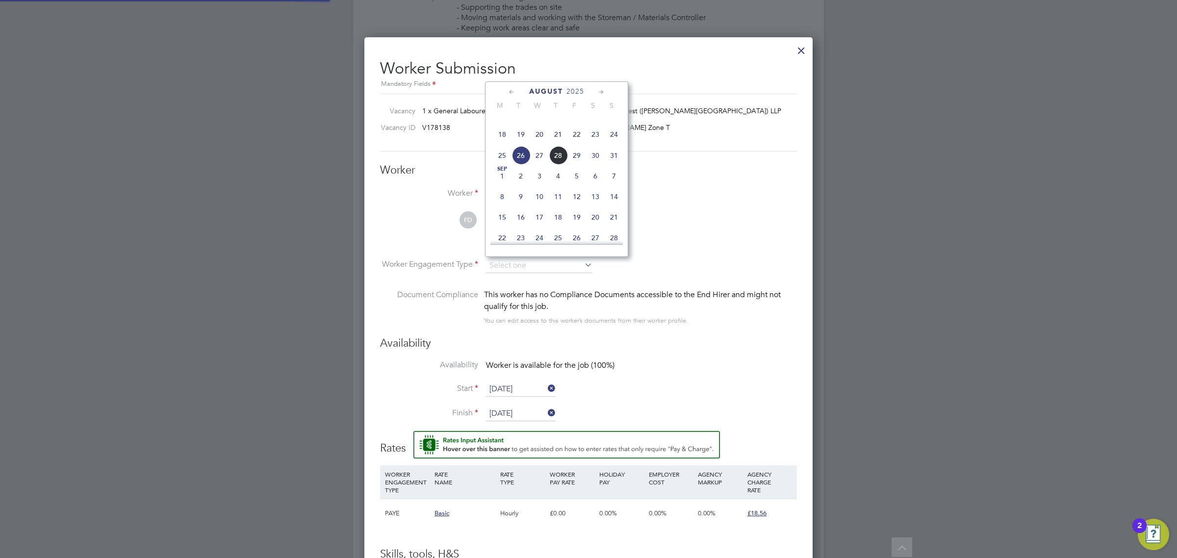
click at [742, 251] on li "FD Filmon Dejen View details m: 07309215079 filmondejen16@gmail.com" at bounding box center [588, 234] width 417 height 47
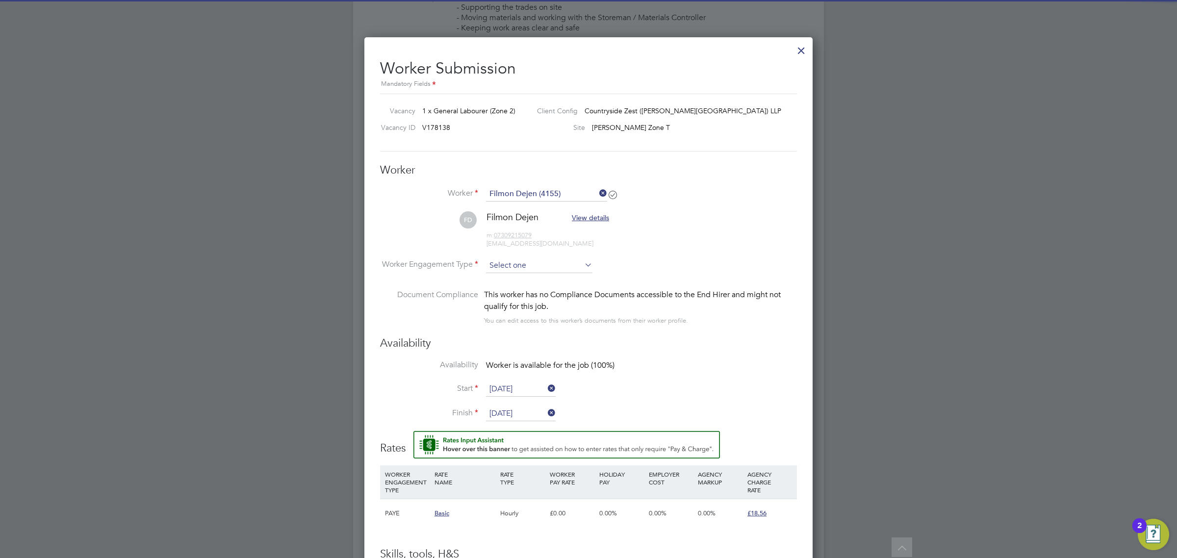
click at [555, 270] on input at bounding box center [539, 266] width 106 height 15
click at [523, 297] on li "PAYE" at bounding box center [539, 292] width 107 height 13
type input "PAYE"
click at [530, 388] on input "[DATE]" at bounding box center [521, 389] width 70 height 15
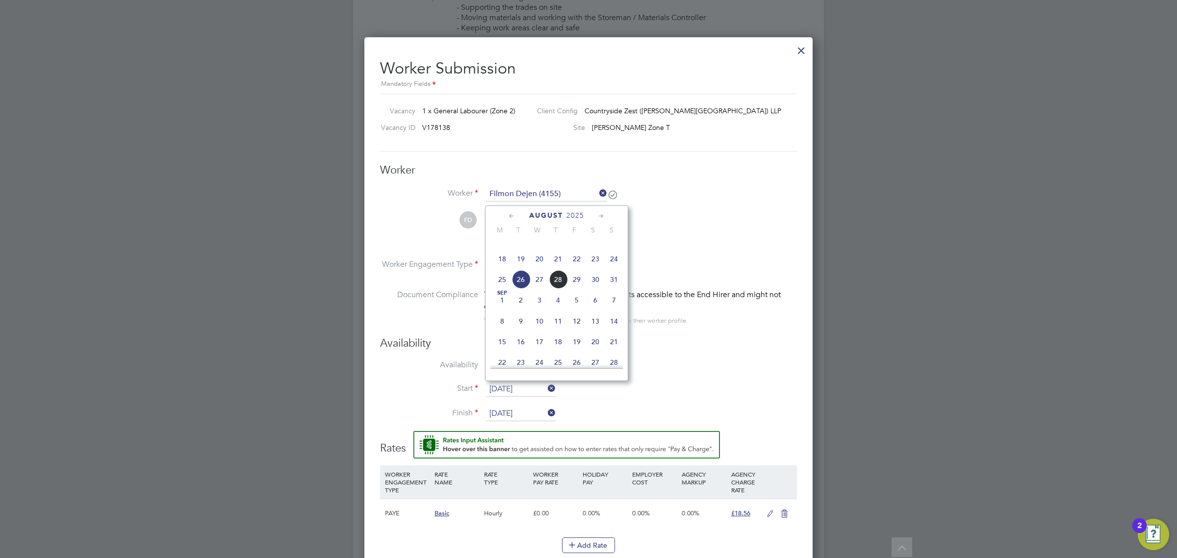
click at [558, 289] on span "28" at bounding box center [558, 279] width 19 height 19
type input "28 Aug 2025"
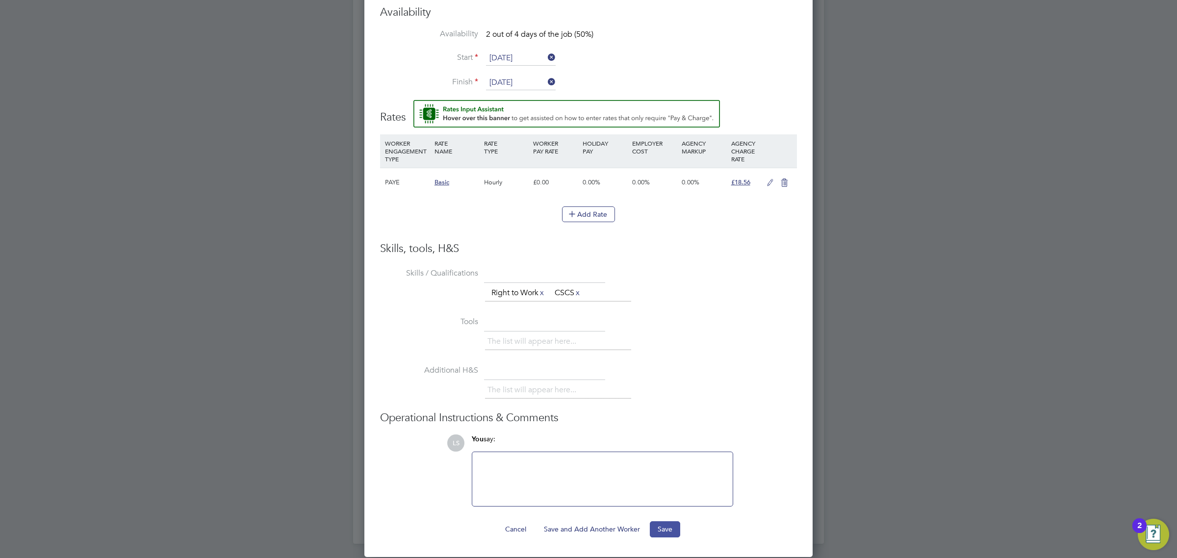
click at [663, 535] on button "Save" at bounding box center [665, 529] width 30 height 16
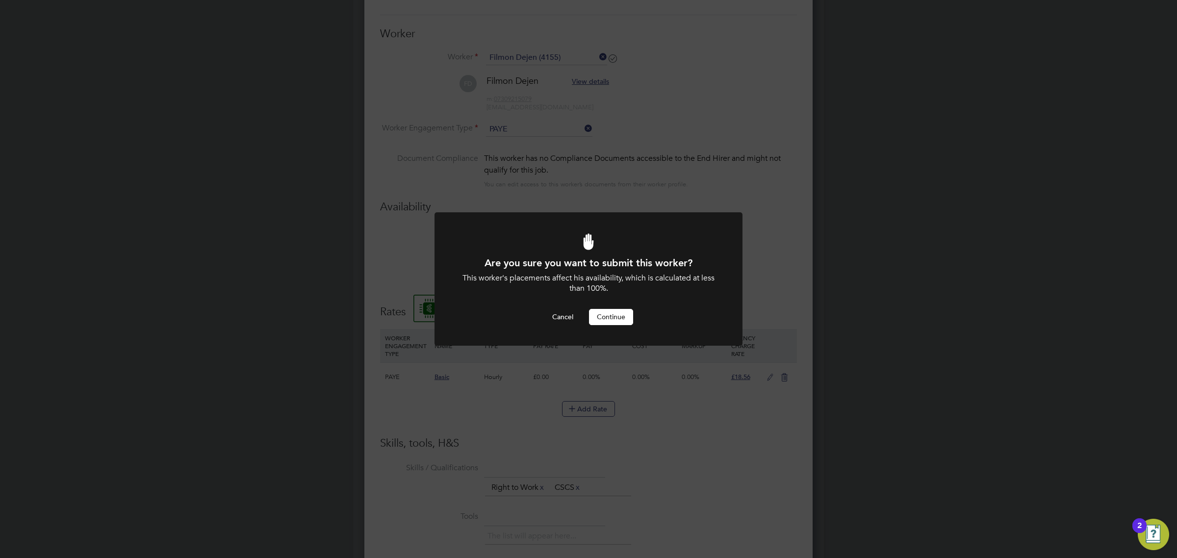
click at [612, 315] on button "Continue" at bounding box center [611, 317] width 44 height 16
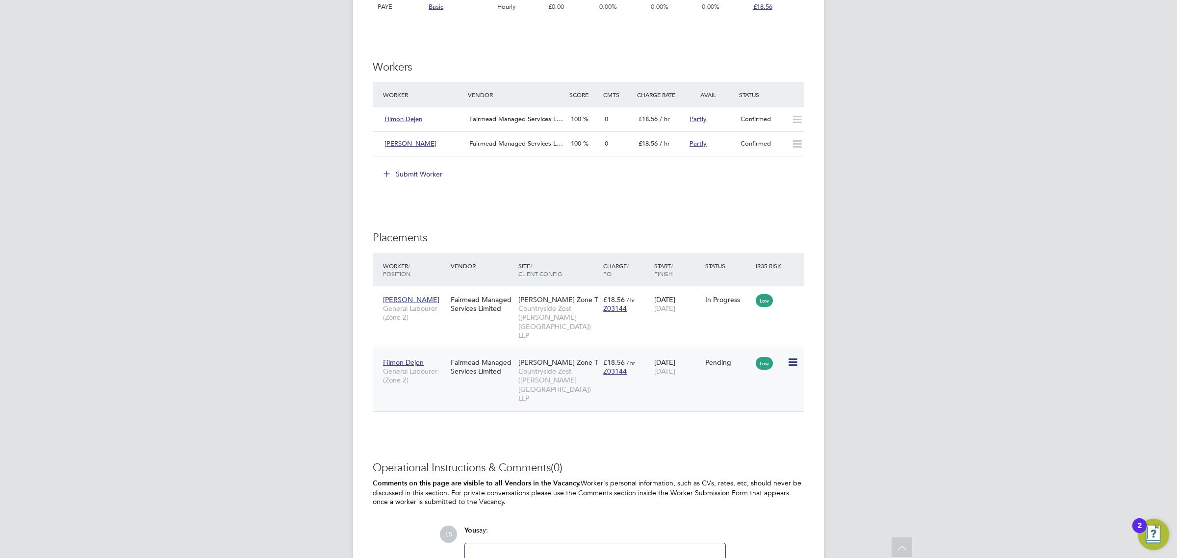
click at [786, 353] on div "Low" at bounding box center [770, 362] width 34 height 19
click at [793, 357] on icon at bounding box center [792, 363] width 10 height 12
click at [741, 405] on li "Start" at bounding box center [762, 406] width 70 height 14
type input "Simon King"
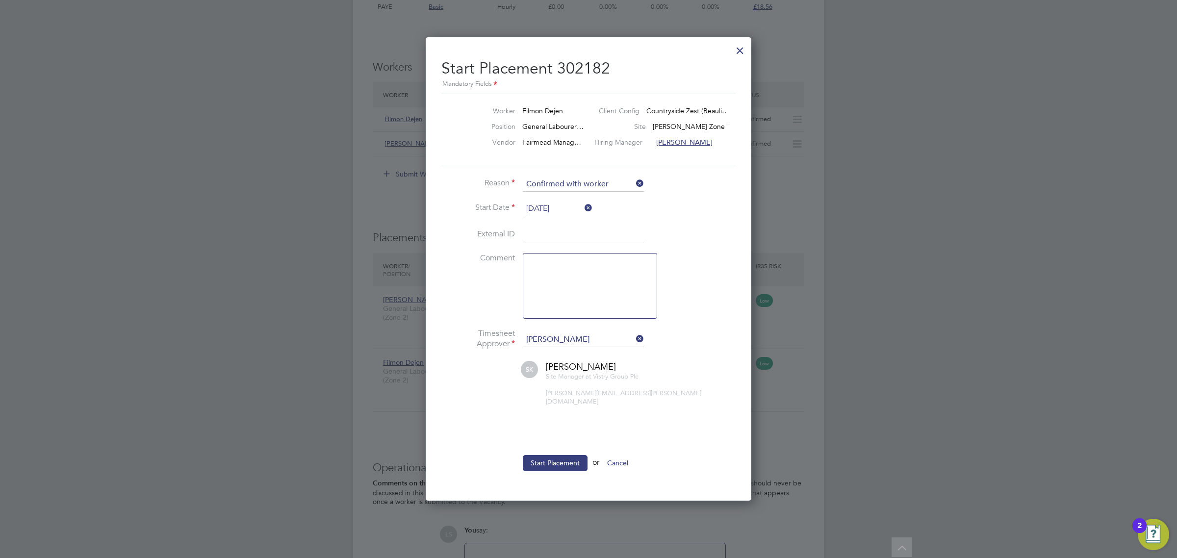
click at [534, 217] on li "Start Date 28 Aug 2025" at bounding box center [588, 214] width 294 height 25
click at [534, 214] on input "[DATE]" at bounding box center [558, 209] width 70 height 15
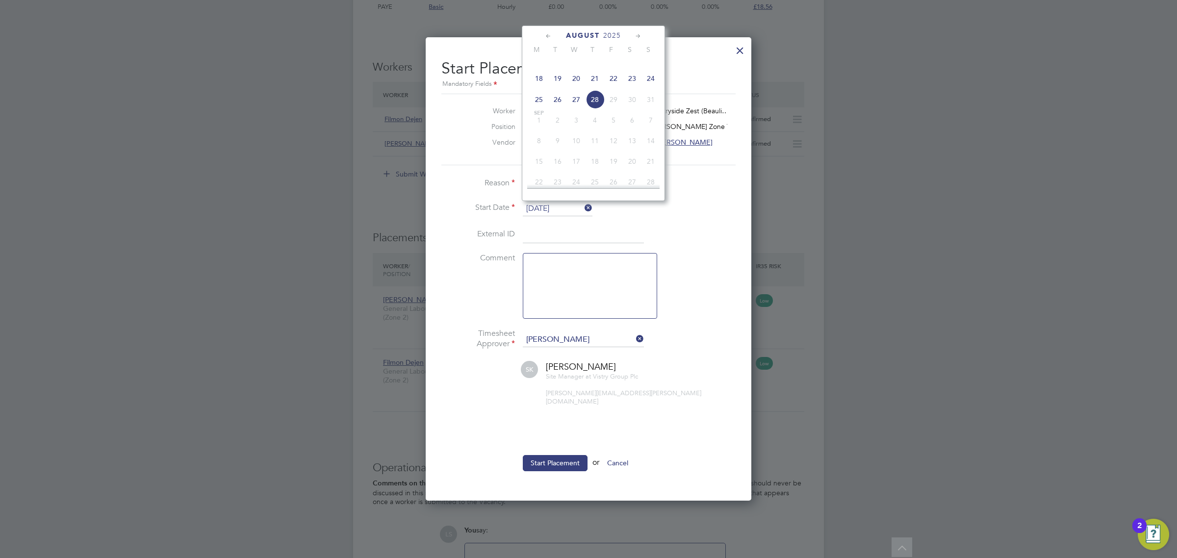
click at [563, 465] on li "Start Placement or Cancel" at bounding box center [588, 468] width 294 height 26
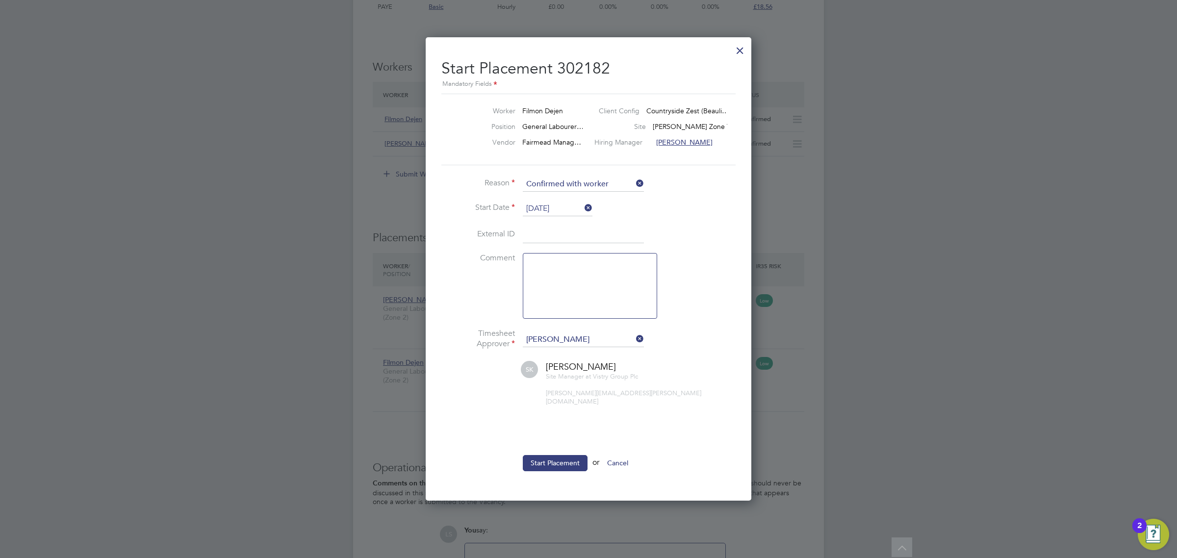
click at [563, 457] on button "Start Placement" at bounding box center [555, 463] width 65 height 16
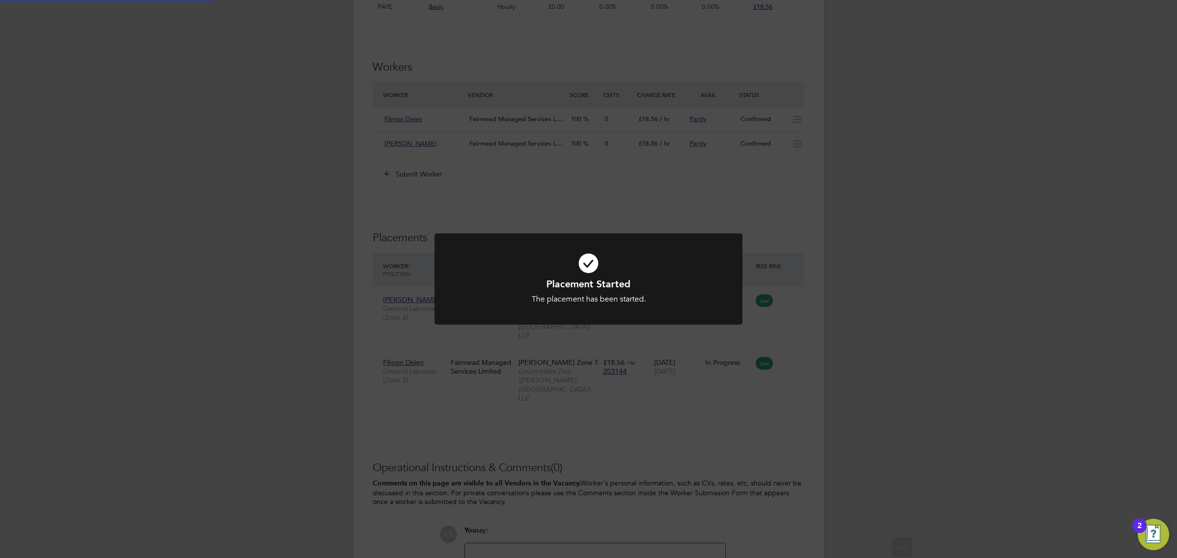
click at [476, 200] on div "Placement Started The placement has been started. Cancel Okay" at bounding box center [588, 279] width 1177 height 558
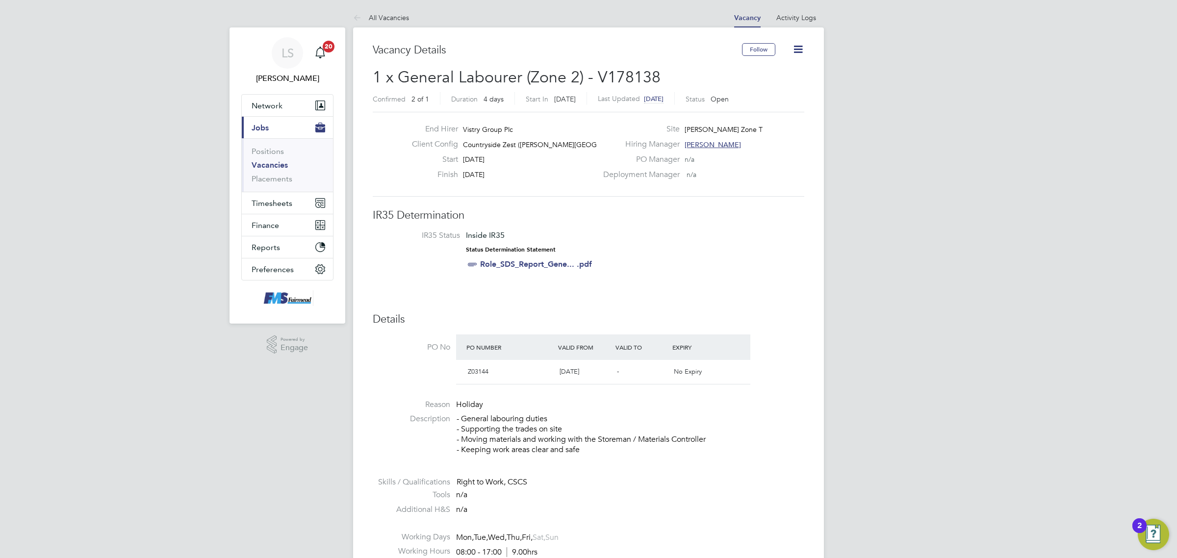
click at [273, 165] on link "Vacancies" at bounding box center [270, 164] width 36 height 9
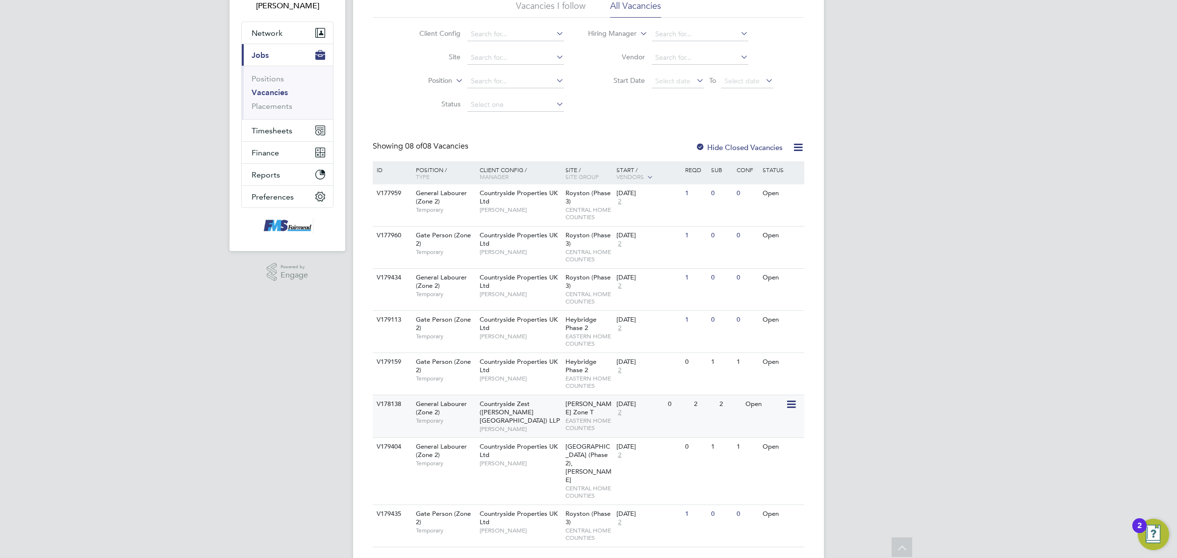
click at [702, 418] on div "V178138 General Labourer (Zone 2) Temporary Countryside Zest (Beaulieu Park) LL…" at bounding box center [589, 416] width 432 height 43
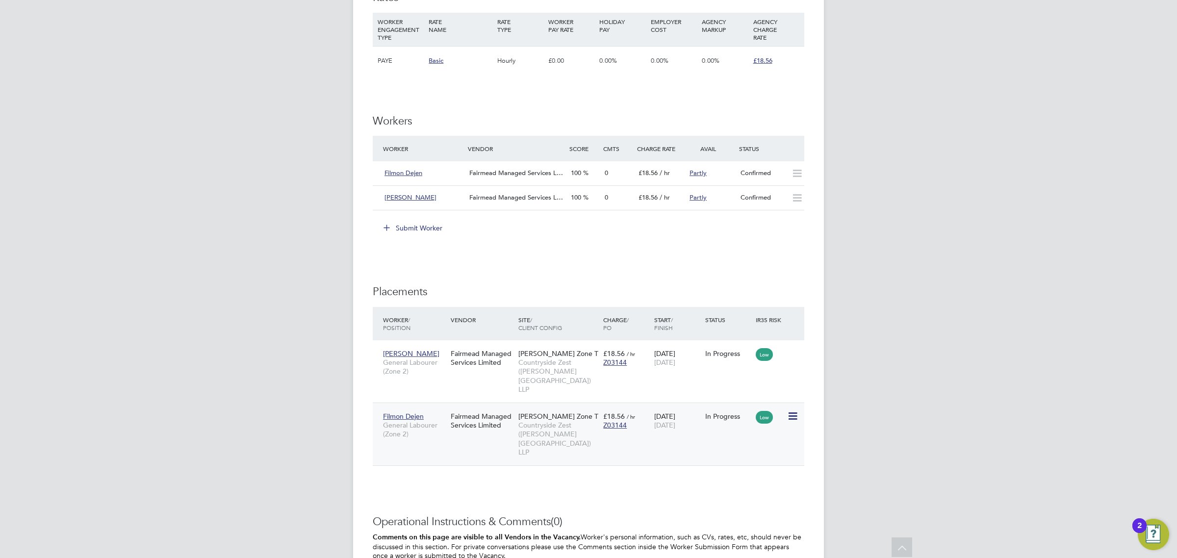
click at [788, 411] on icon at bounding box center [792, 417] width 10 height 12
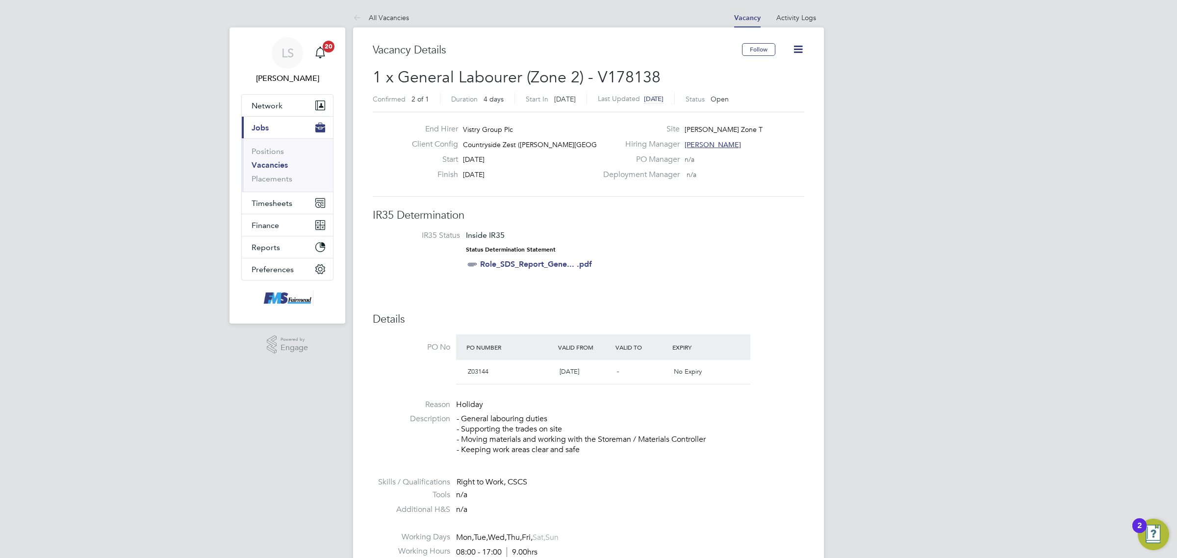
click at [798, 54] on icon at bounding box center [798, 49] width 12 height 12
click at [780, 93] on li at bounding box center [774, 94] width 47 height 3
click at [777, 89] on li "Update Status" at bounding box center [774, 86] width 57 height 14
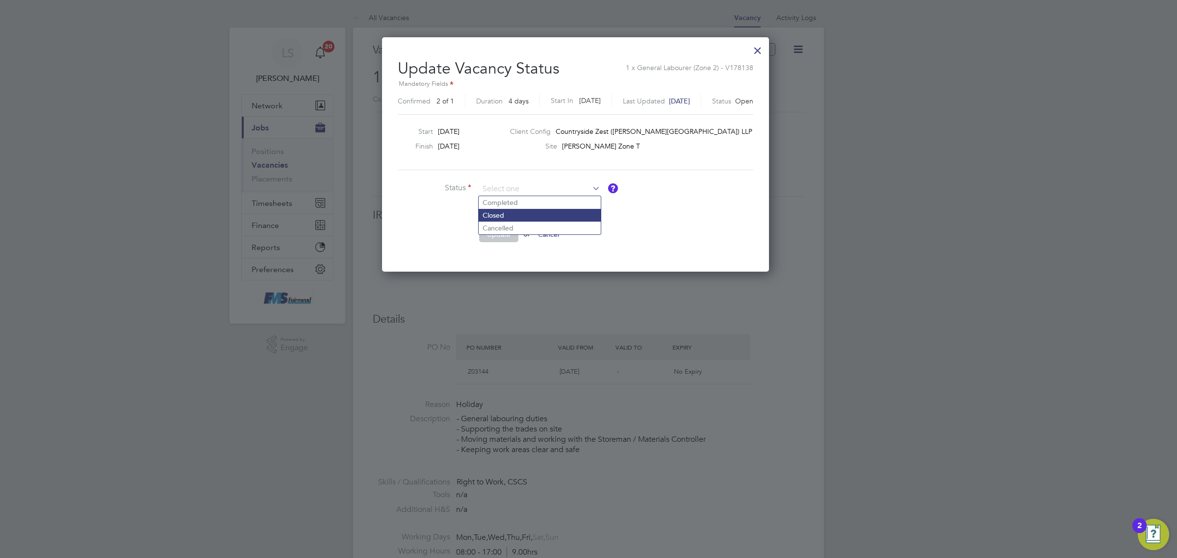
click at [518, 217] on li "Closed" at bounding box center [540, 215] width 122 height 13
type input "Closed"
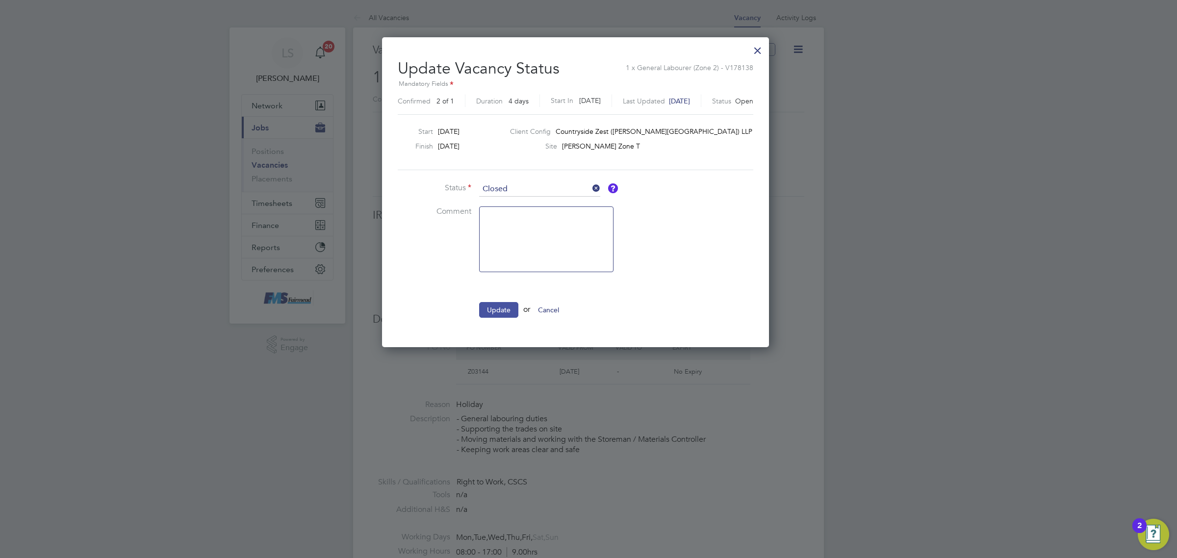
click at [507, 309] on button "Update" at bounding box center [498, 310] width 39 height 16
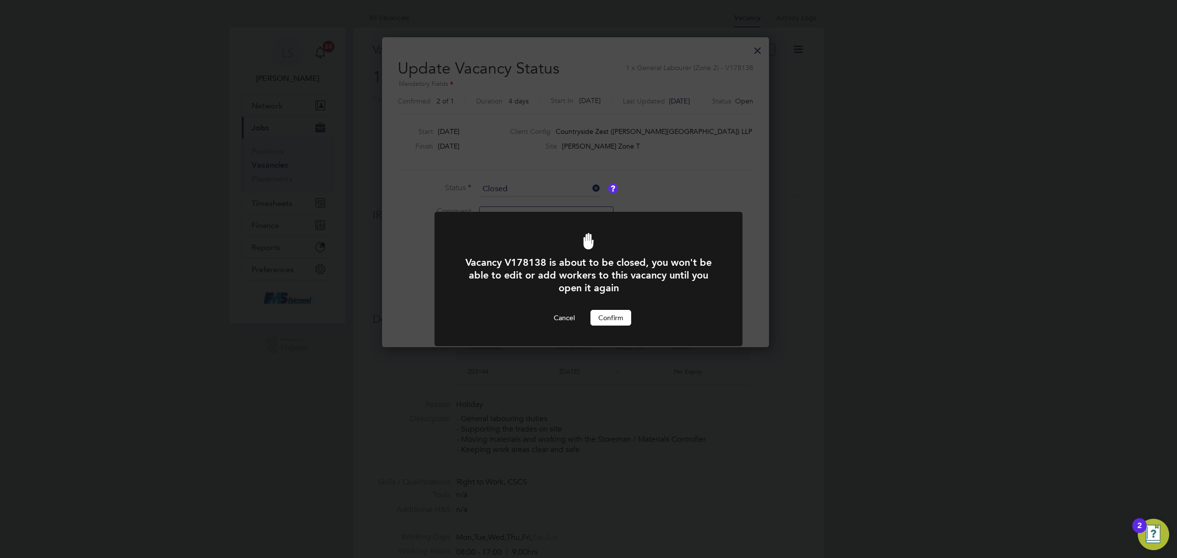
click at [602, 319] on button "Confirm" at bounding box center [611, 318] width 41 height 16
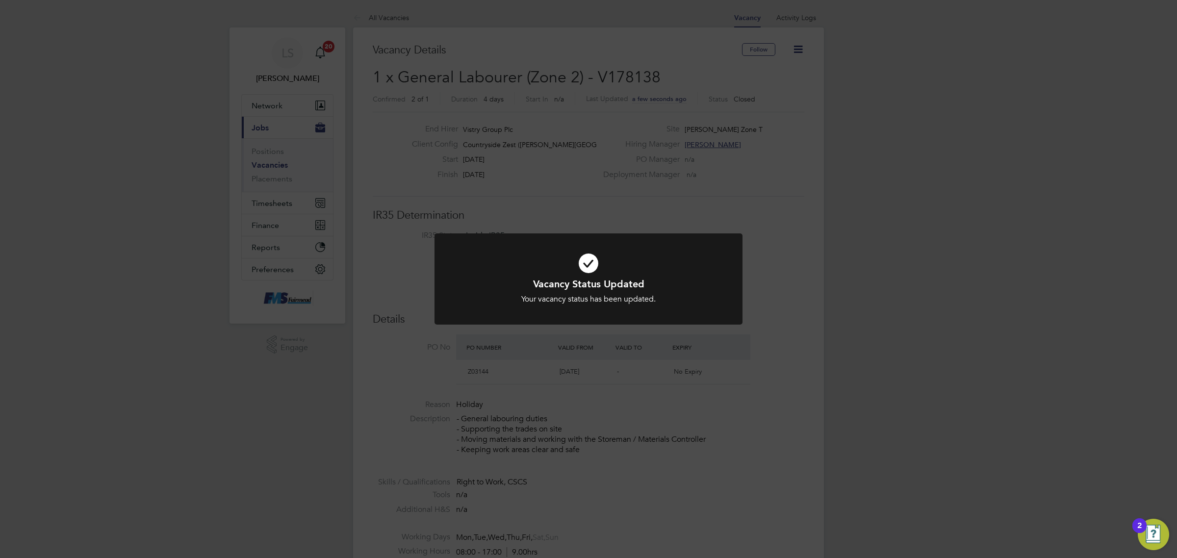
click at [776, 242] on div "Vacancy Status Updated Your vacancy status has been updated. Cancel Okay" at bounding box center [588, 279] width 1177 height 558
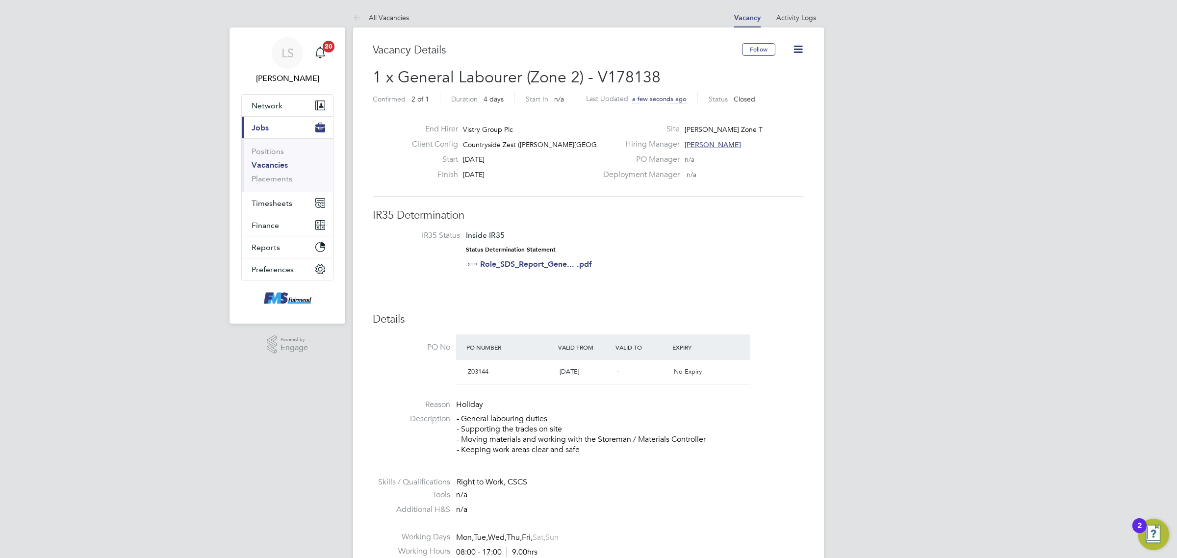
click at [261, 160] on li "Positions" at bounding box center [289, 154] width 74 height 14
click at [265, 165] on link "Vacancies" at bounding box center [270, 164] width 36 height 9
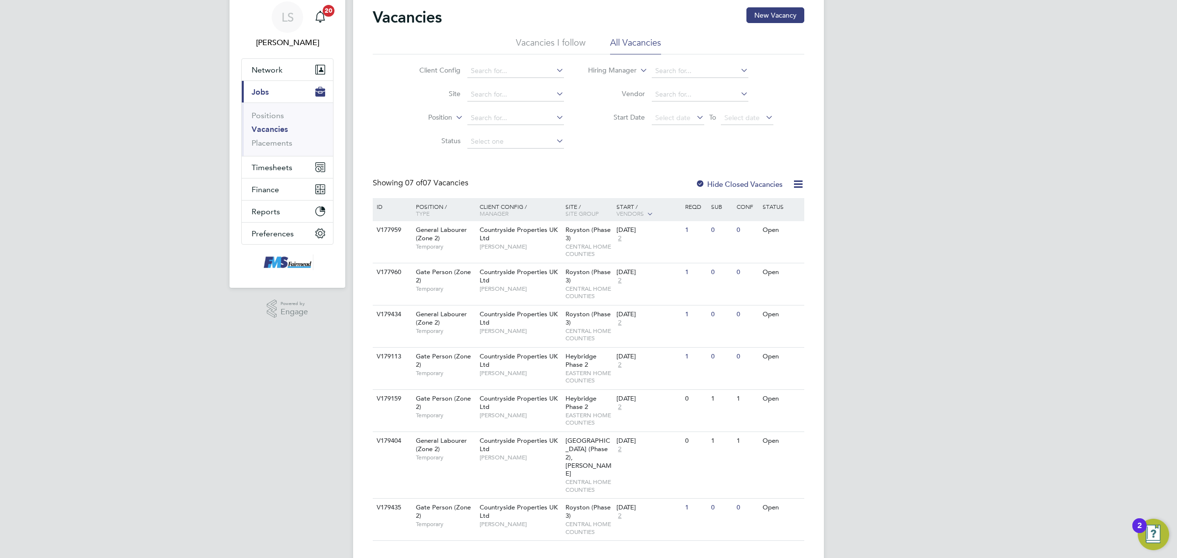
scroll to position [38, 0]
click at [724, 369] on div "V179113 Gate Person (Zone 2) Temporary Countryside Properties UK Ltd Stephen Mi…" at bounding box center [589, 366] width 432 height 42
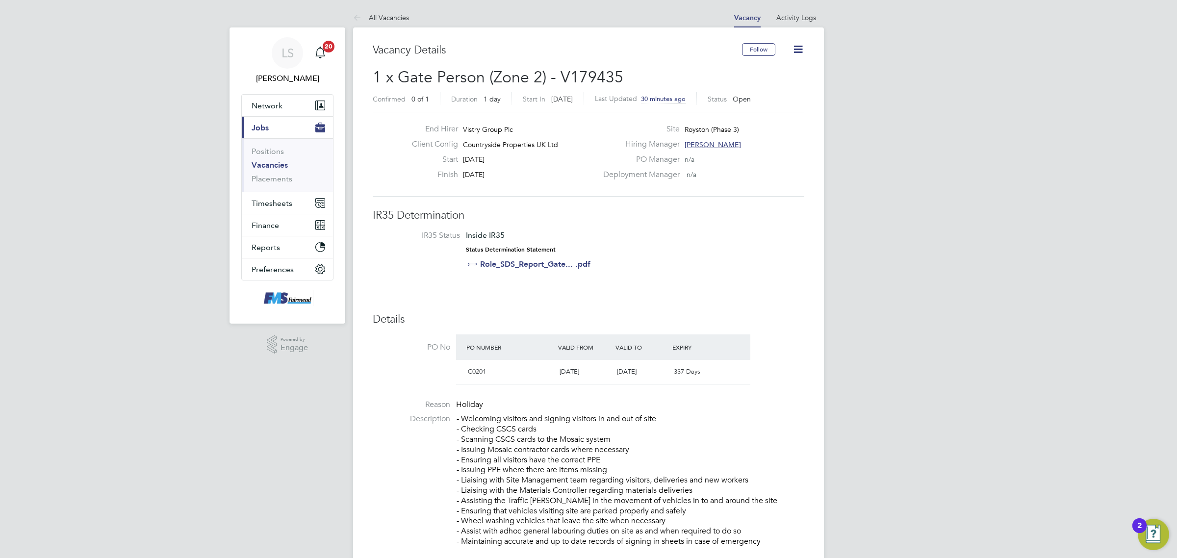
click at [282, 163] on link "Vacancies" at bounding box center [270, 164] width 36 height 9
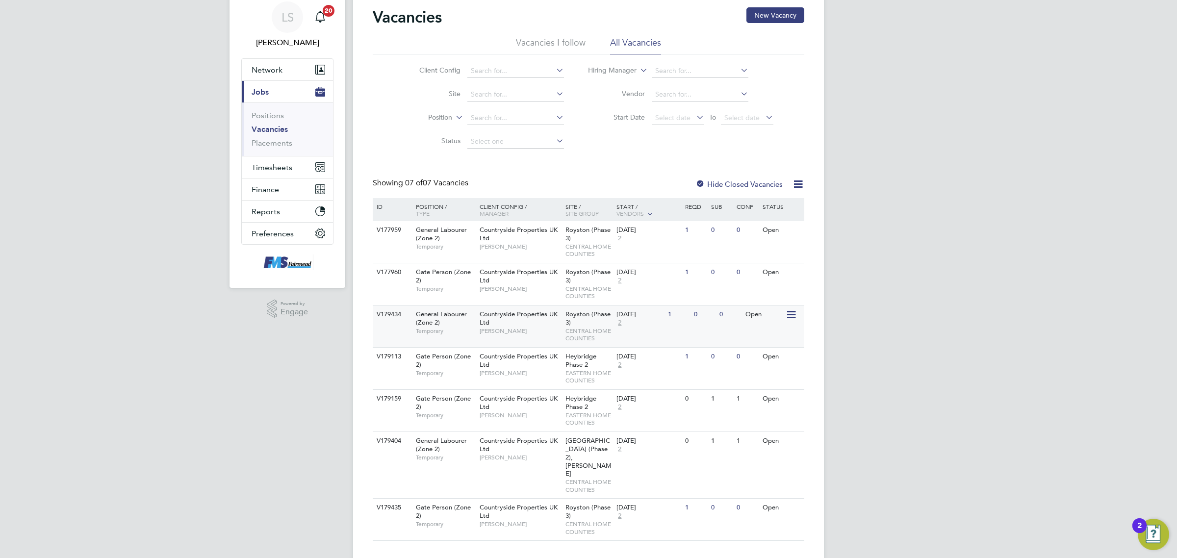
scroll to position [38, 0]
click at [582, 449] on span "[GEOGRAPHIC_DATA] (Phase 2), [PERSON_NAME]" at bounding box center [589, 456] width 46 height 42
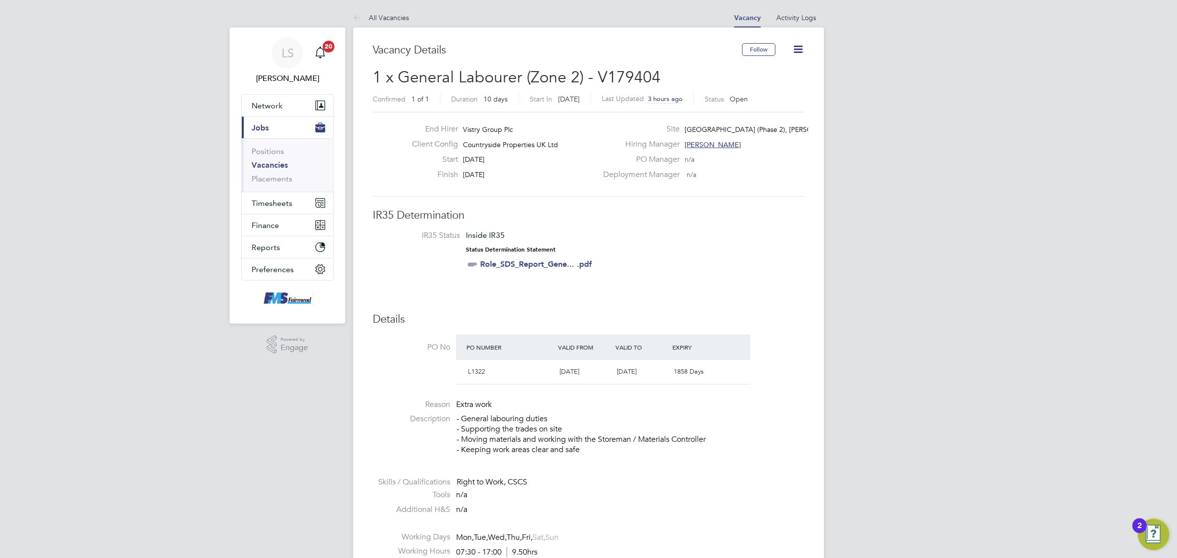
click at [794, 50] on icon at bounding box center [798, 49] width 12 height 12
click at [778, 87] on li "Update Status" at bounding box center [774, 86] width 57 height 14
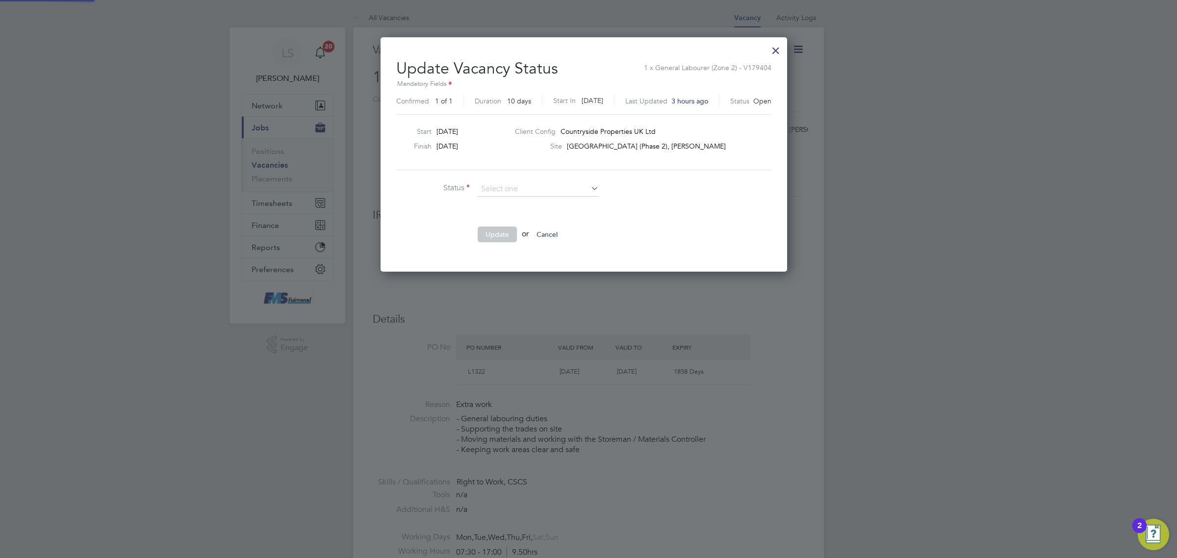
scroll to position [234, 415]
click at [507, 210] on li "Closed" at bounding box center [538, 215] width 122 height 13
type input "Closed"
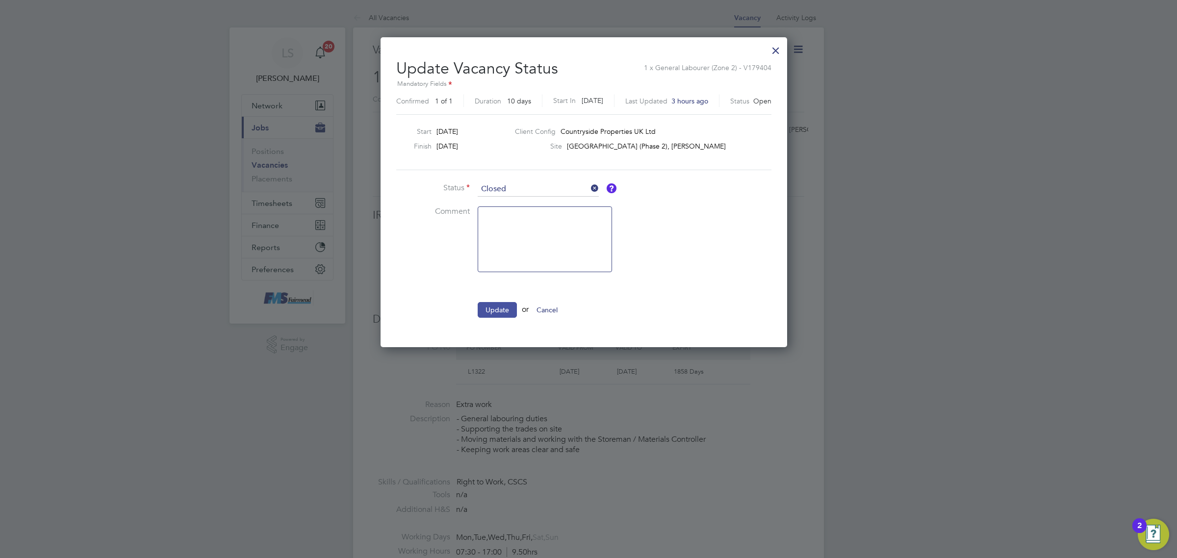
click at [493, 317] on button "Update" at bounding box center [497, 310] width 39 height 16
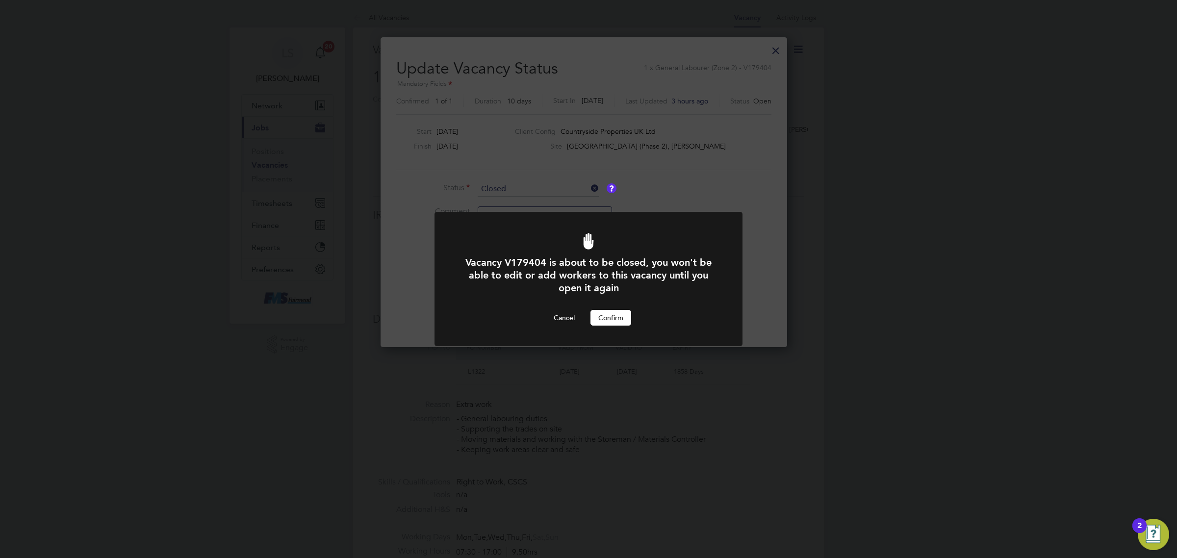
click at [602, 319] on button "Confirm" at bounding box center [611, 318] width 41 height 16
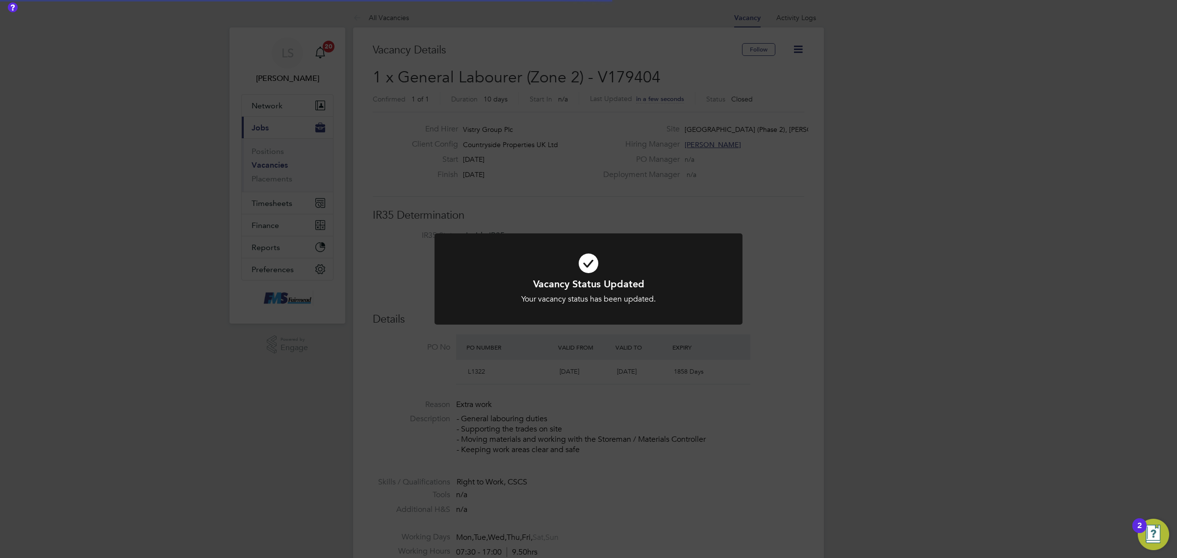
scroll to position [5, 5]
drag, startPoint x: 281, startPoint y: 172, endPoint x: 280, endPoint y: 167, distance: 4.9
click at [281, 172] on div "Vacancy Status Updated Your vacancy status has been updated. Cancel Okay" at bounding box center [588, 279] width 1177 height 558
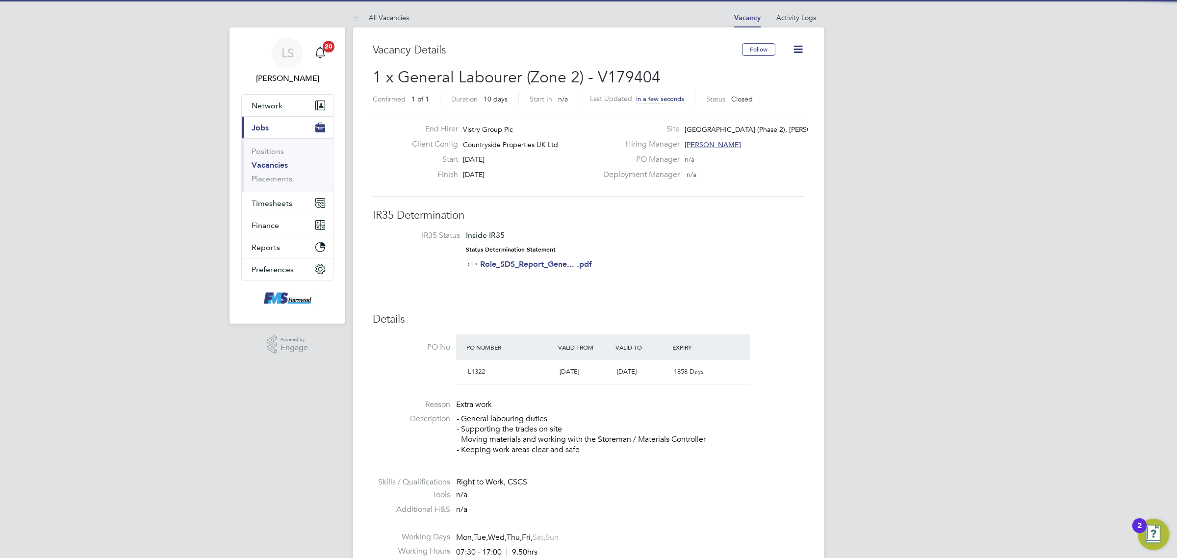
click at [276, 167] on link "Vacancies" at bounding box center [270, 164] width 36 height 9
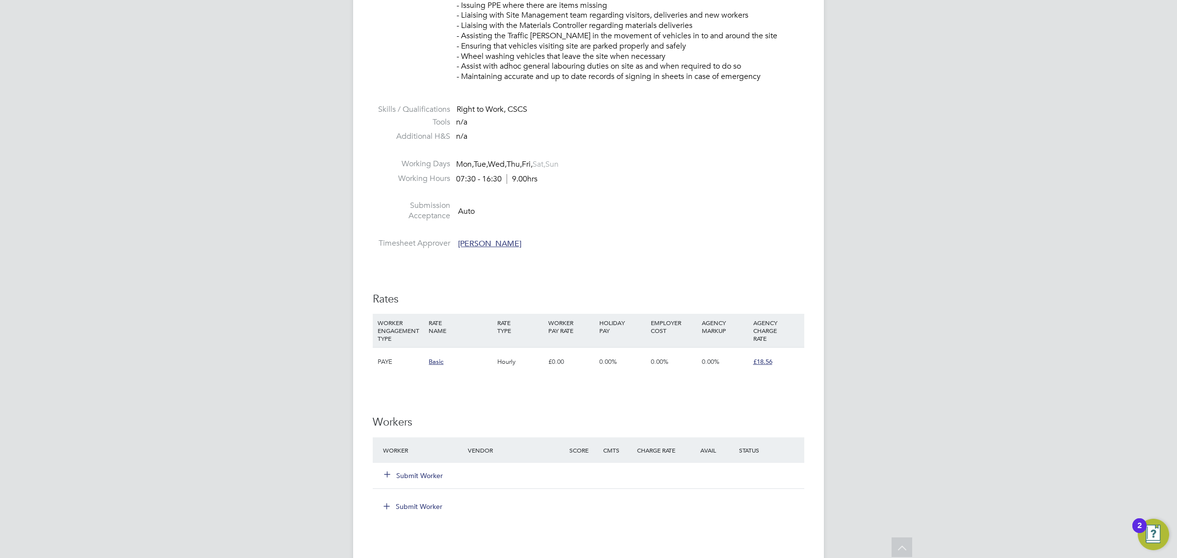
scroll to position [491, 0]
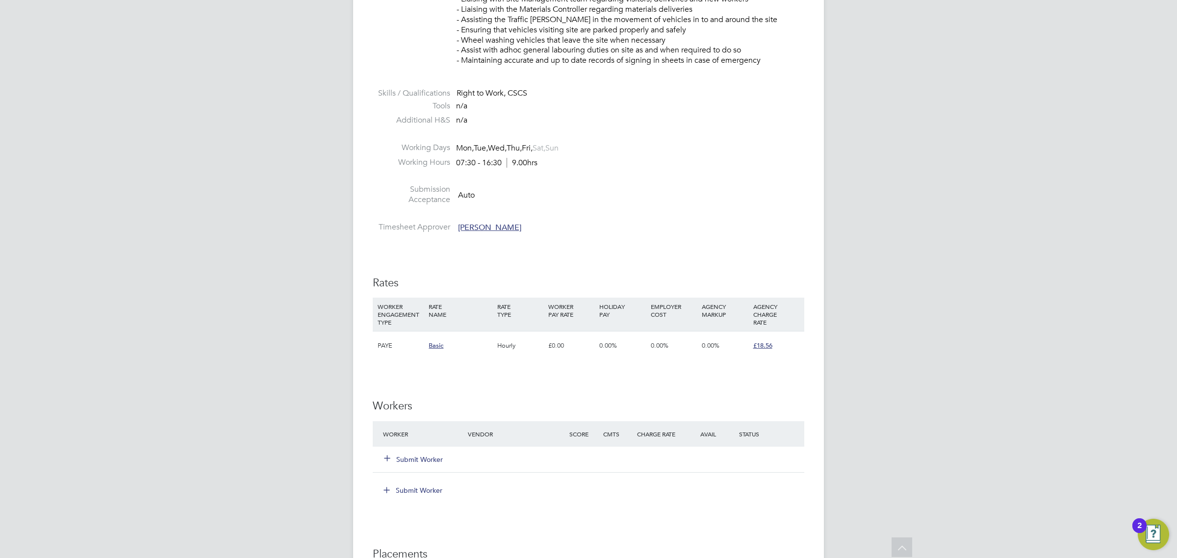
click at [432, 449] on div "Submit Worker" at bounding box center [589, 460] width 432 height 26
click at [432, 451] on div "Submit Worker" at bounding box center [432, 460] width 102 height 18
click at [440, 470] on div "Submit Worker" at bounding box center [589, 460] width 432 height 26
click at [434, 459] on button "Submit Worker" at bounding box center [414, 460] width 59 height 10
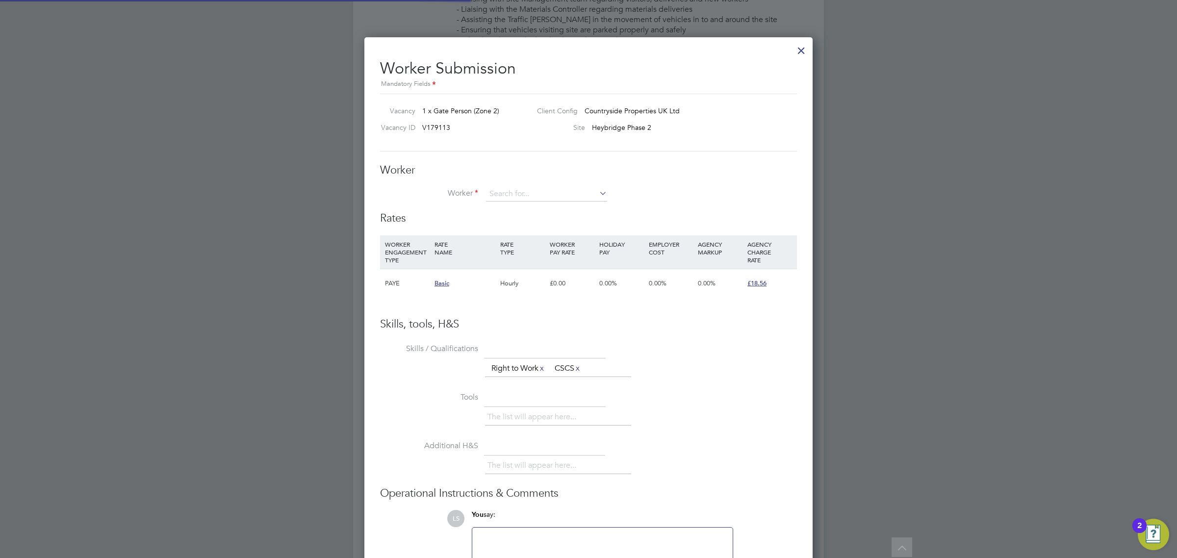
scroll to position [596, 449]
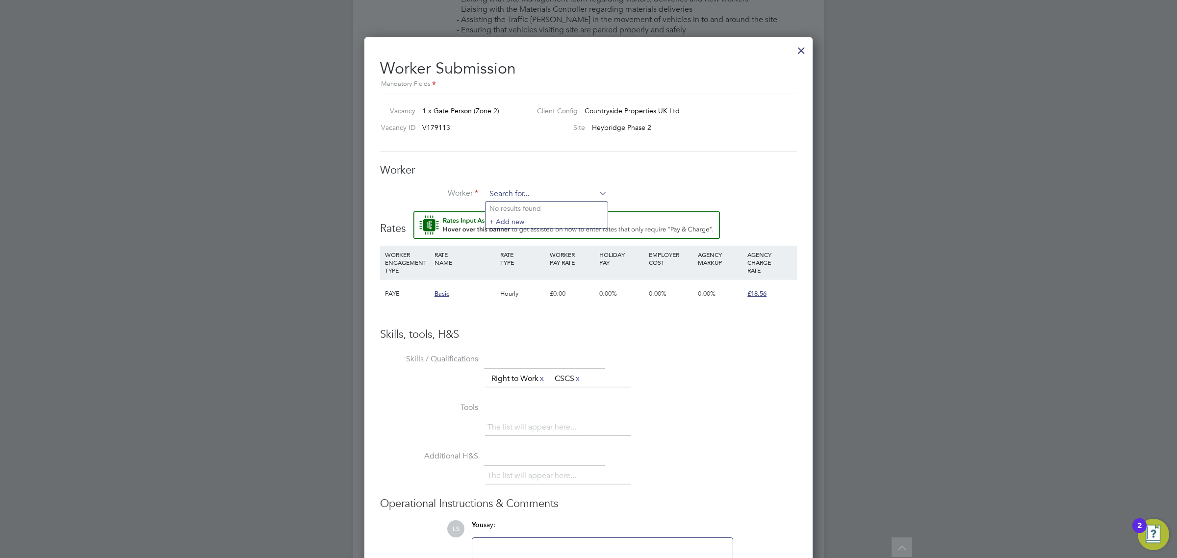
click at [514, 194] on input at bounding box center [546, 194] width 121 height 15
click at [521, 203] on li "[PERSON_NAME] (739)" at bounding box center [547, 208] width 122 height 13
type input "[PERSON_NAME] (739)"
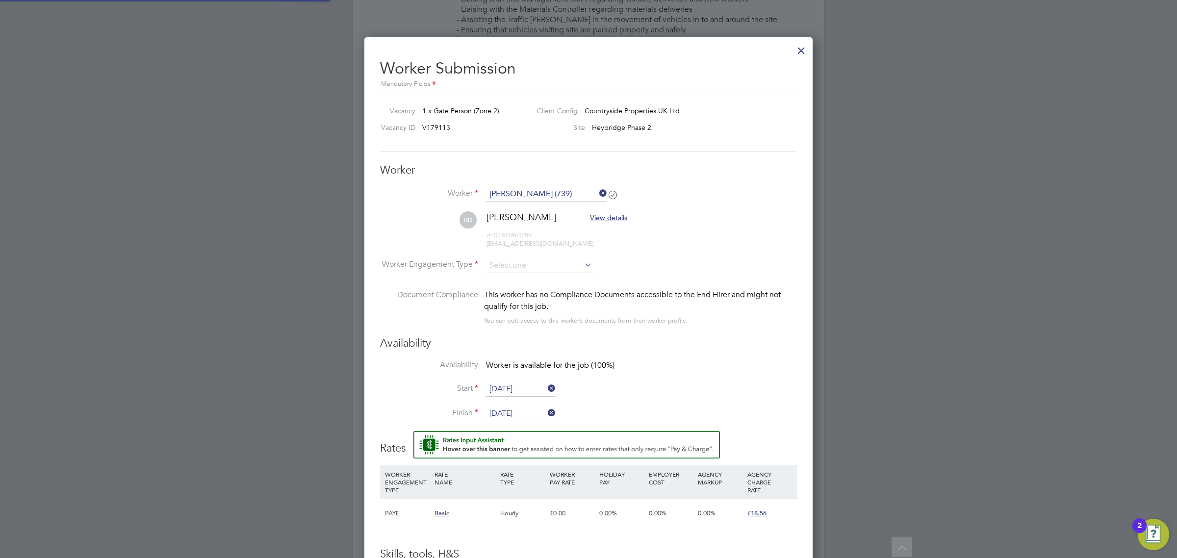
scroll to position [5, 5]
click at [518, 259] on input at bounding box center [539, 266] width 106 height 15
click at [521, 291] on li "PAYE" at bounding box center [539, 292] width 107 height 13
type input "PAYE"
click at [527, 389] on input "[DATE]" at bounding box center [521, 389] width 70 height 15
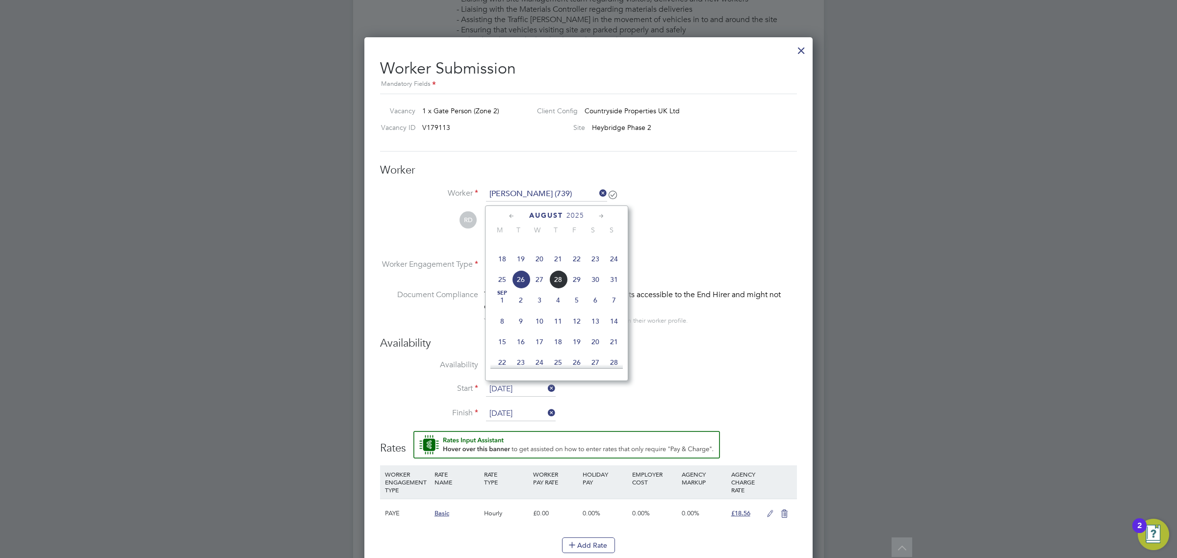
click at [558, 289] on span "28" at bounding box center [558, 279] width 19 height 19
type input "[DATE]"
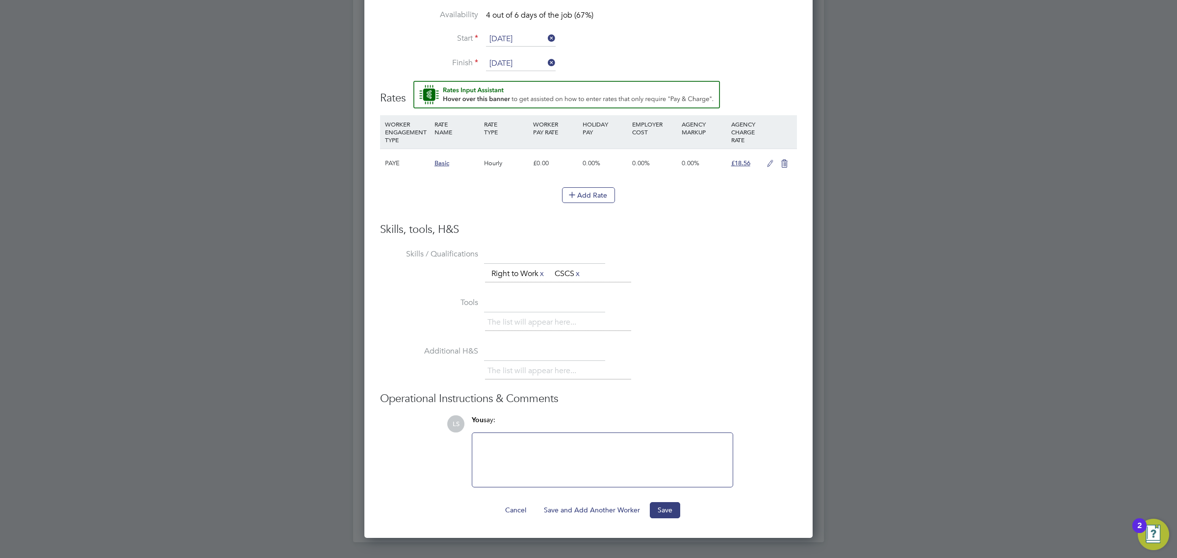
click at [673, 512] on button "Save" at bounding box center [665, 510] width 30 height 16
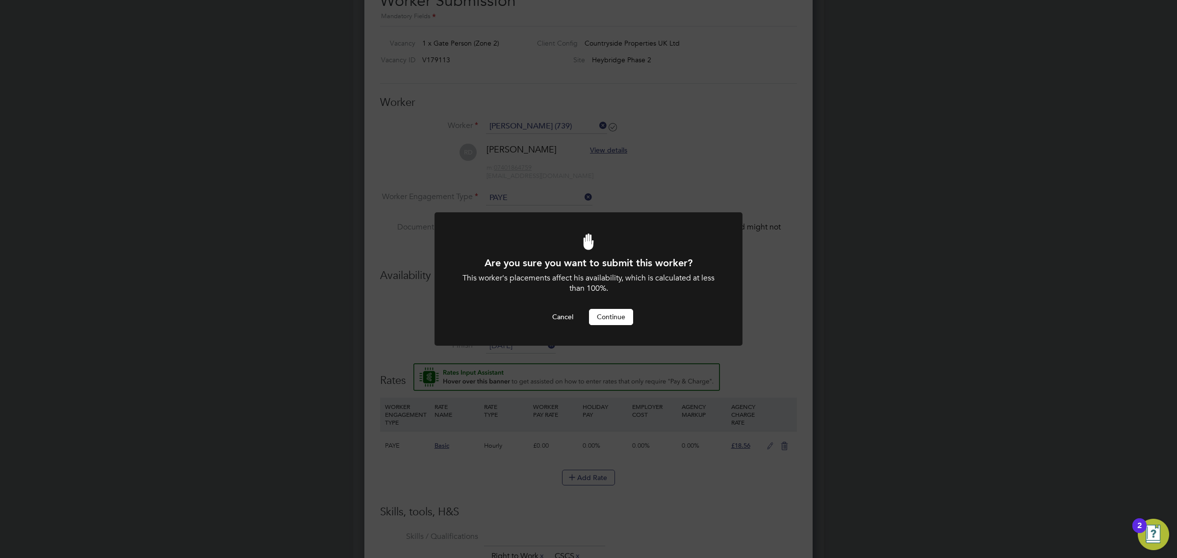
click at [619, 319] on button "Continue" at bounding box center [611, 317] width 44 height 16
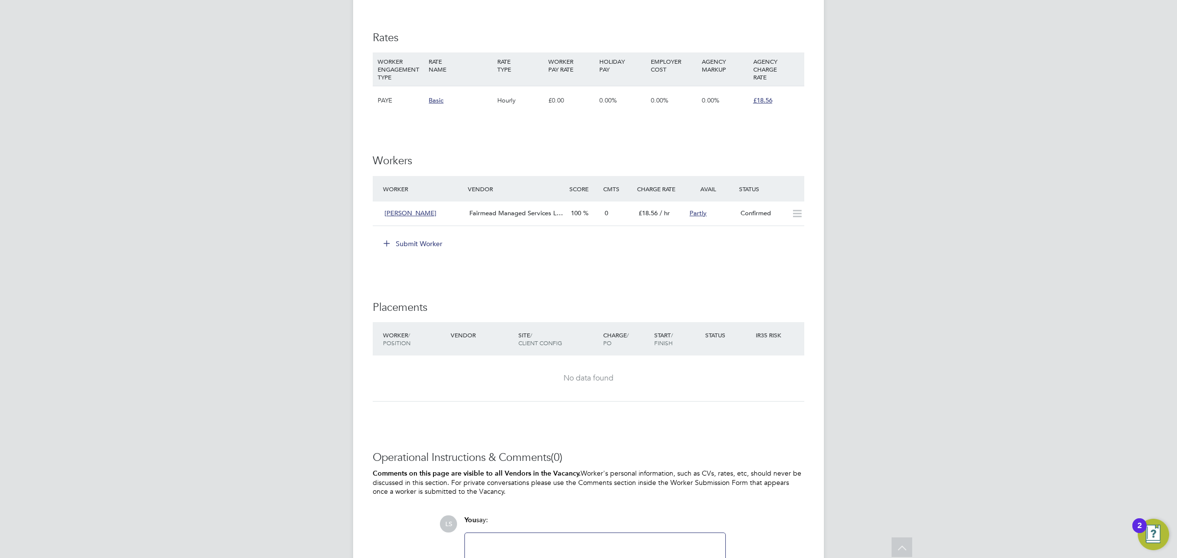
click at [774, 381] on div "No data found" at bounding box center [589, 378] width 412 height 10
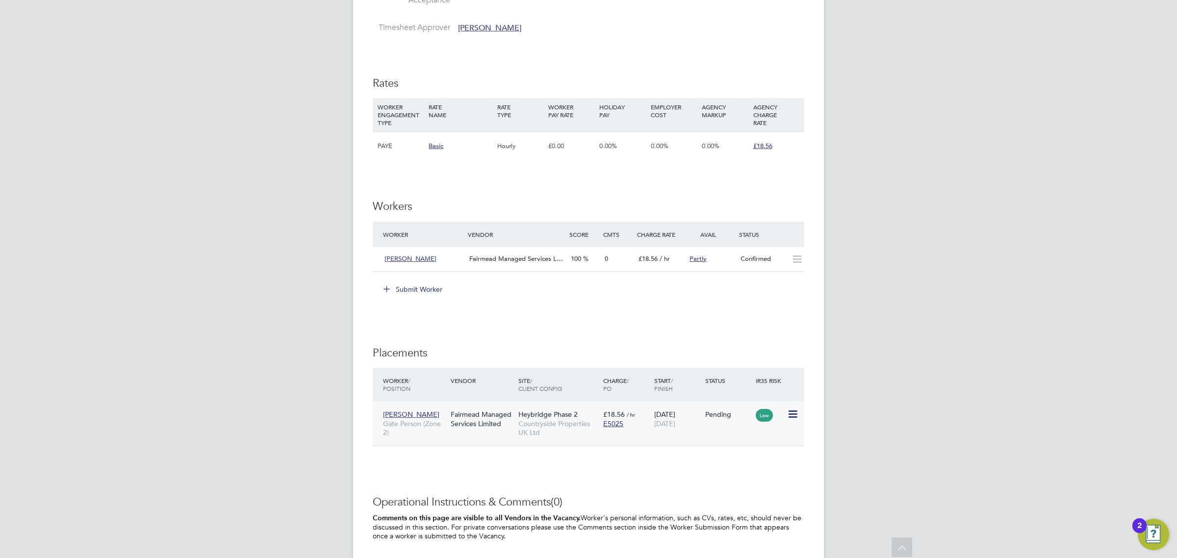
click at [796, 414] on icon at bounding box center [792, 415] width 10 height 12
click at [753, 473] on li "Start" at bounding box center [762, 476] width 70 height 14
type input "[PERSON_NAME]"
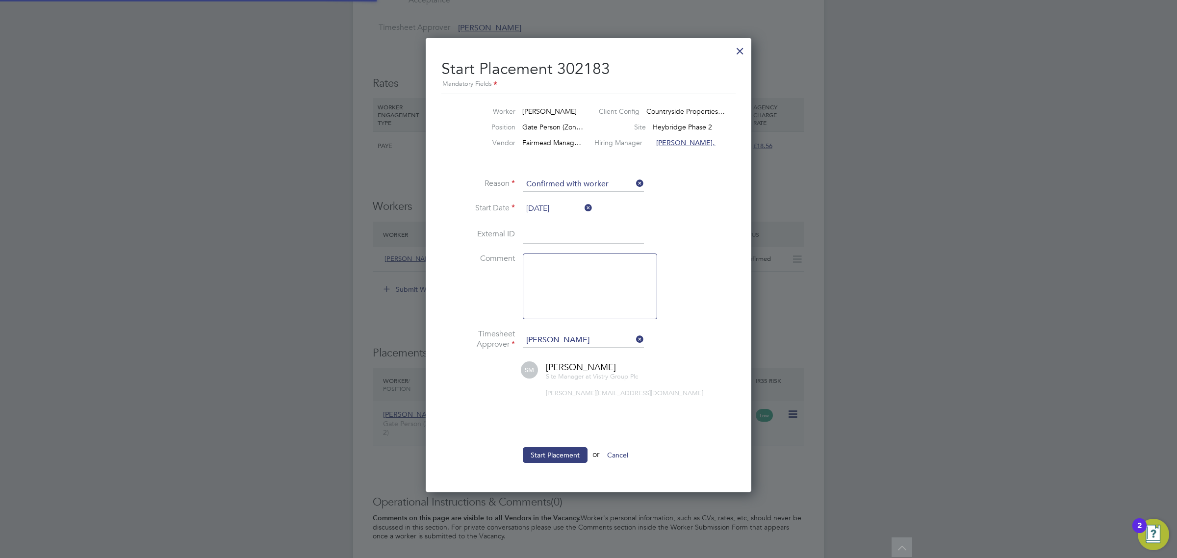
scroll to position [10, 129]
click at [565, 454] on button "Start Placement" at bounding box center [555, 455] width 65 height 16
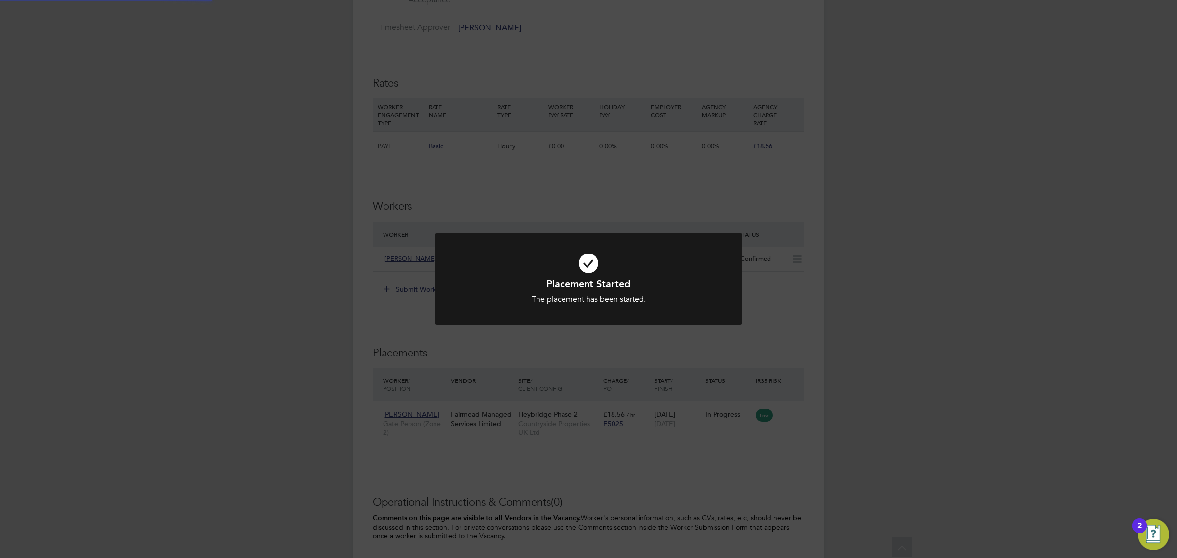
click at [773, 349] on div "Placement Started The placement has been started. Cancel Okay" at bounding box center [588, 279] width 1177 height 558
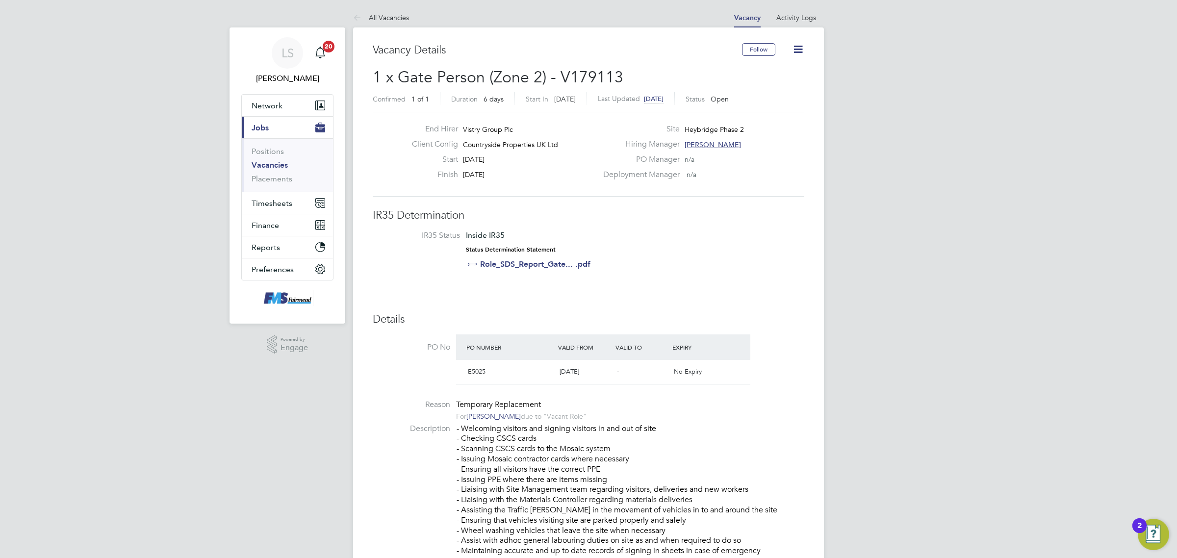
click at [800, 52] on icon at bounding box center [798, 49] width 12 height 12
click at [780, 85] on li "Update Status" at bounding box center [774, 86] width 57 height 14
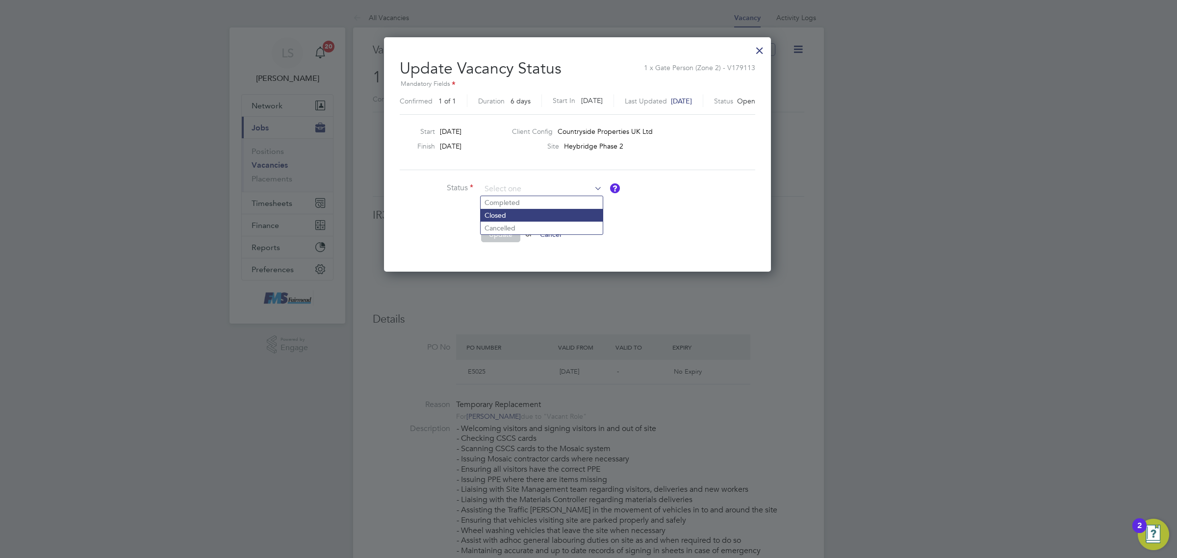
click at [506, 218] on li "Closed" at bounding box center [542, 215] width 122 height 13
type input "Closed"
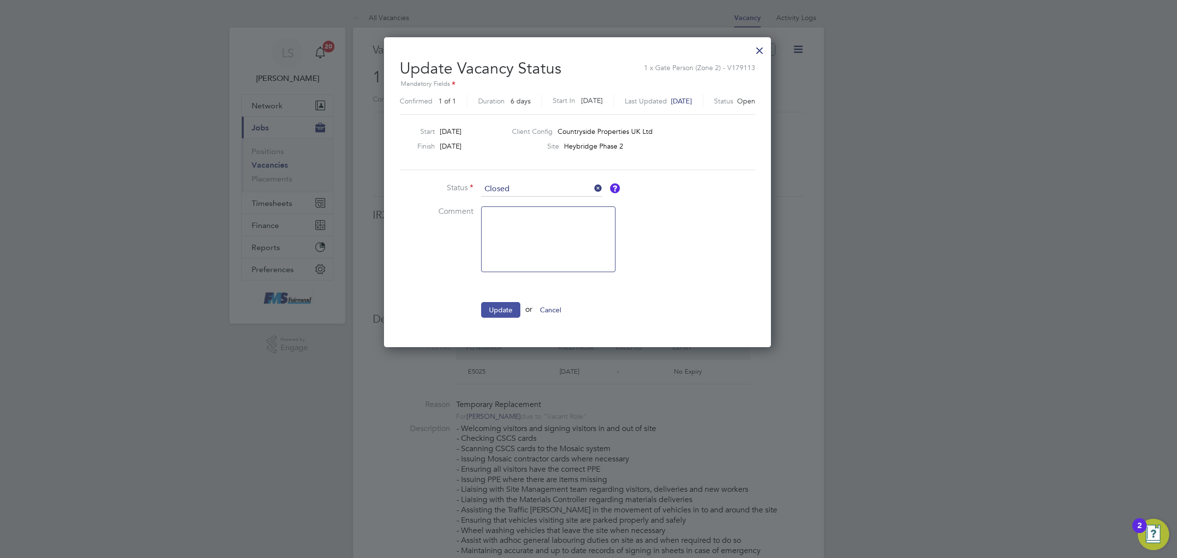
click at [506, 315] on button "Update" at bounding box center [500, 310] width 39 height 16
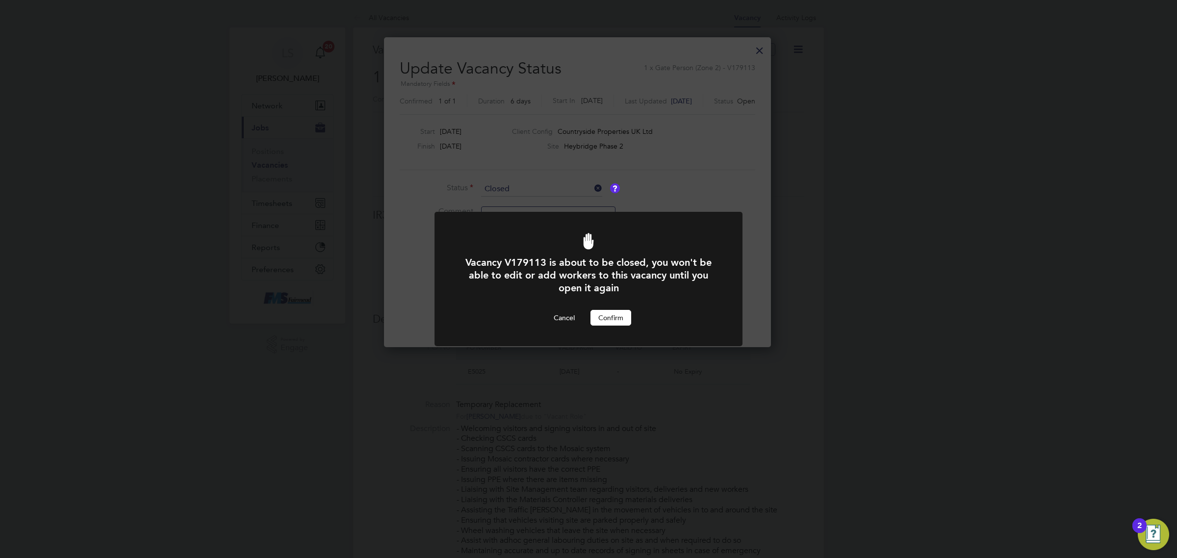
click at [595, 310] on button "Confirm" at bounding box center [611, 318] width 41 height 16
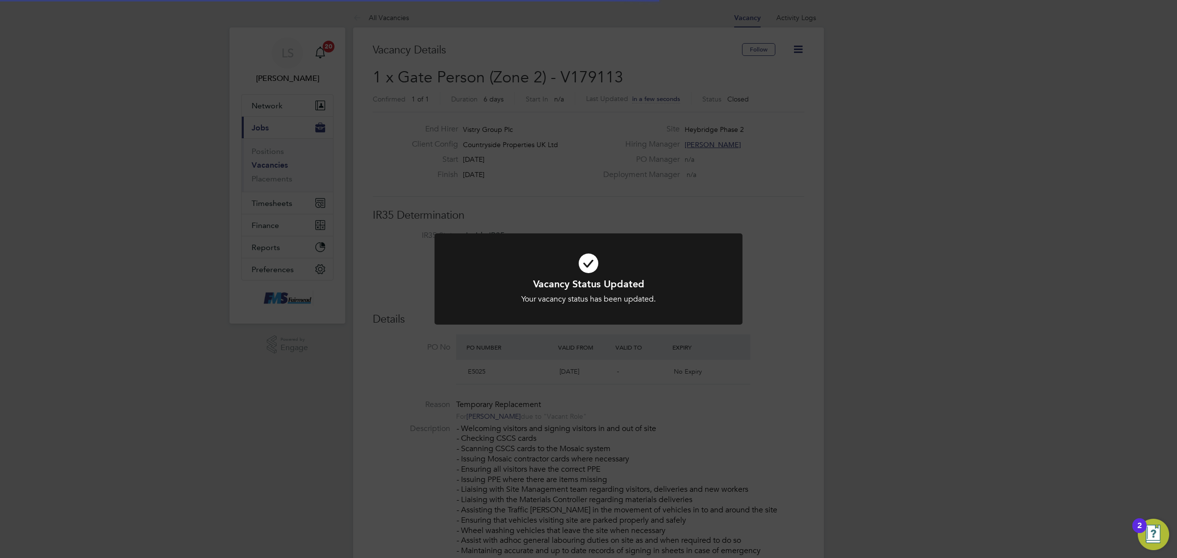
click at [343, 194] on div "Vacancy Status Updated Your vacancy status has been updated. Cancel Okay" at bounding box center [588, 279] width 1177 height 558
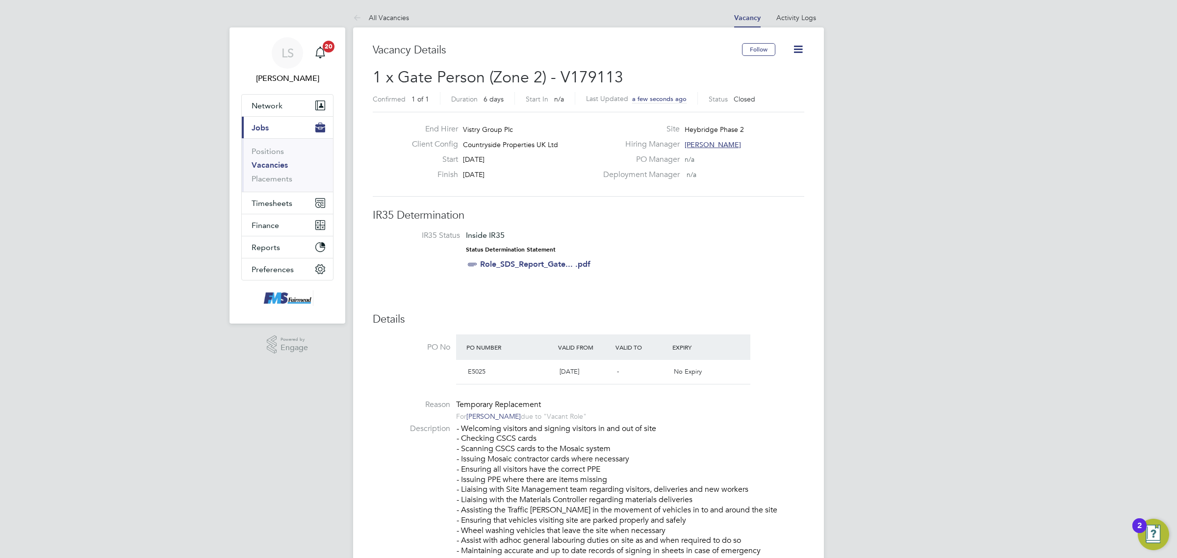
click at [275, 167] on link "Vacancies" at bounding box center [270, 164] width 36 height 9
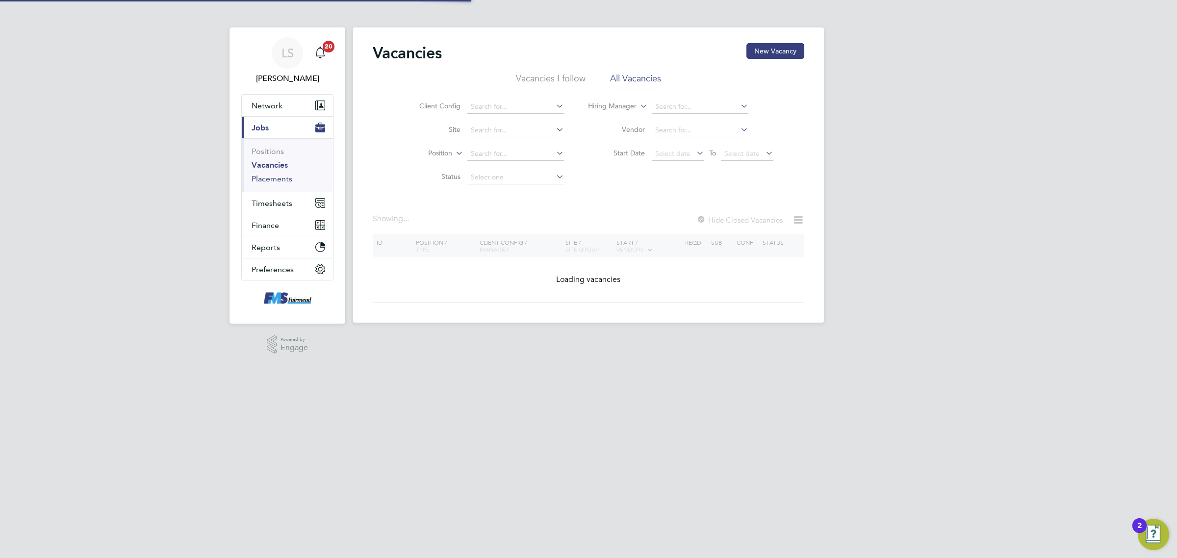
click at [280, 176] on link "Placements" at bounding box center [272, 178] width 41 height 9
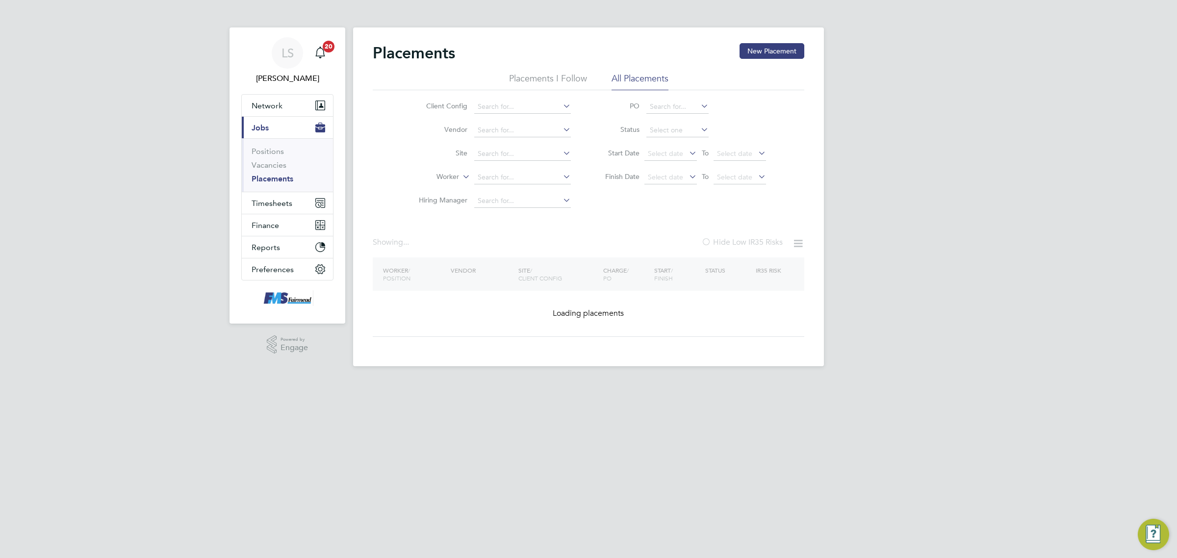
click at [499, 160] on li "Site" at bounding box center [491, 154] width 184 height 24
click at [504, 176] on input at bounding box center [522, 178] width 97 height 14
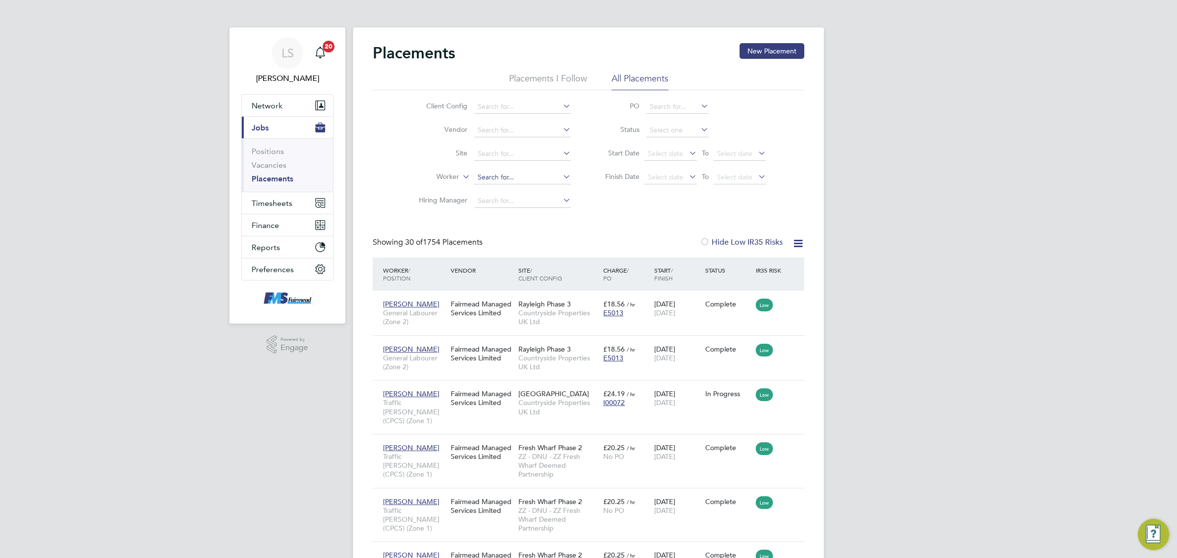
click at [504, 176] on input at bounding box center [522, 178] width 97 height 14
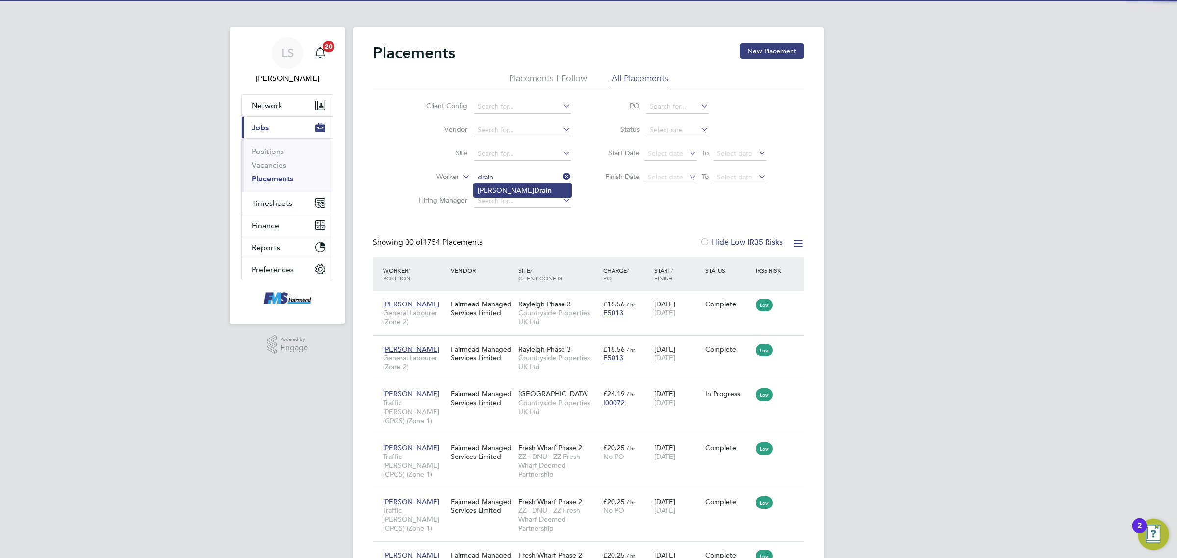
click at [534, 190] on b "Drain" at bounding box center [543, 190] width 18 height 8
type input "[PERSON_NAME]"
